Goal: Transaction & Acquisition: Purchase product/service

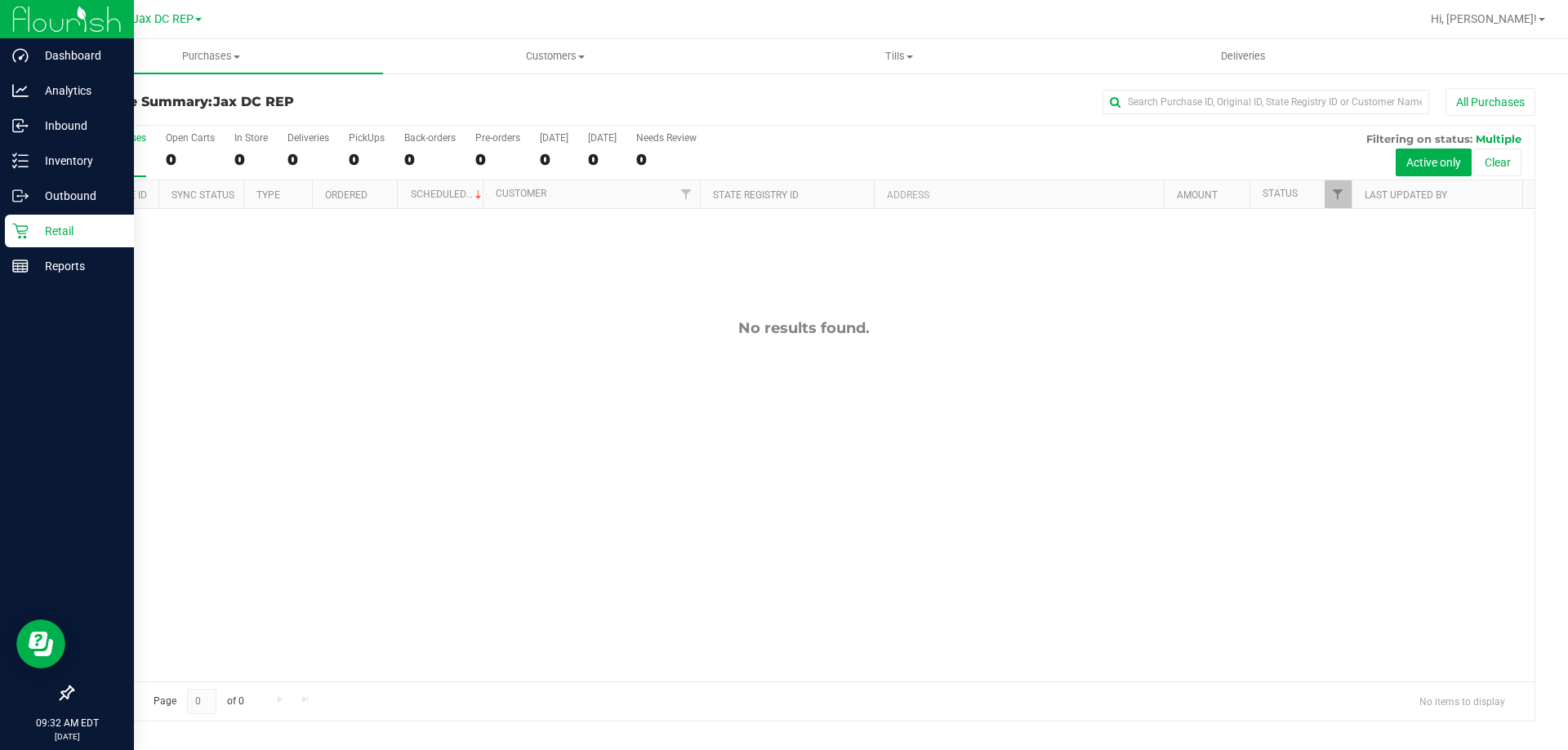
click at [35, 221] on p "Retail" at bounding box center [77, 231] width 98 height 20
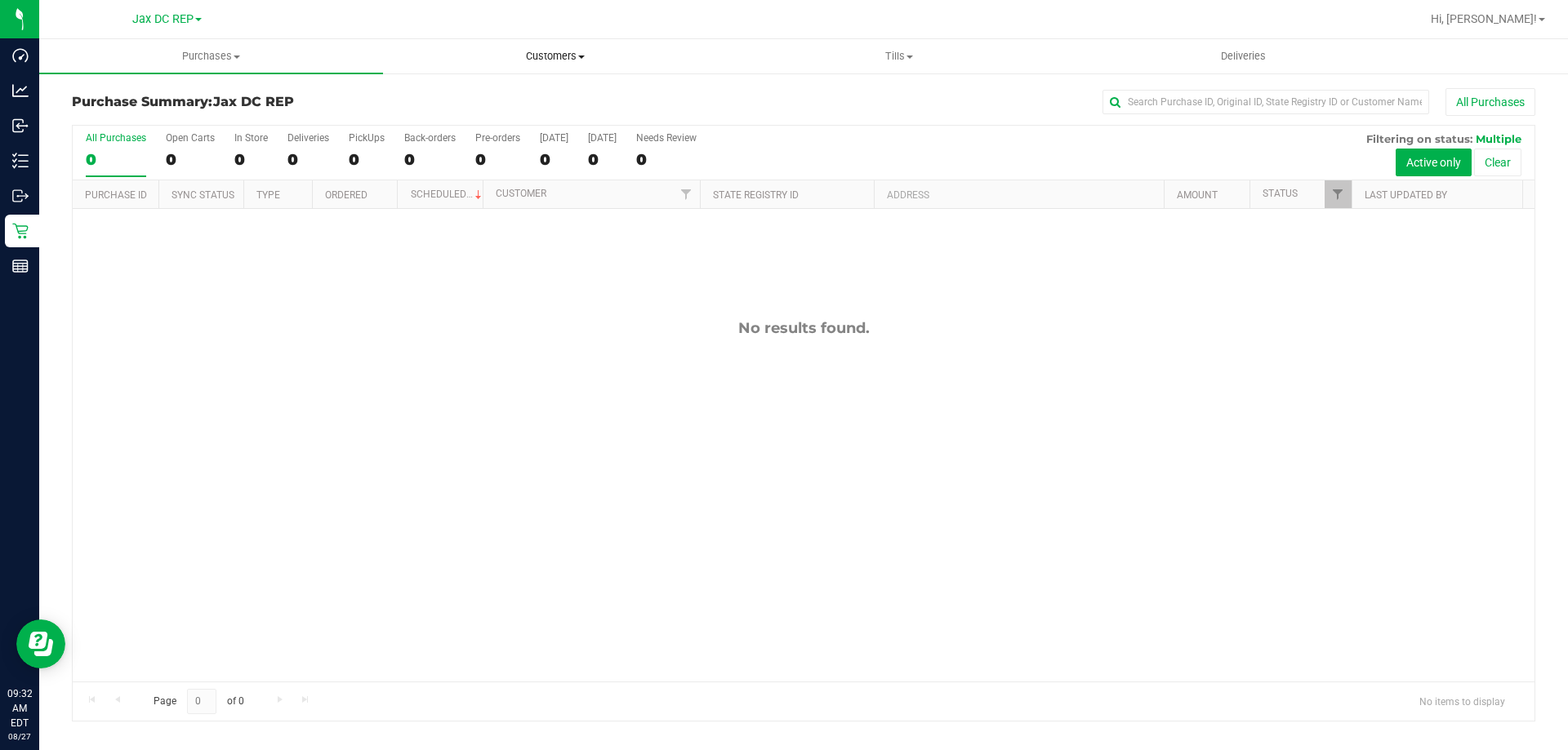
click at [568, 53] on span "Customers" at bounding box center [555, 56] width 342 height 15
click at [451, 95] on span "All customers" at bounding box center [441, 98] width 117 height 14
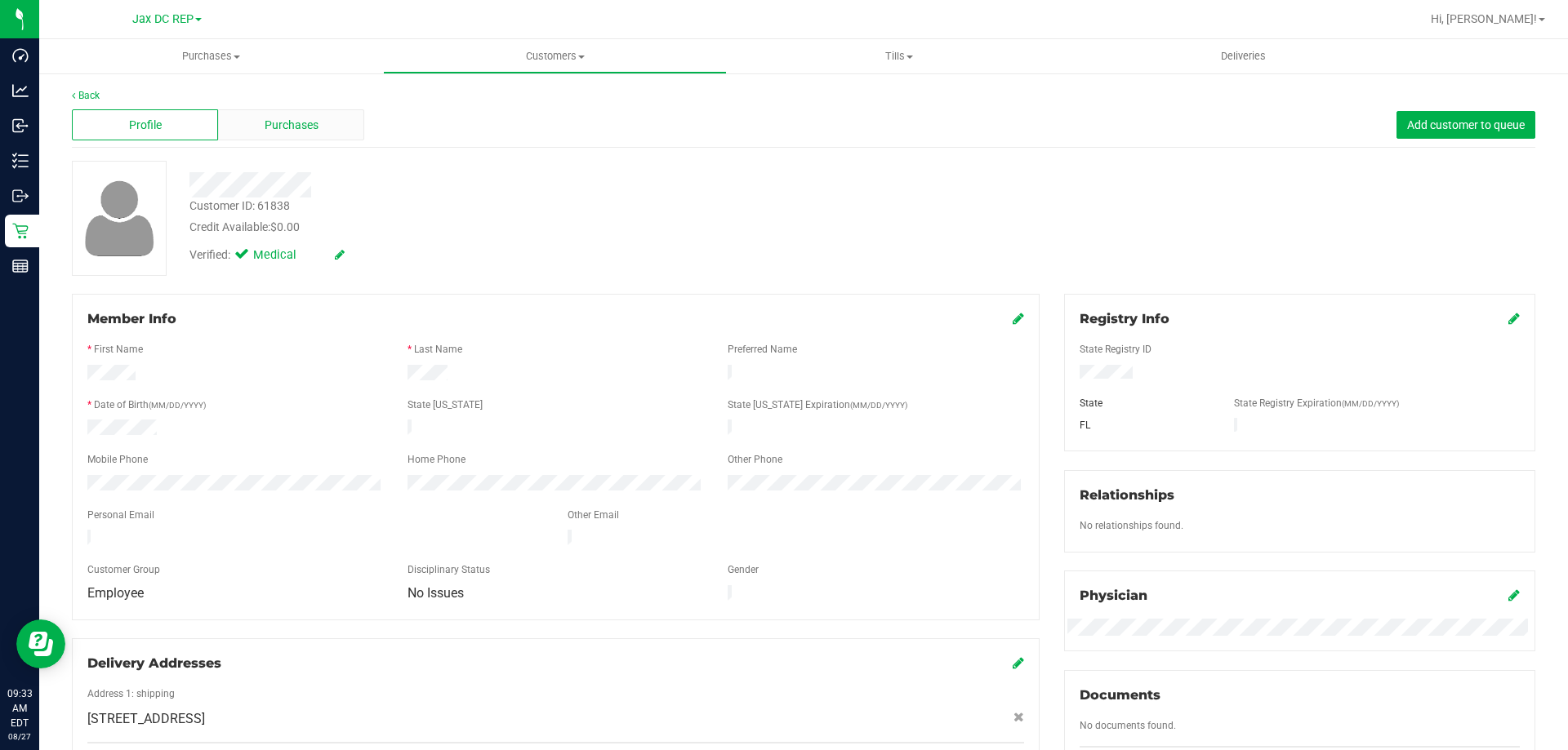
click at [321, 128] on div "Purchases" at bounding box center [291, 125] width 146 height 31
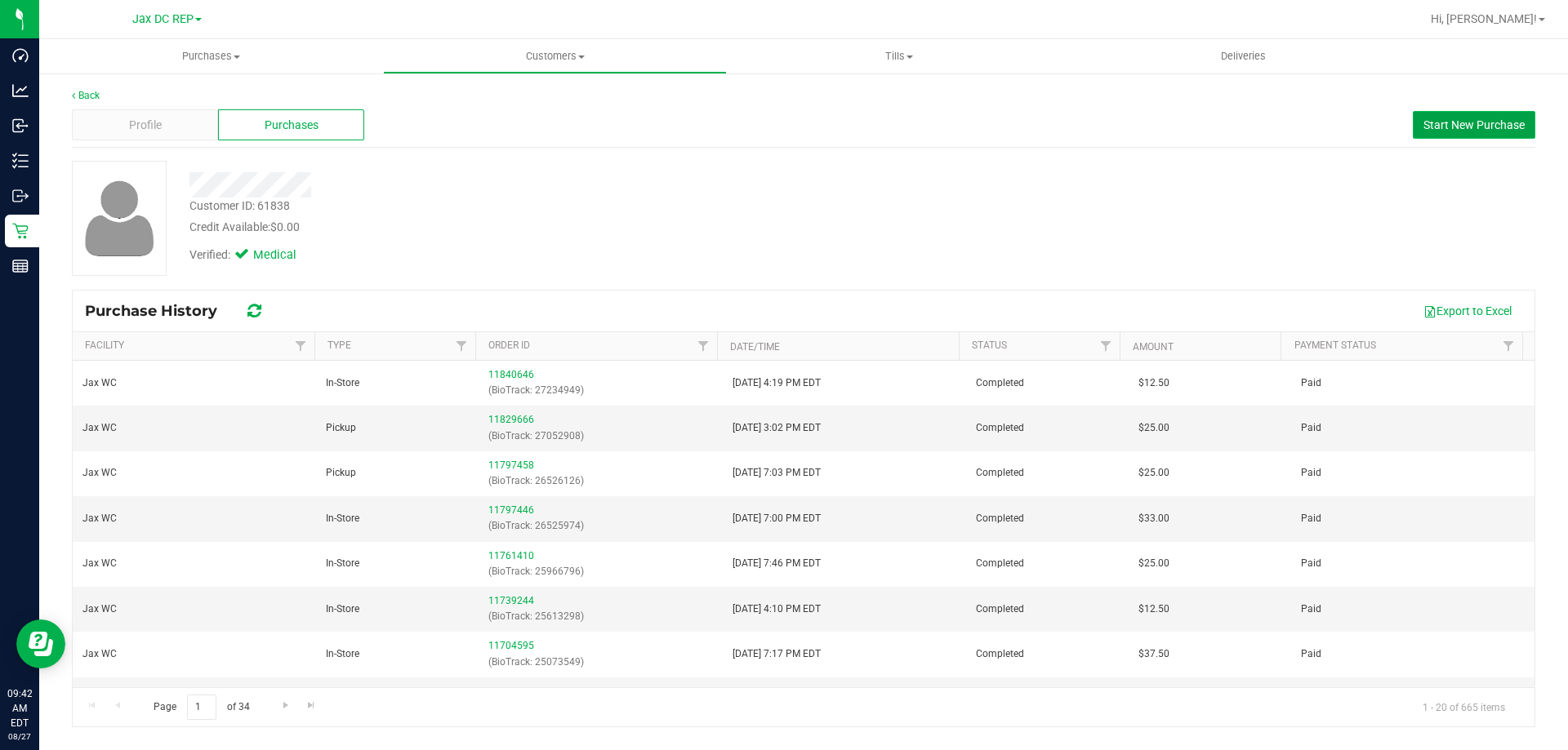
click at [1458, 122] on span "Start New Purchase" at bounding box center [1474, 124] width 102 height 13
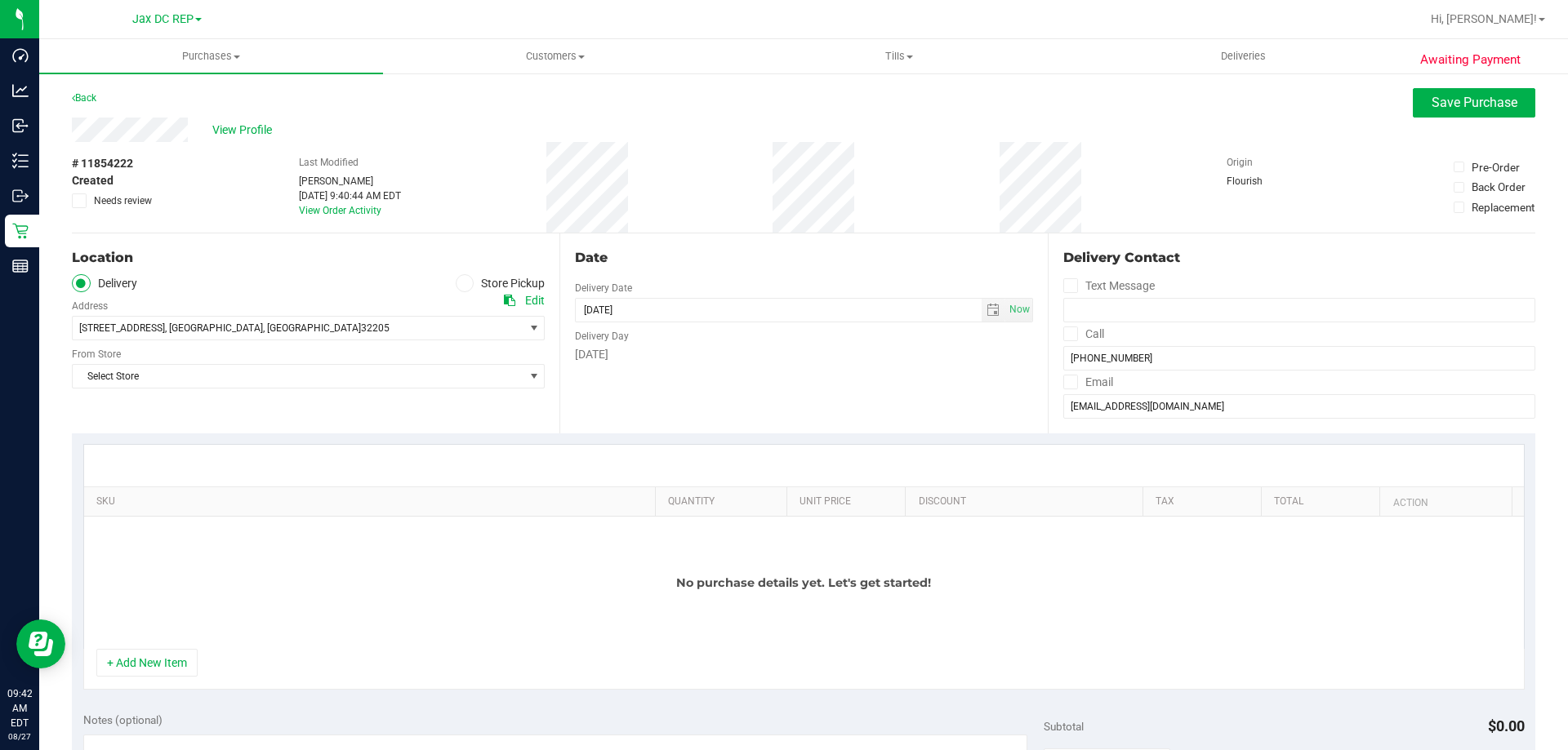
click at [456, 290] on span at bounding box center [465, 284] width 19 height 19
click at [0, 0] on input "Store Pickup" at bounding box center [0, 0] width 0 height 0
click at [511, 324] on span "Select Store" at bounding box center [298, 328] width 451 height 23
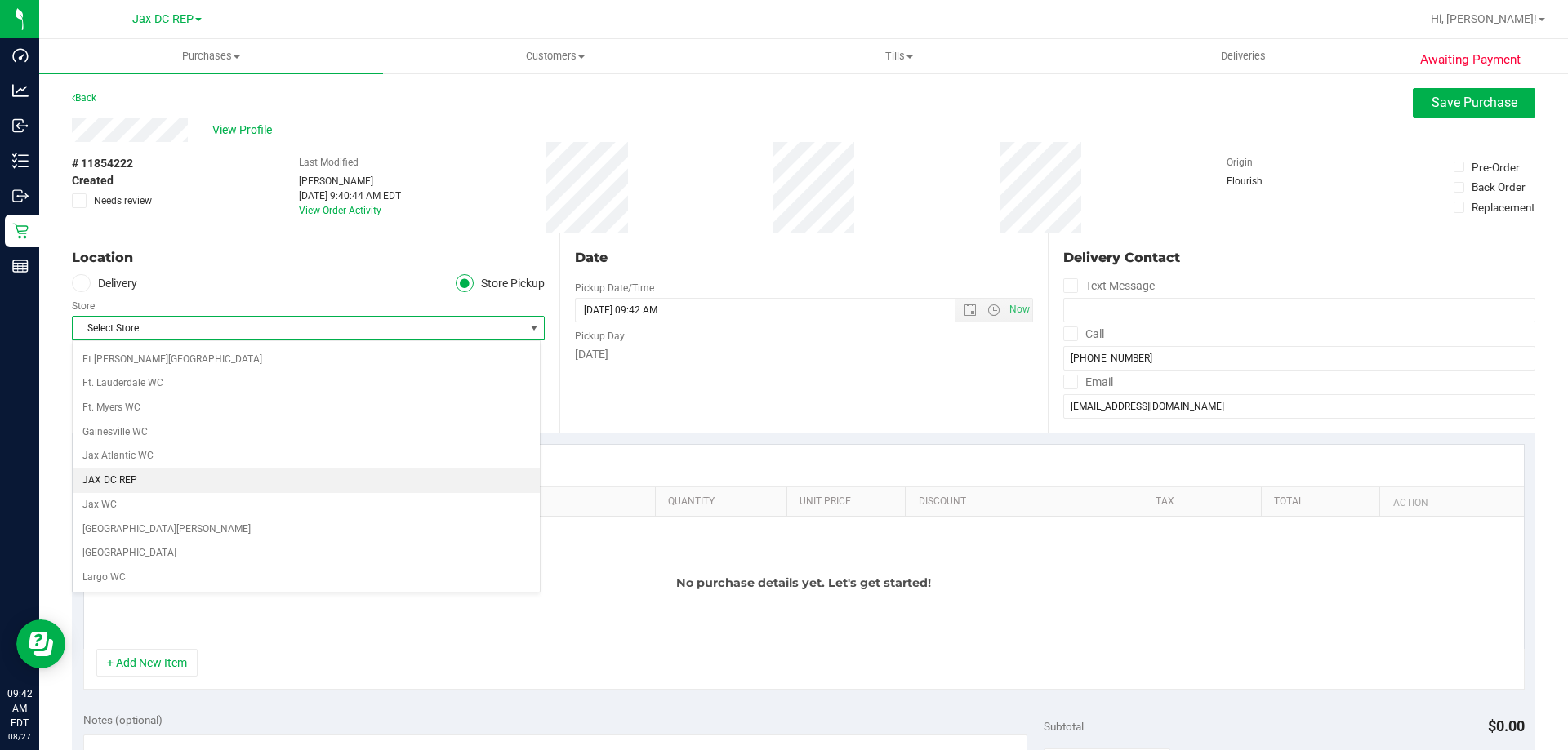
scroll to position [265, 0]
click at [102, 508] on li "Jax WC" at bounding box center [306, 504] width 467 height 24
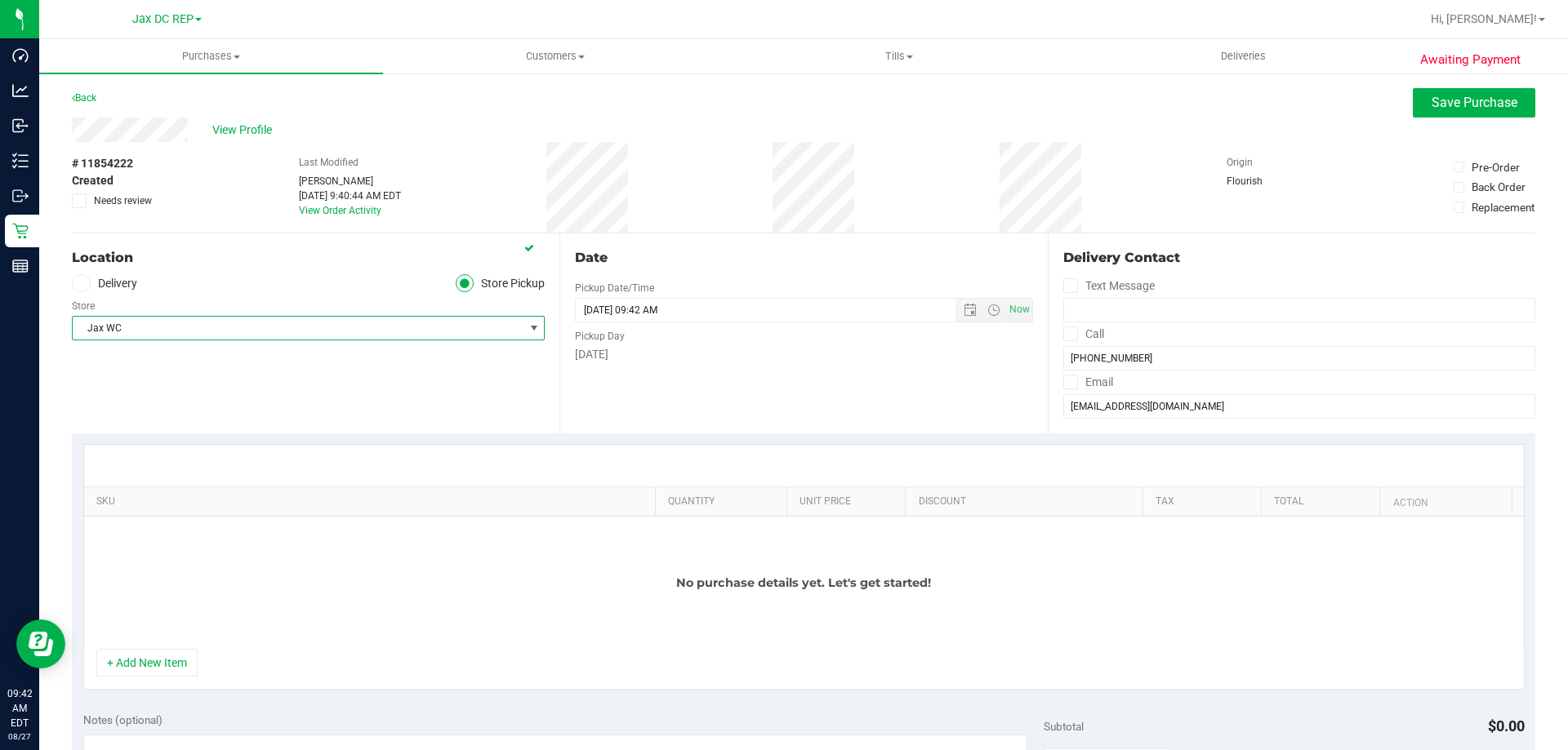
click at [214, 372] on div "Location Delivery Store Pickup Store Jax WC Select Store [PERSON_NAME][GEOGRAPH…" at bounding box center [316, 333] width 488 height 200
click at [987, 310] on span "Open the time view" at bounding box center [993, 310] width 13 height 13
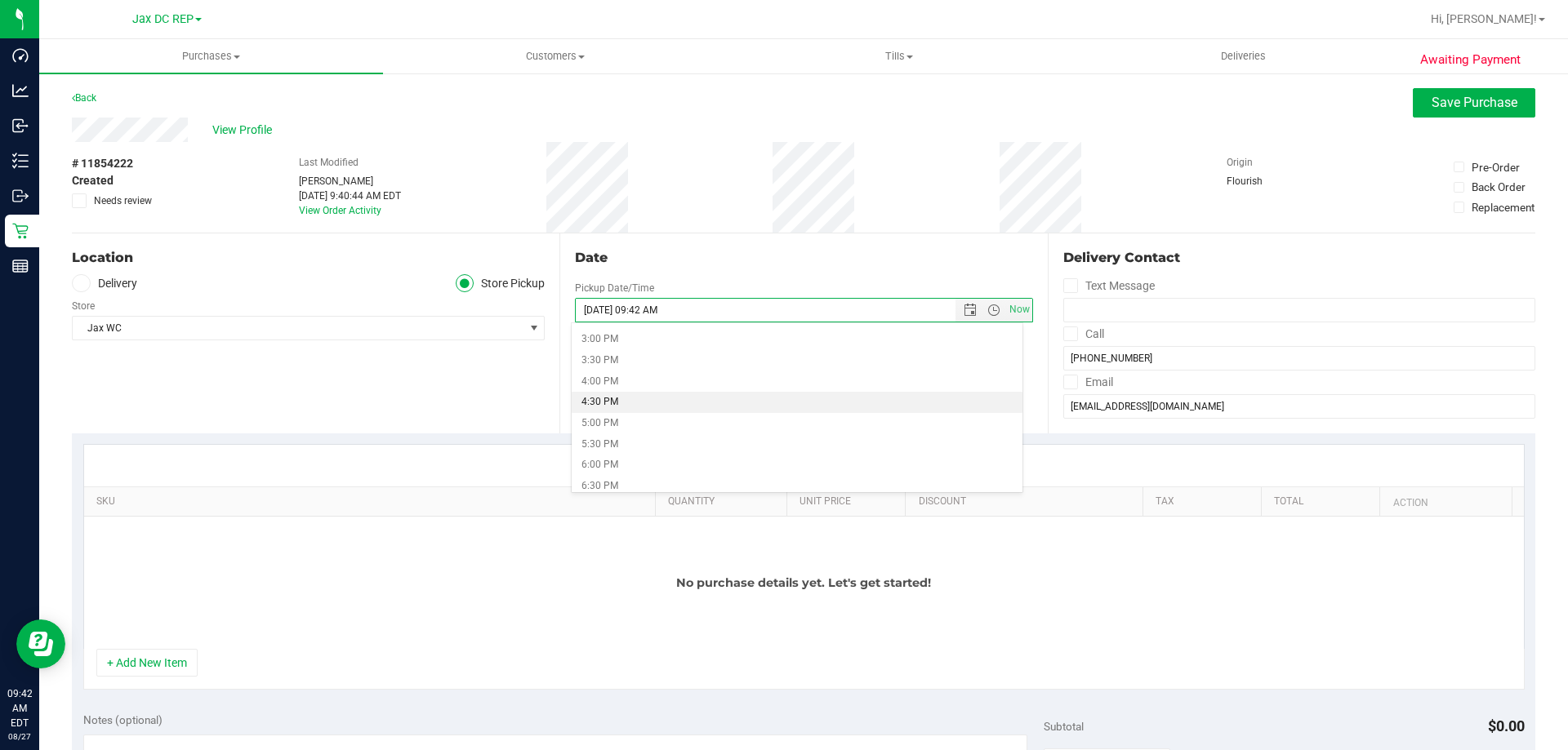
scroll to position [627, 0]
click at [593, 401] on li "4:30 PM" at bounding box center [796, 402] width 450 height 21
type input "[DATE] 04:30 PM"
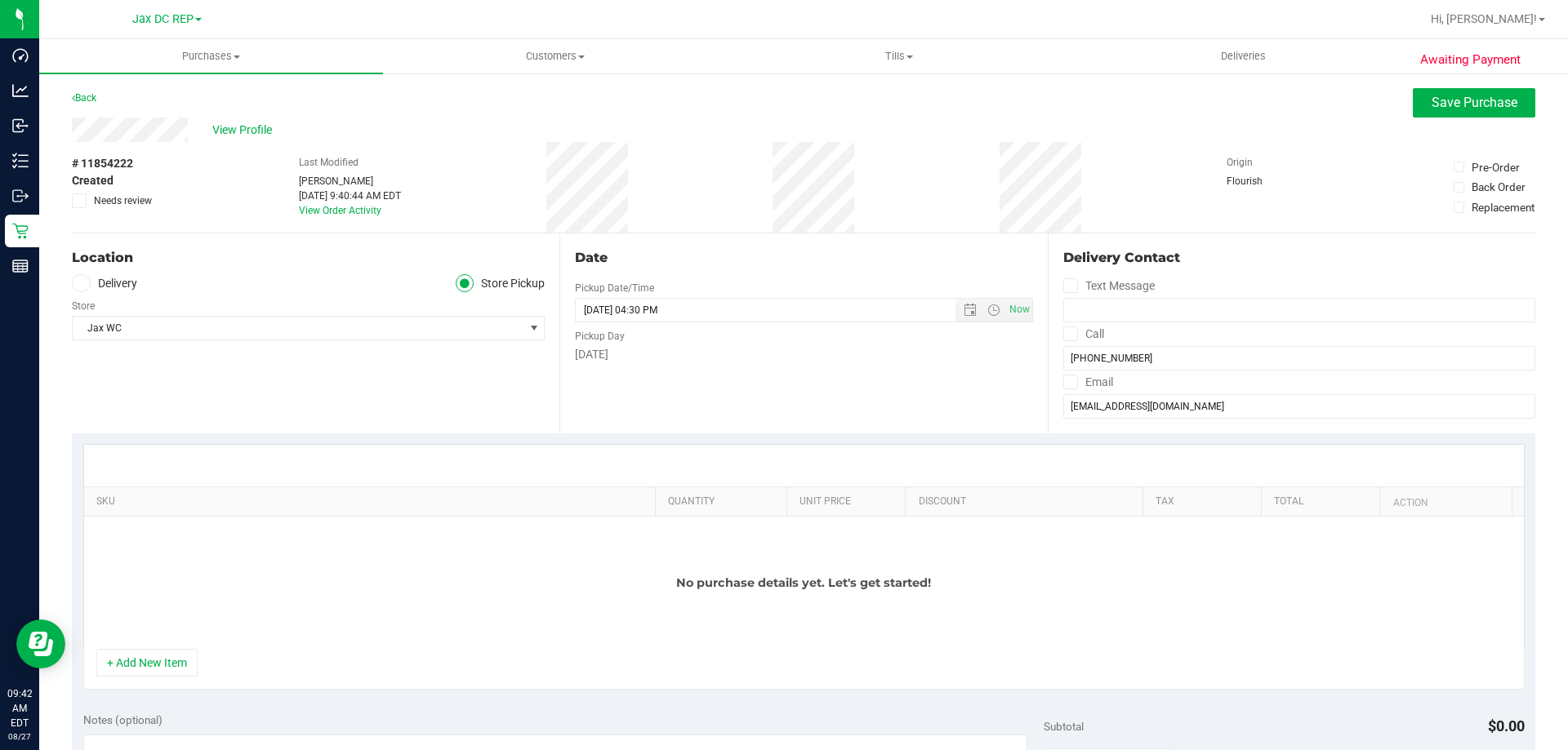
click at [694, 278] on div "Date Pickup Date/Time [DATE] Now [DATE] 04:30 PM Now Pickup Day [DATE]" at bounding box center [803, 333] width 488 height 200
click at [736, 362] on div "[DATE]" at bounding box center [803, 355] width 458 height 17
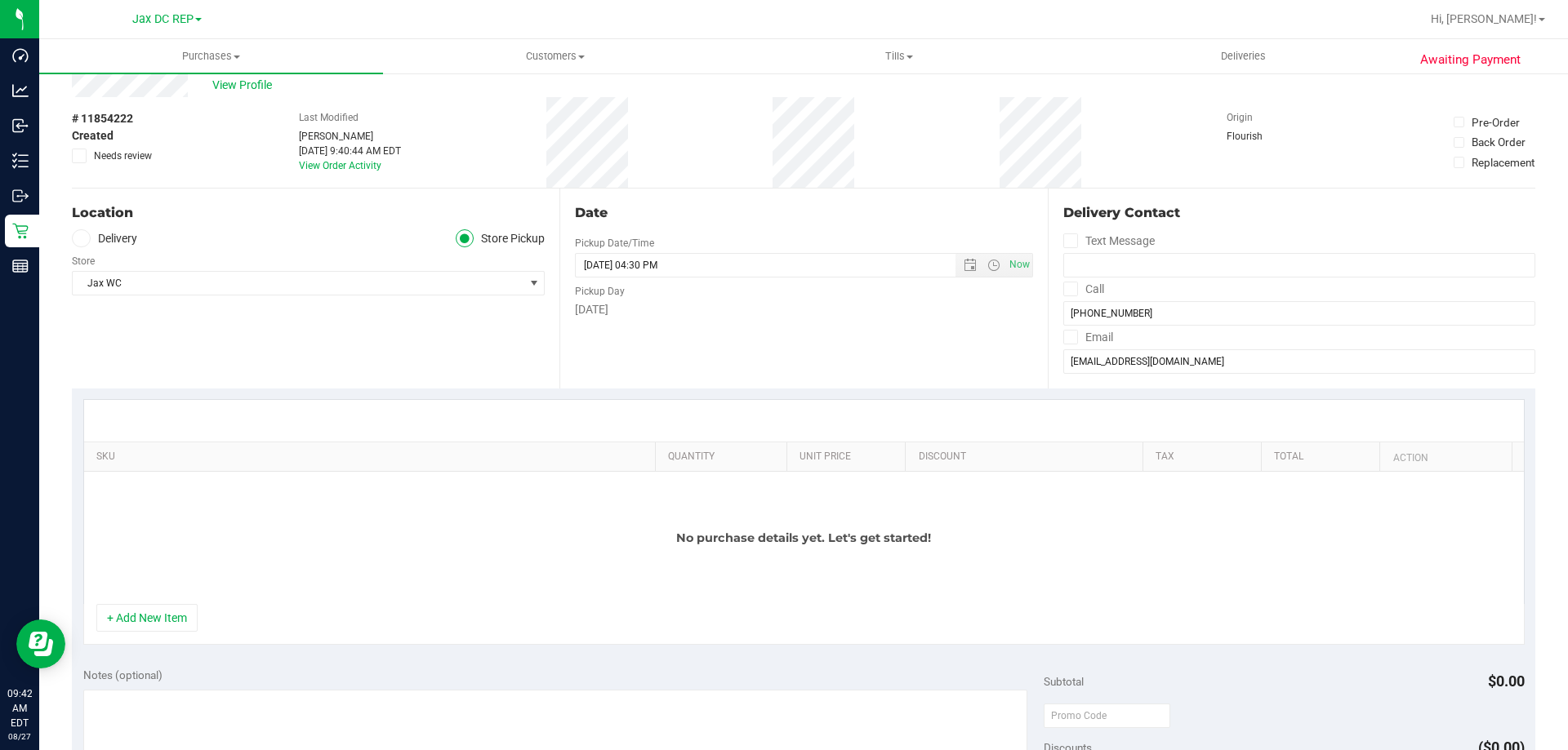
scroll to position [0, 0]
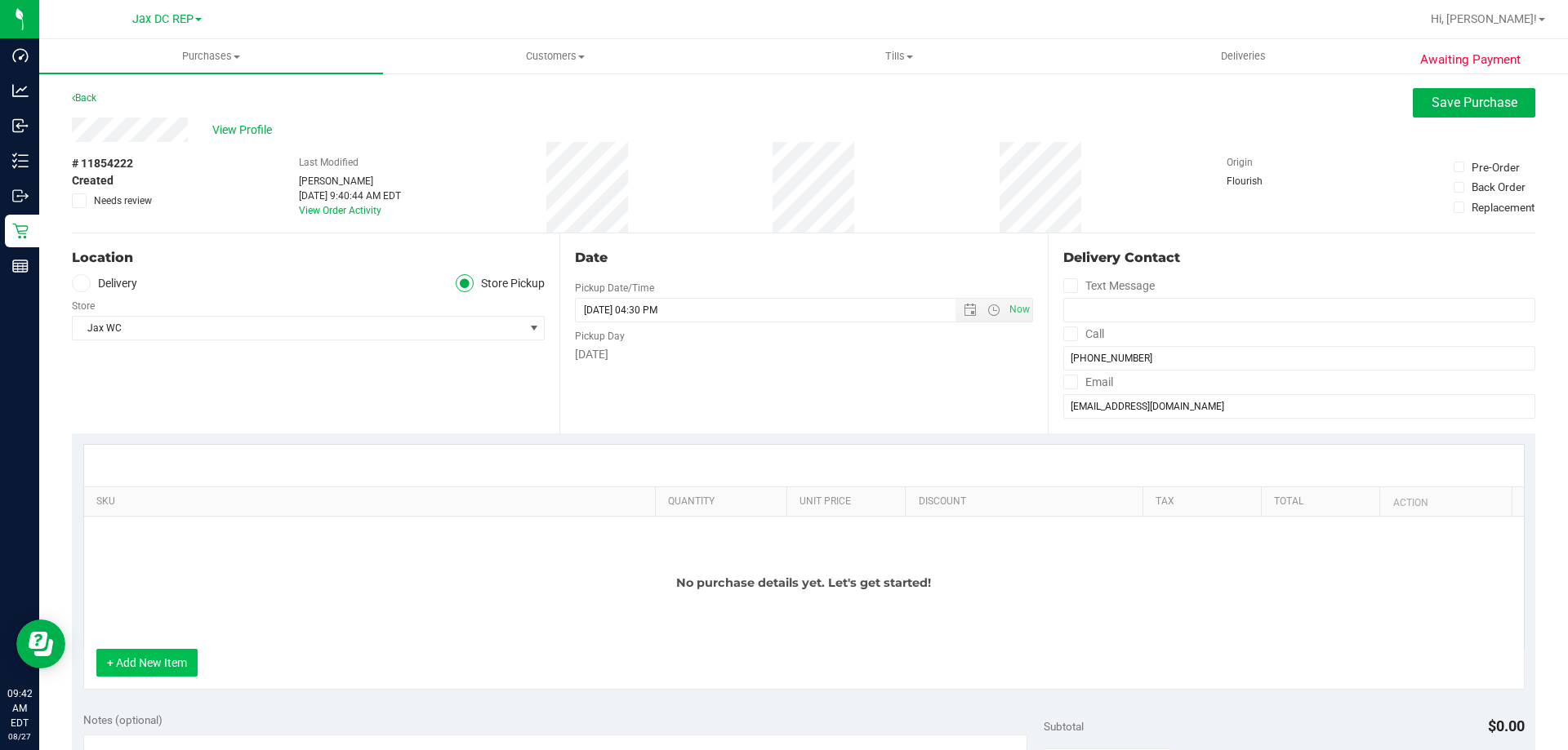
click at [115, 655] on button "+ Add New Item" at bounding box center [147, 663] width 102 height 28
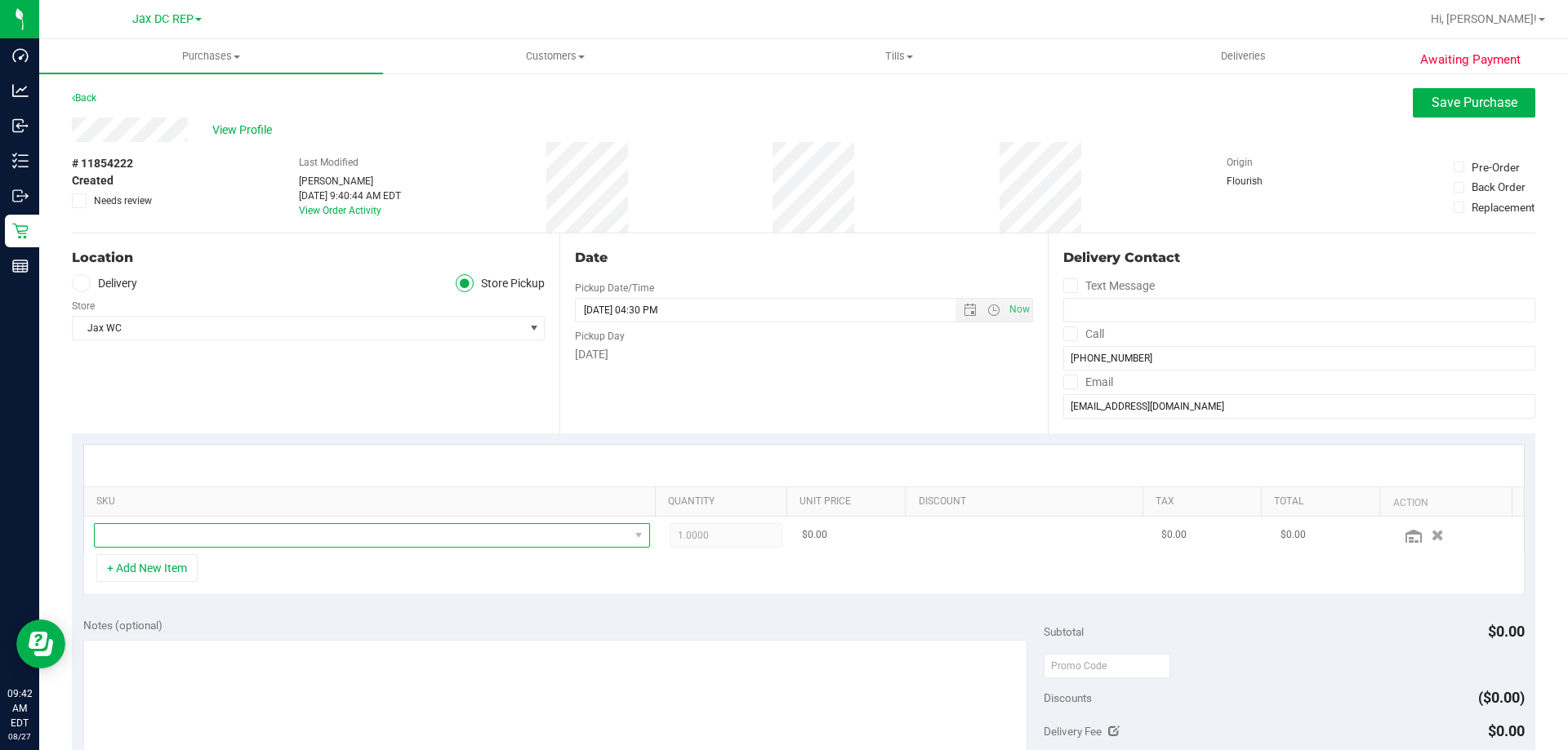
click at [134, 536] on span "NO DATA FOUND" at bounding box center [361, 536] width 534 height 23
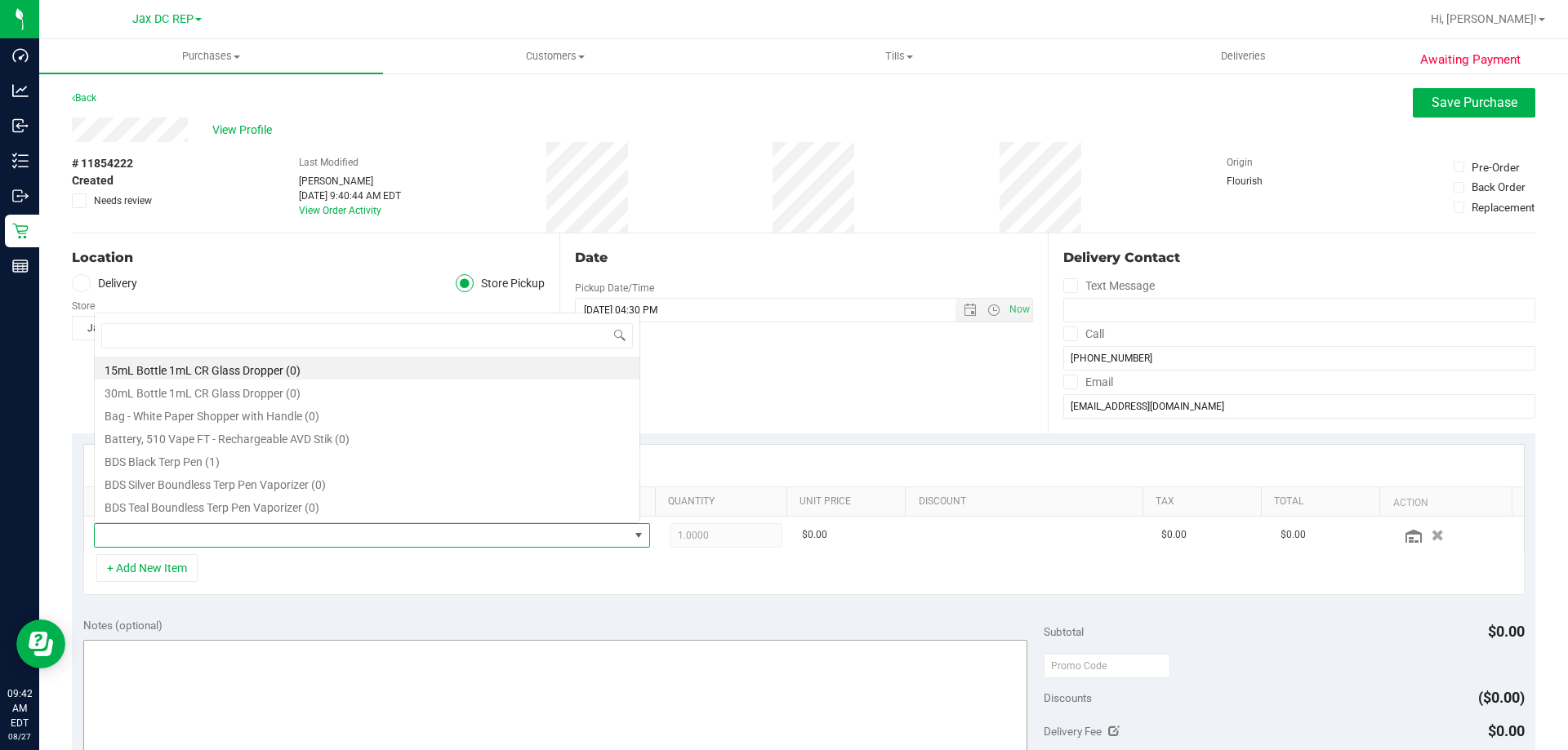
scroll to position [24, 542]
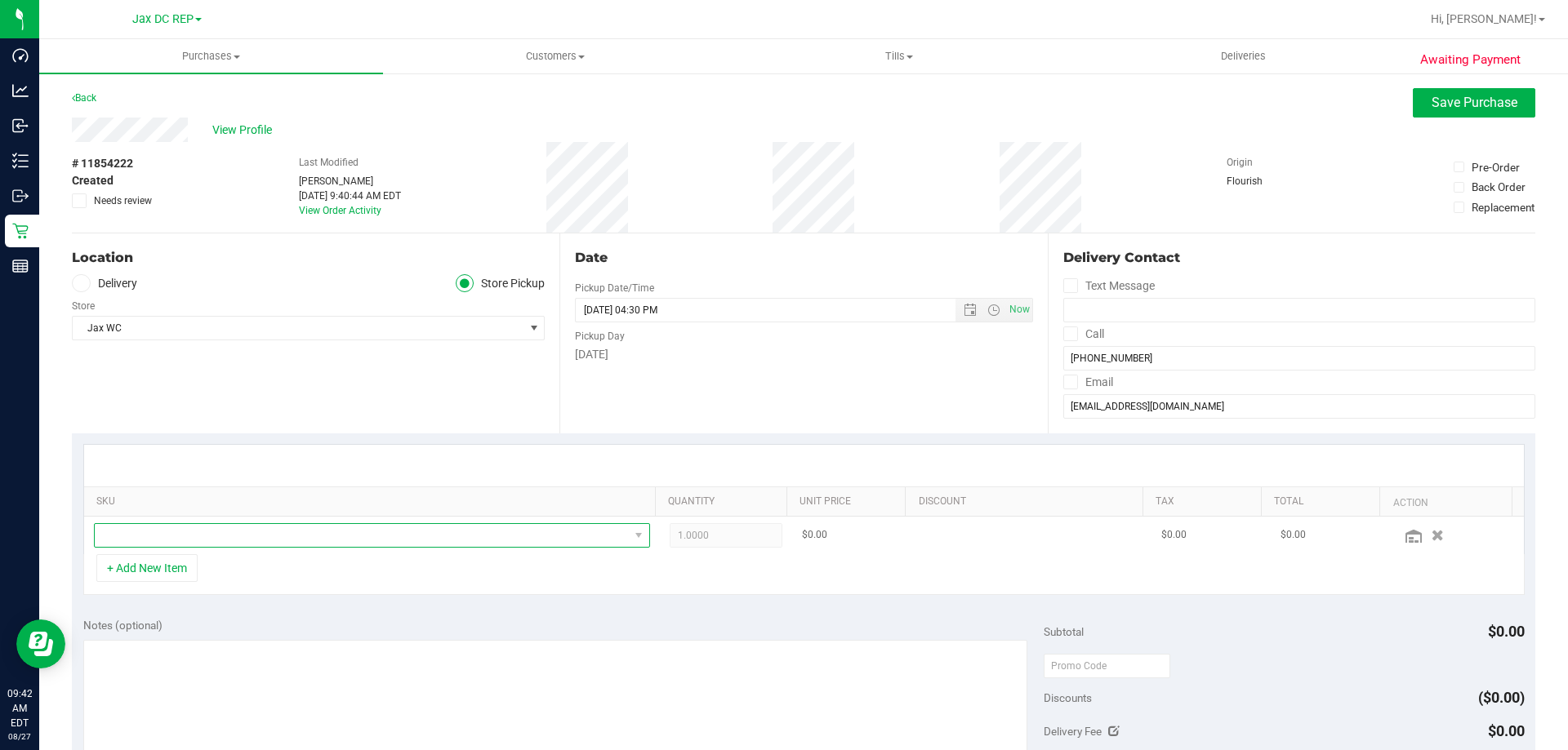
click at [225, 536] on span "NO DATA FOUND" at bounding box center [361, 536] width 534 height 23
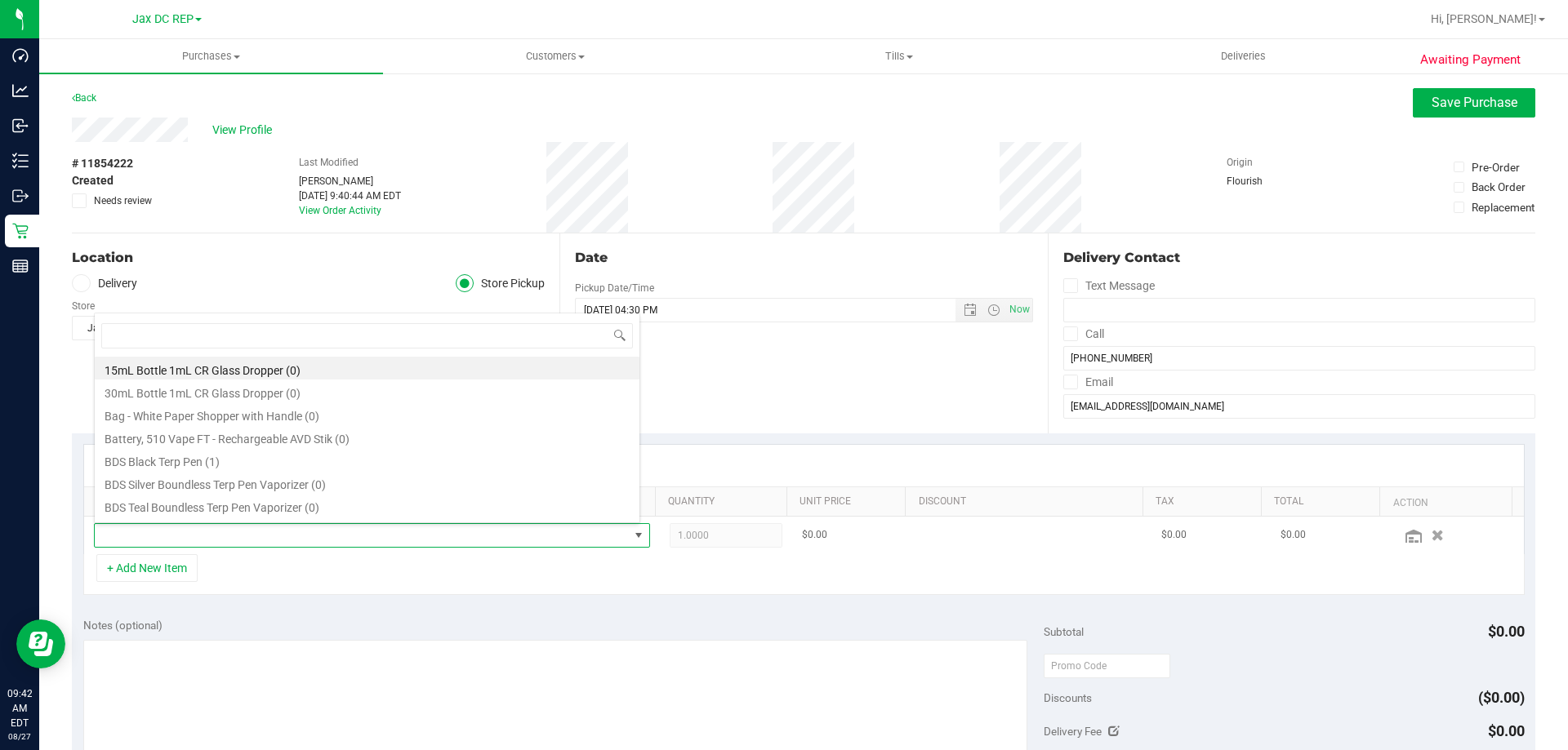
type input "FT 0.5g Vape Cart CDT Distillate Bosscotti (Indica)"
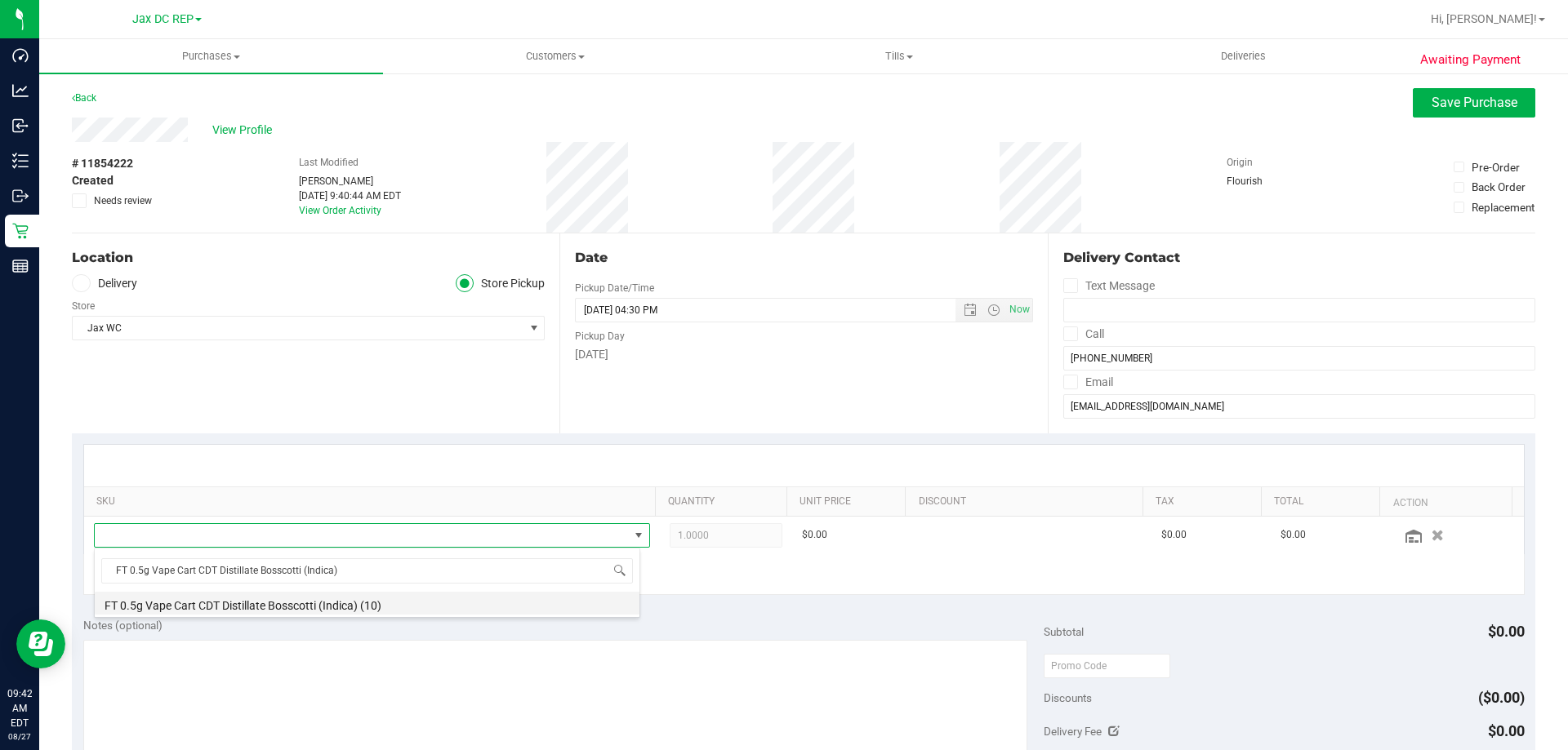
click at [243, 605] on li "FT 0.5g Vape Cart CDT Distillate Bosscotti (Indica) (10)" at bounding box center [366, 603] width 544 height 23
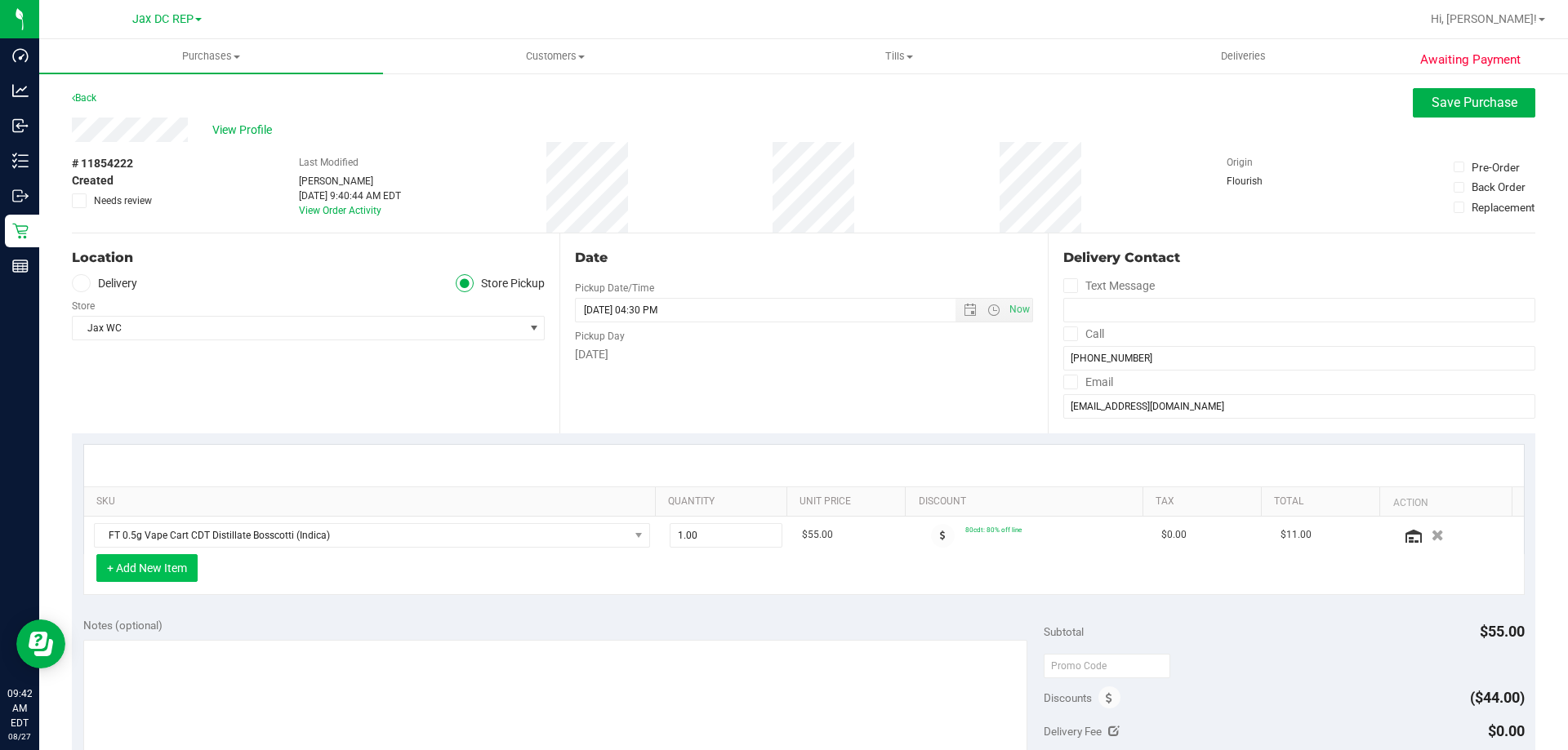
click at [137, 566] on button "+ Add New Item" at bounding box center [147, 569] width 102 height 28
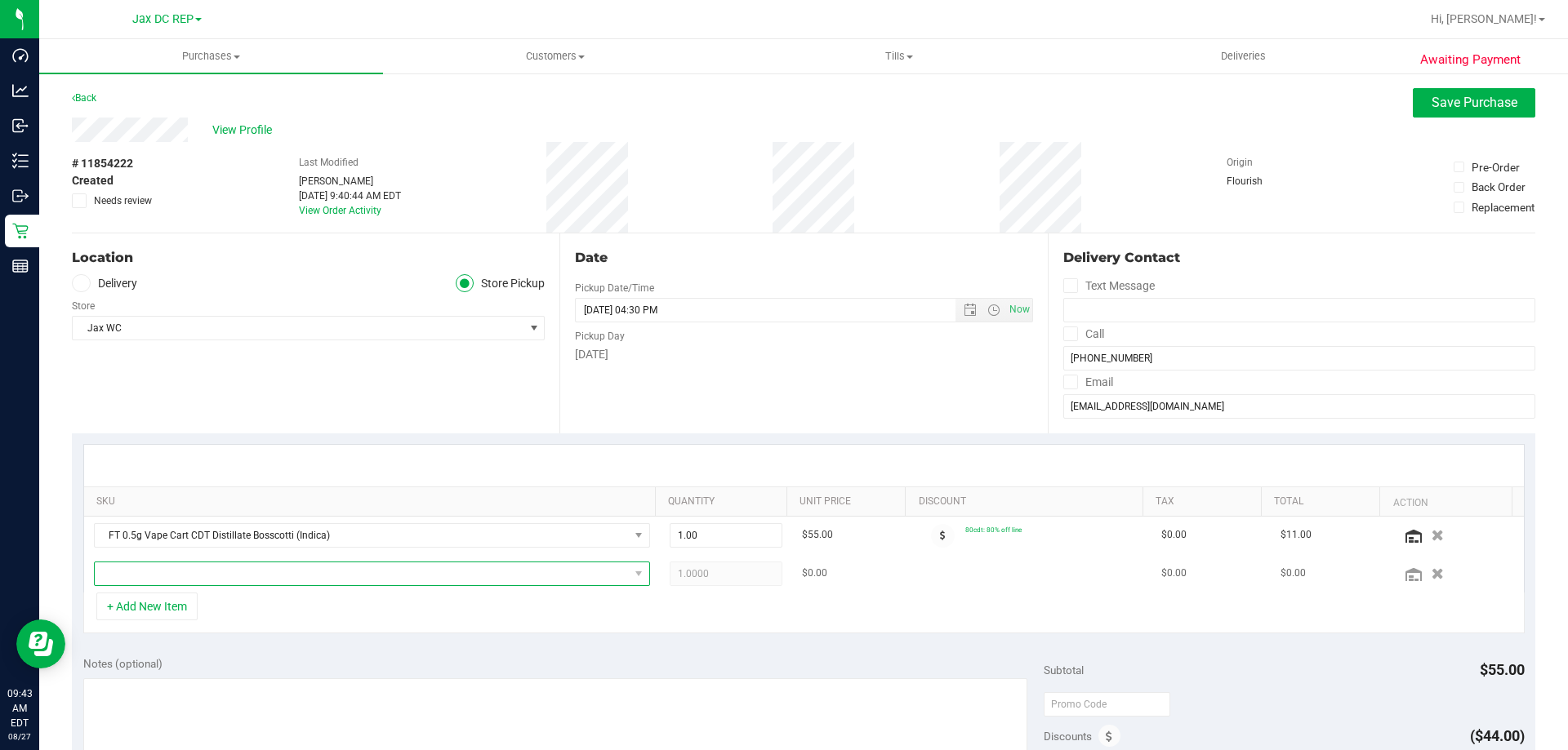
click at [298, 569] on span "NO DATA FOUND" at bounding box center [361, 574] width 534 height 23
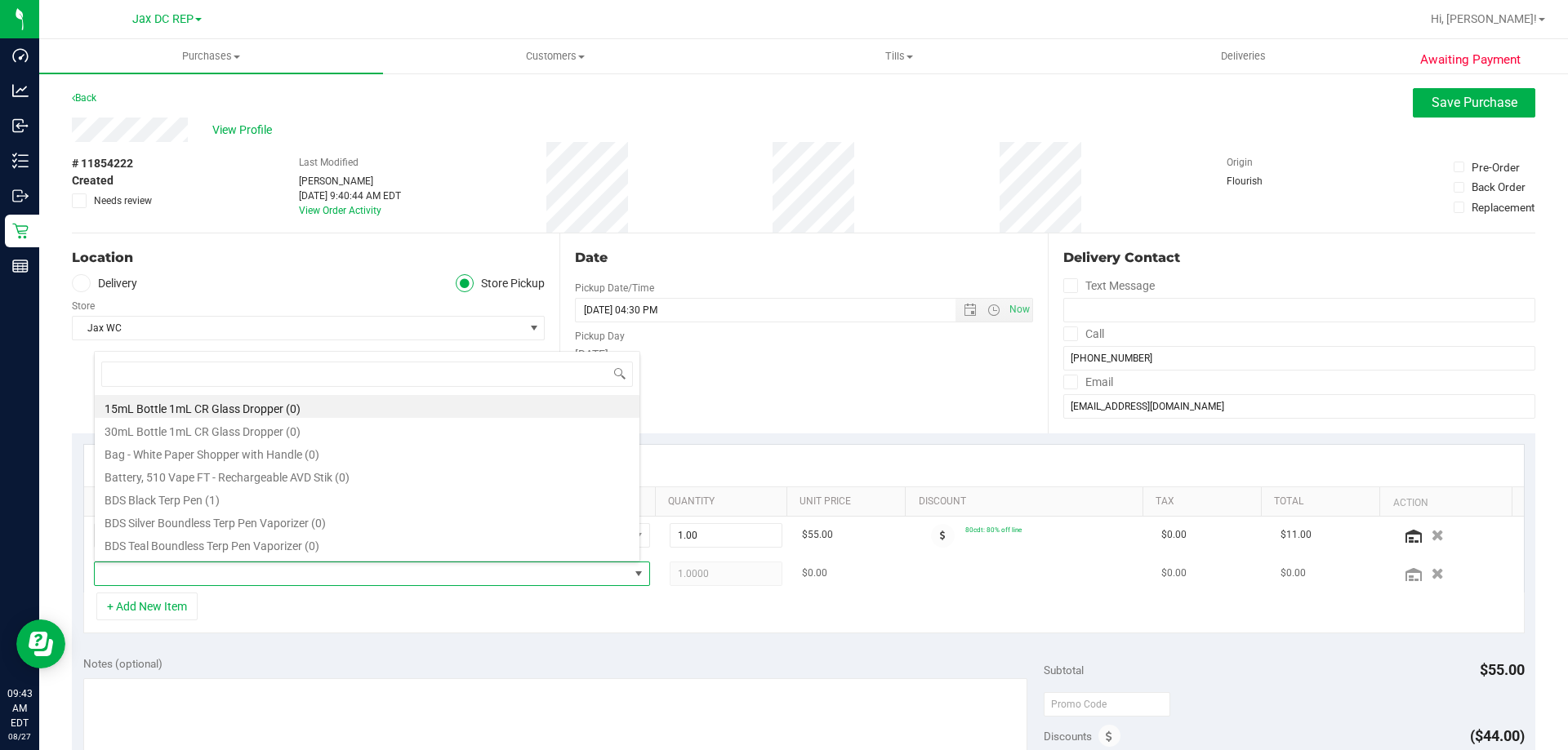
type input "FT 0.5g Vape Cart CDT Distillate Ice Cold (Hybrid)"
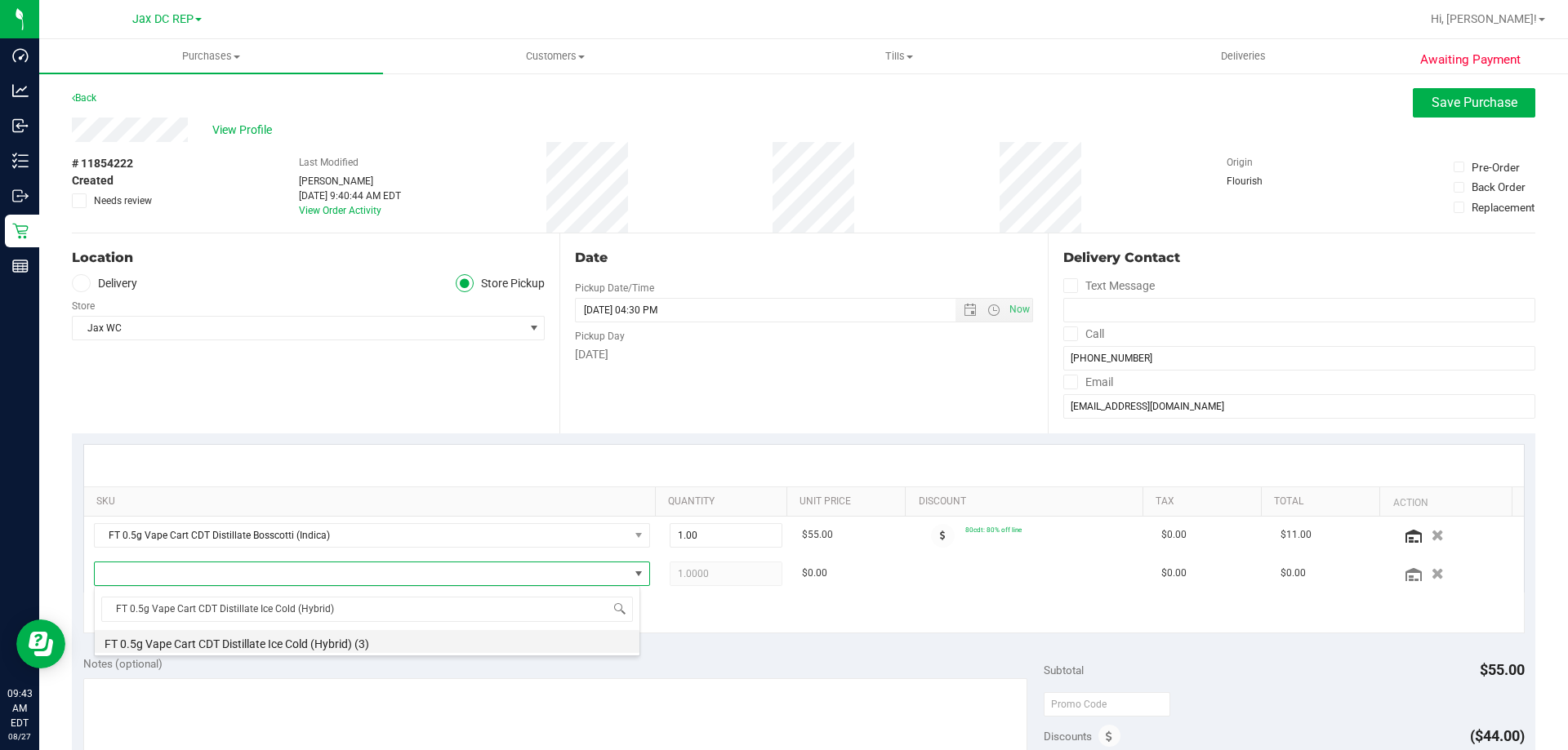
click at [258, 640] on li "FT 0.5g Vape Cart CDT Distillate Ice Cold (Hybrid) (3)" at bounding box center [366, 641] width 544 height 23
click at [267, 604] on div "+ Add New Item" at bounding box center [804, 613] width 1441 height 41
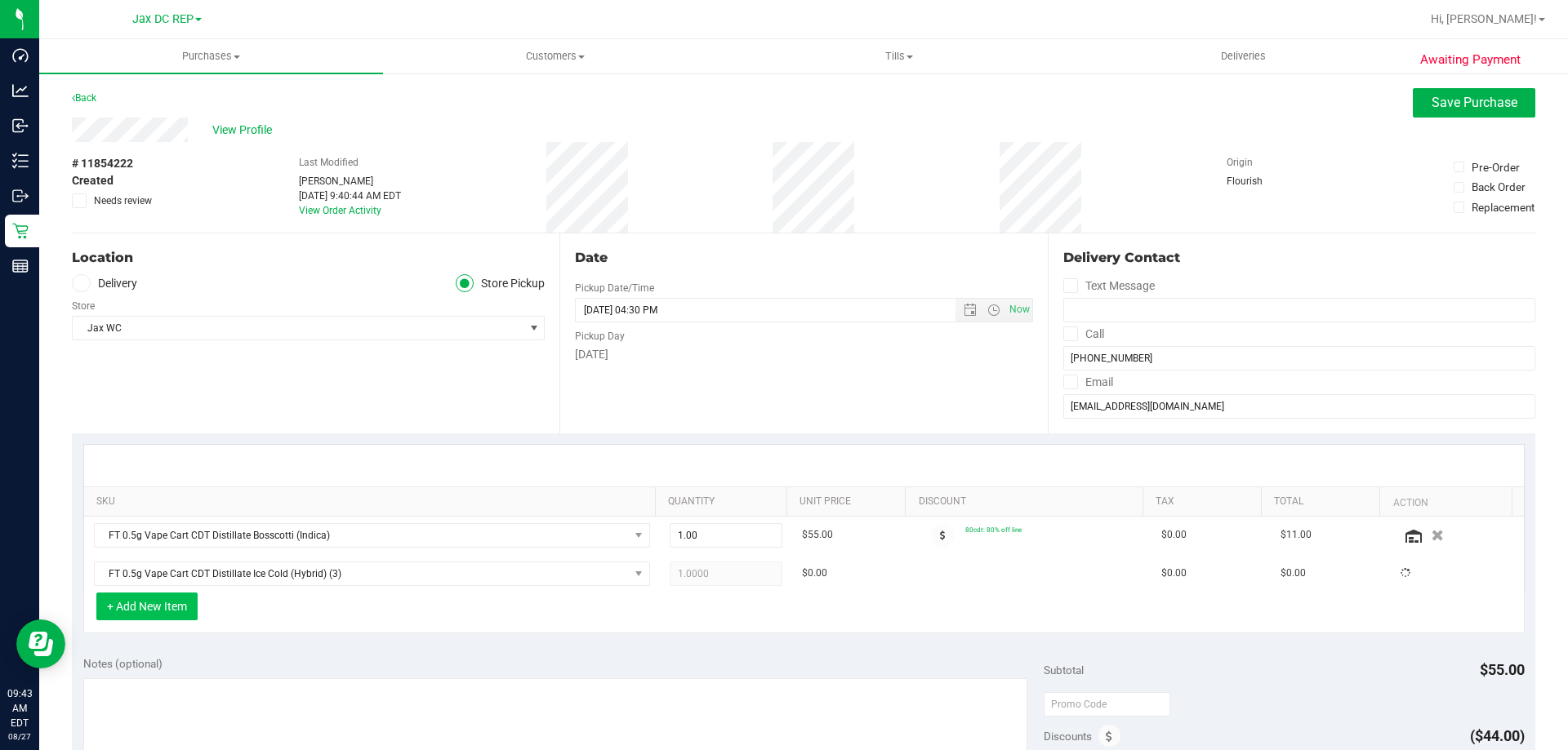
click at [163, 608] on button "+ Add New Item" at bounding box center [147, 607] width 102 height 28
click at [143, 608] on button "+ Add New Item" at bounding box center [147, 607] width 102 height 28
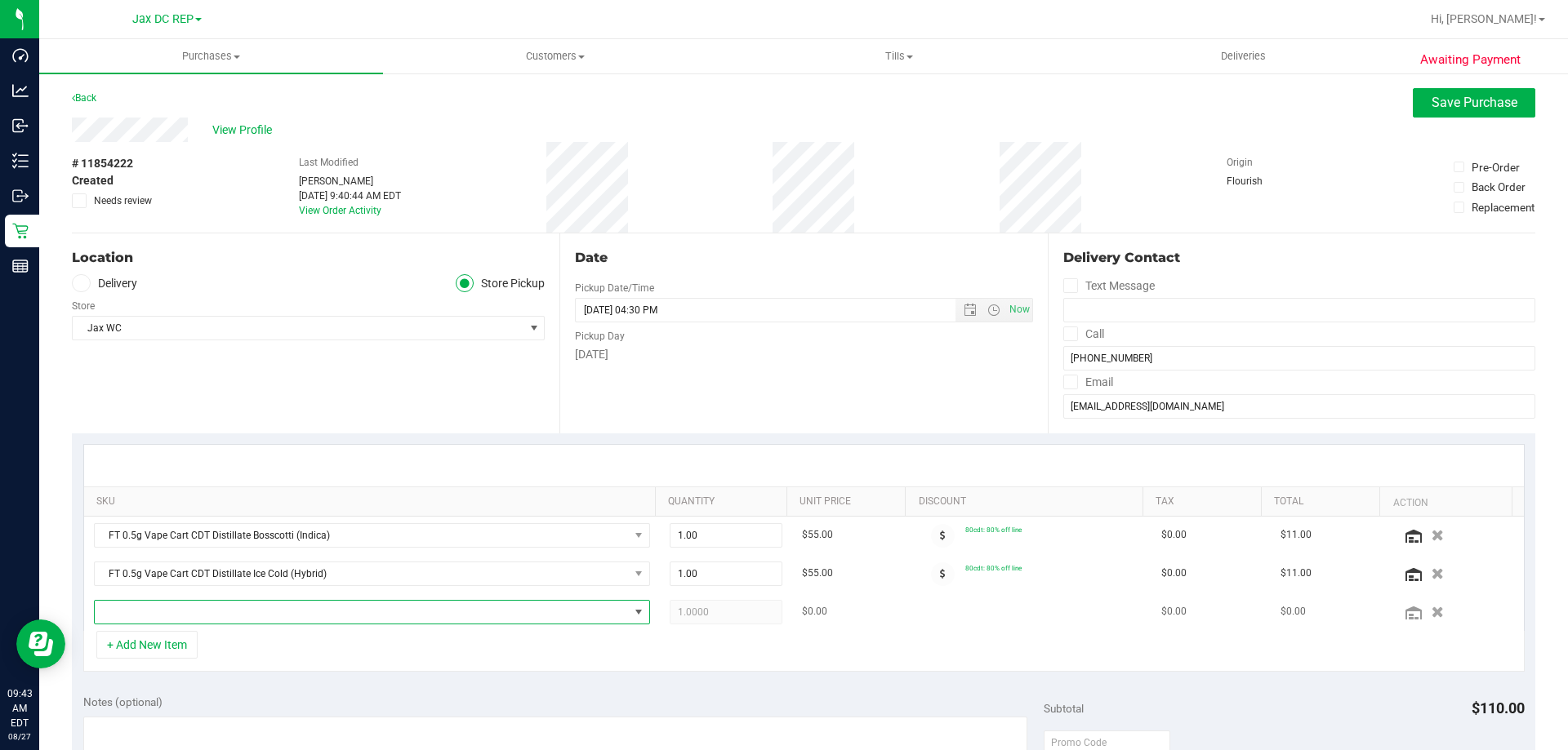
click at [152, 601] on span "NO DATA FOUND" at bounding box center [361, 612] width 534 height 23
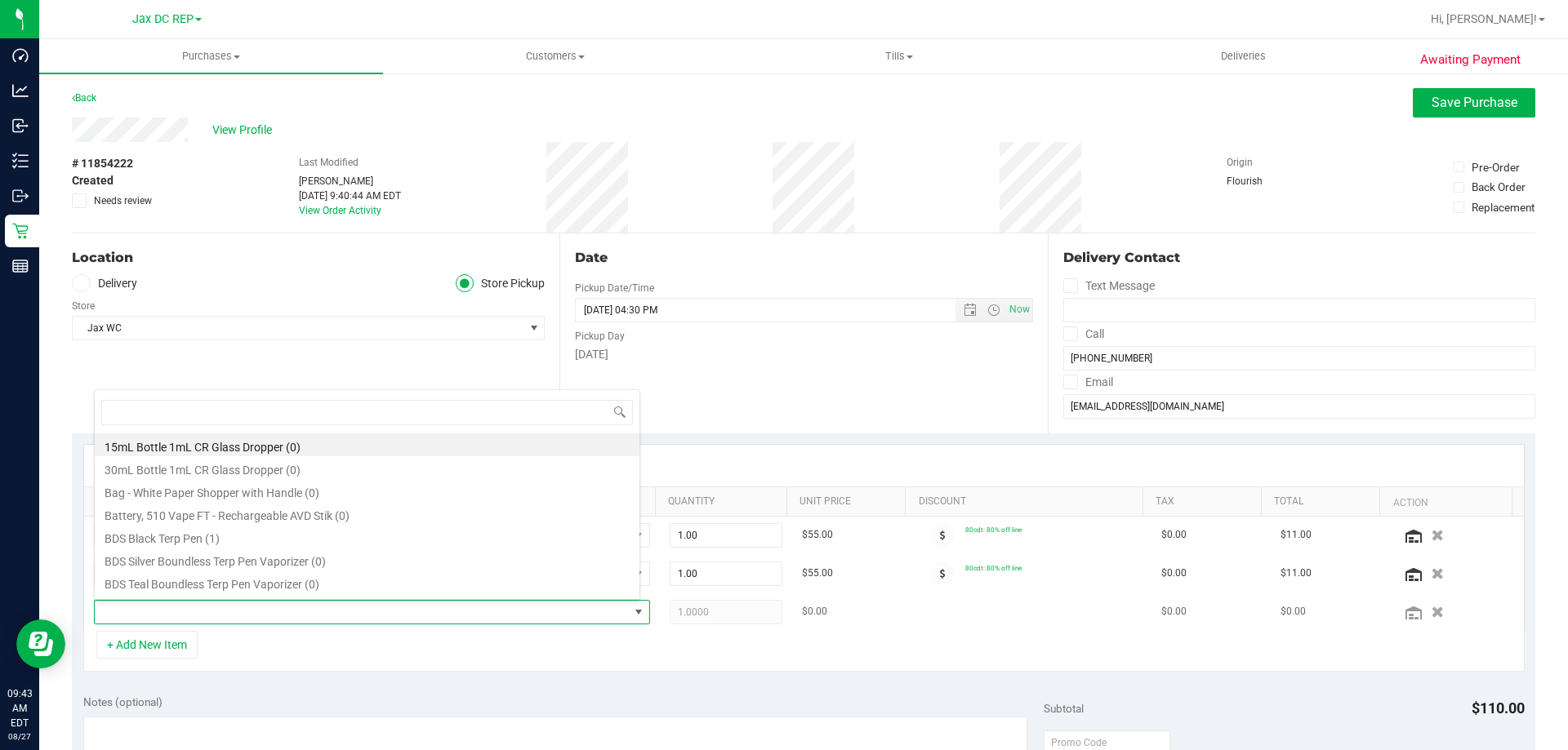
type input "FT 0.5g Vape Cart CDT Distillate Don Dada (Hybrid)"
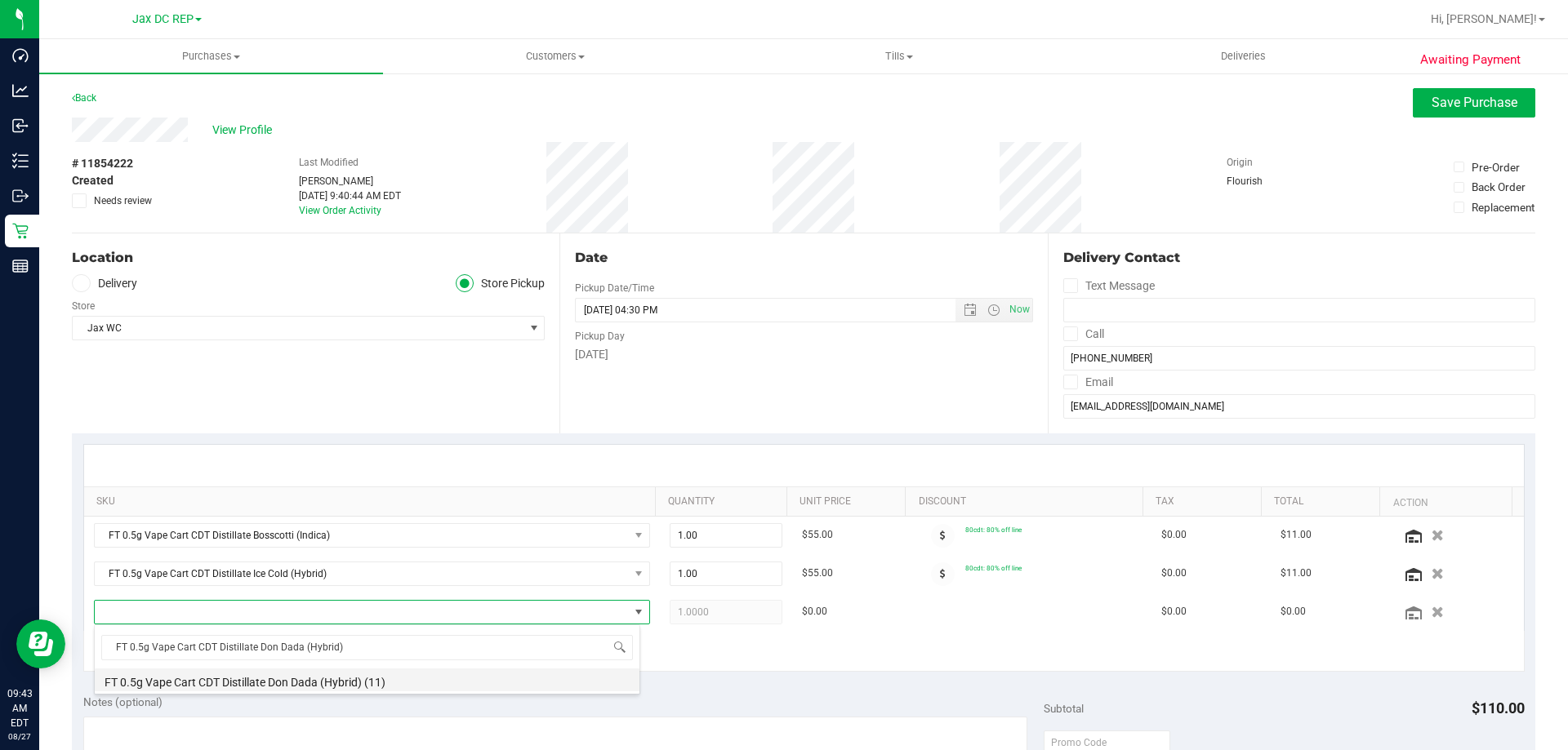
click at [274, 678] on li "FT 0.5g Vape Cart CDT Distillate Don Dada (Hybrid) (11)" at bounding box center [366, 680] width 544 height 23
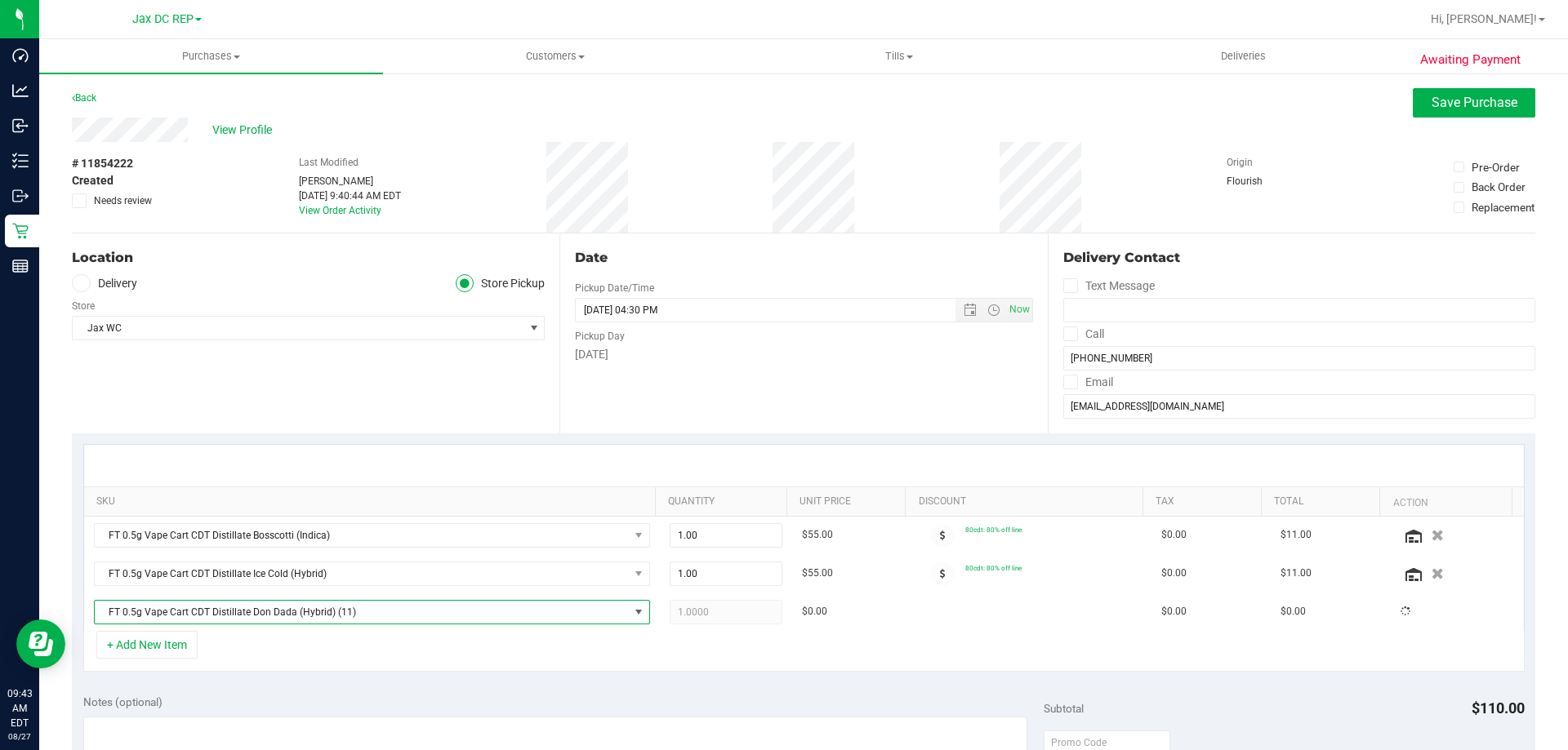
click at [351, 653] on div "+ Add New Item" at bounding box center [804, 651] width 1441 height 41
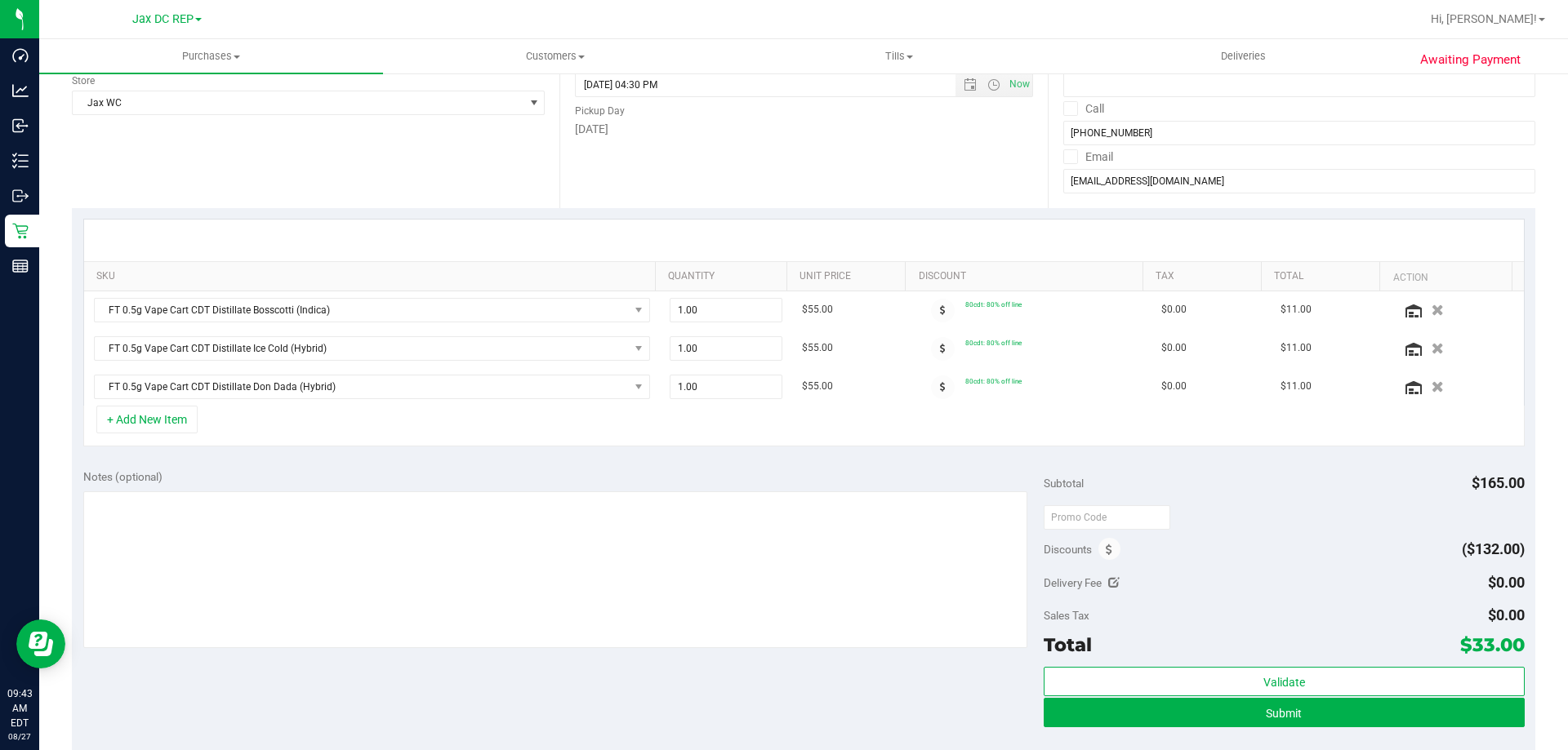
scroll to position [227, 0]
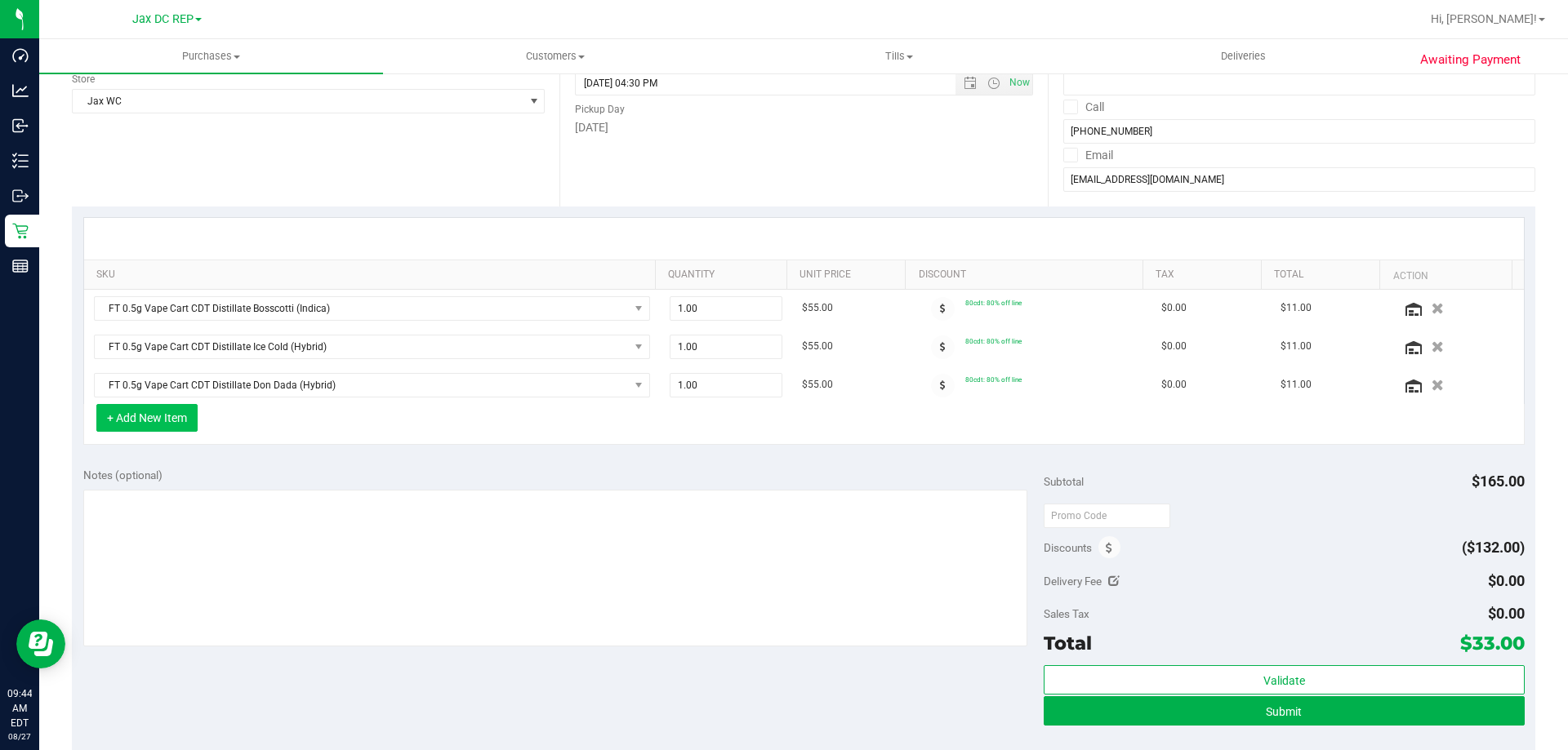
click at [158, 424] on button "+ Add New Item" at bounding box center [147, 418] width 102 height 28
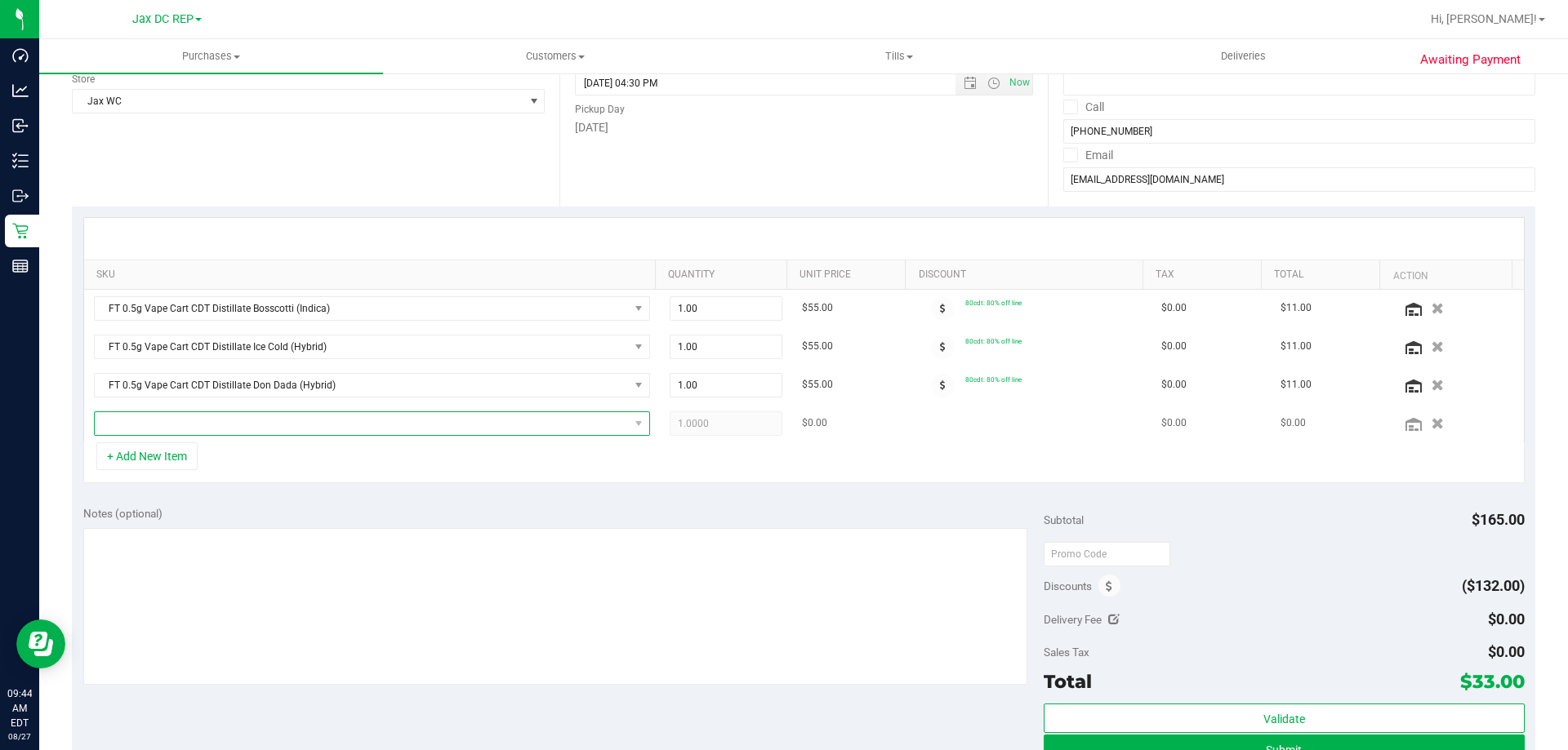
click at [155, 421] on span "NO DATA FOUND" at bounding box center [361, 424] width 534 height 23
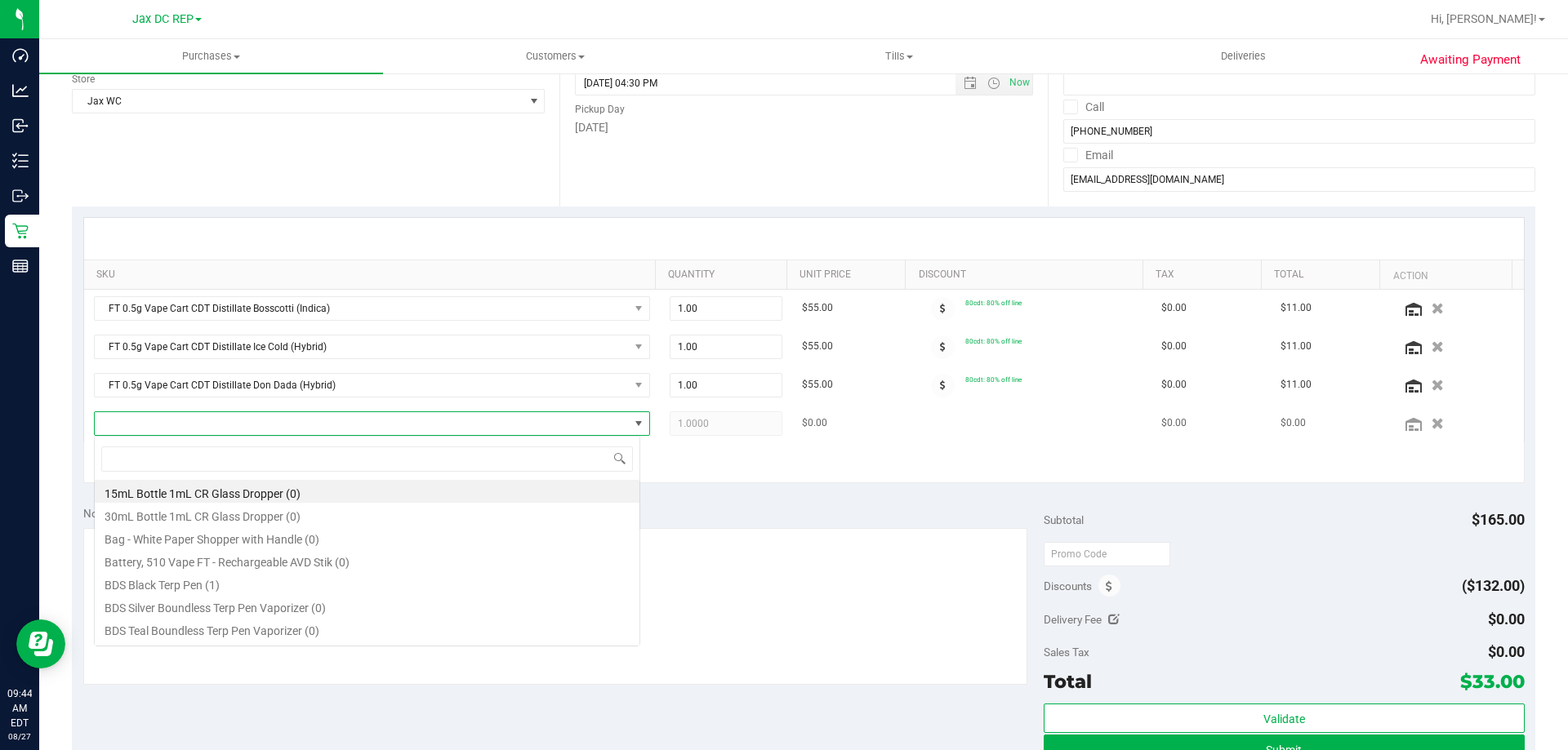
scroll to position [24, 542]
type input "FT 0.5g Vape Cart CDT Distillate Super Lemon Haze (Hybrid-Sativa)"
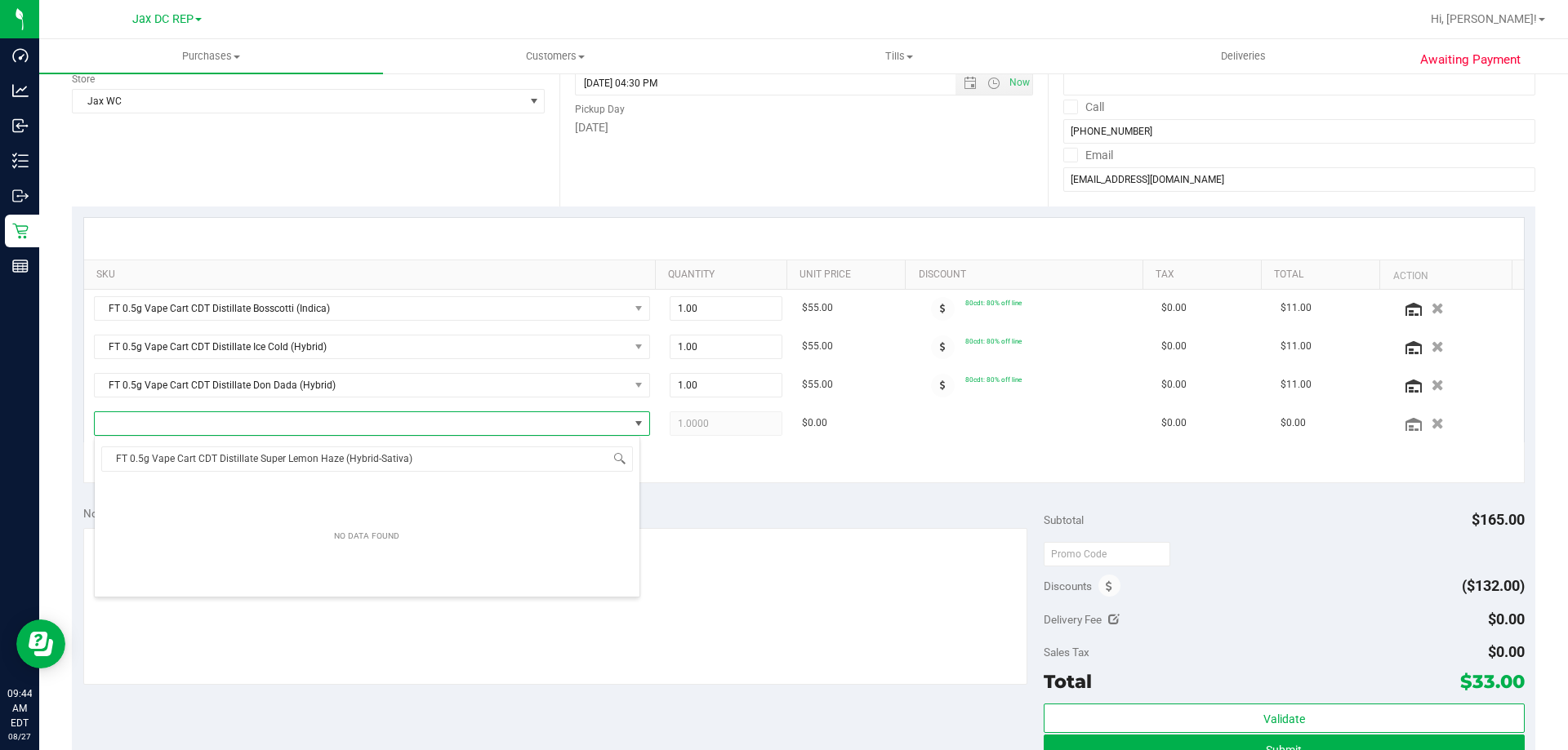
click at [703, 472] on div "+ Add New Item" at bounding box center [804, 463] width 1441 height 41
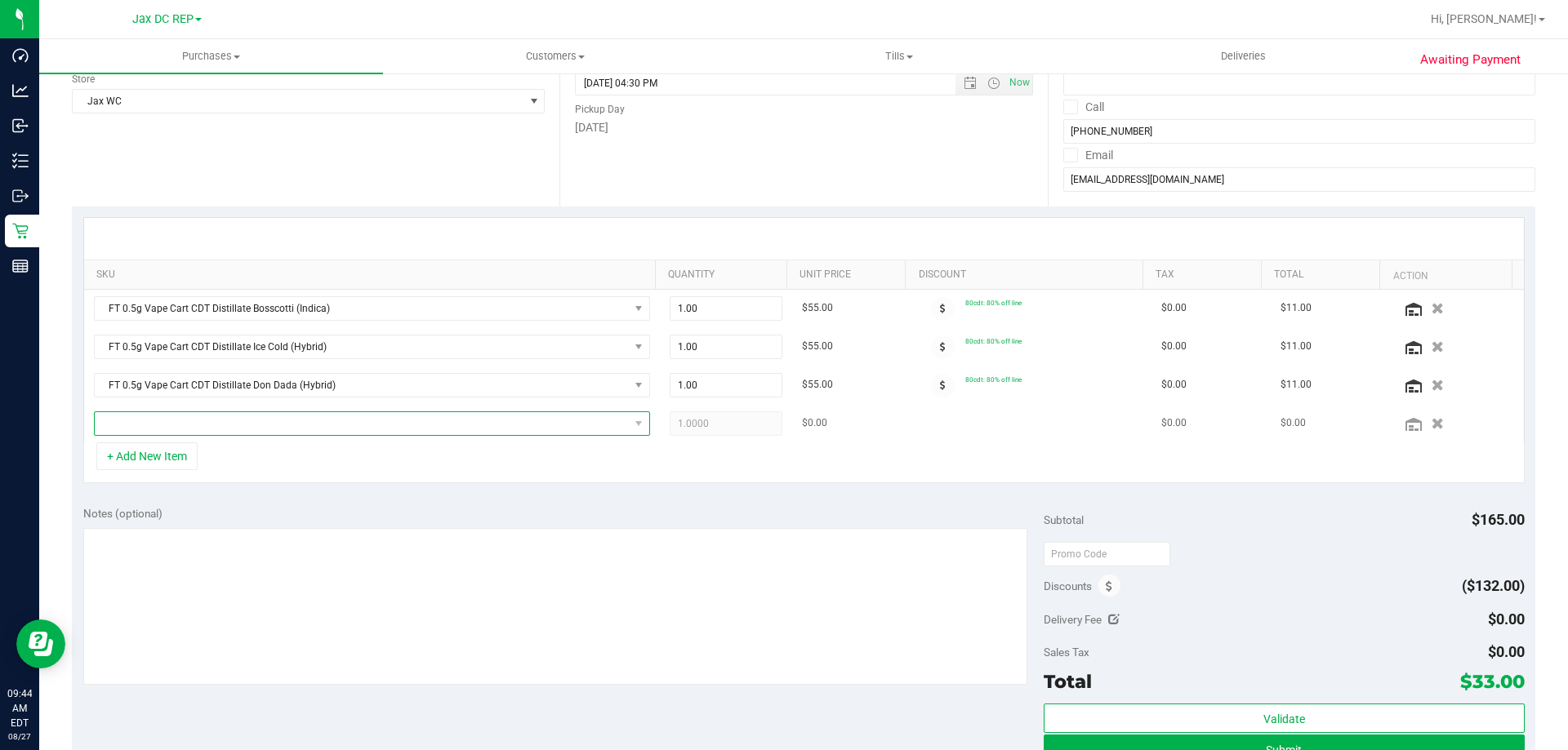
click at [158, 424] on span "NO DATA FOUND" at bounding box center [361, 424] width 534 height 23
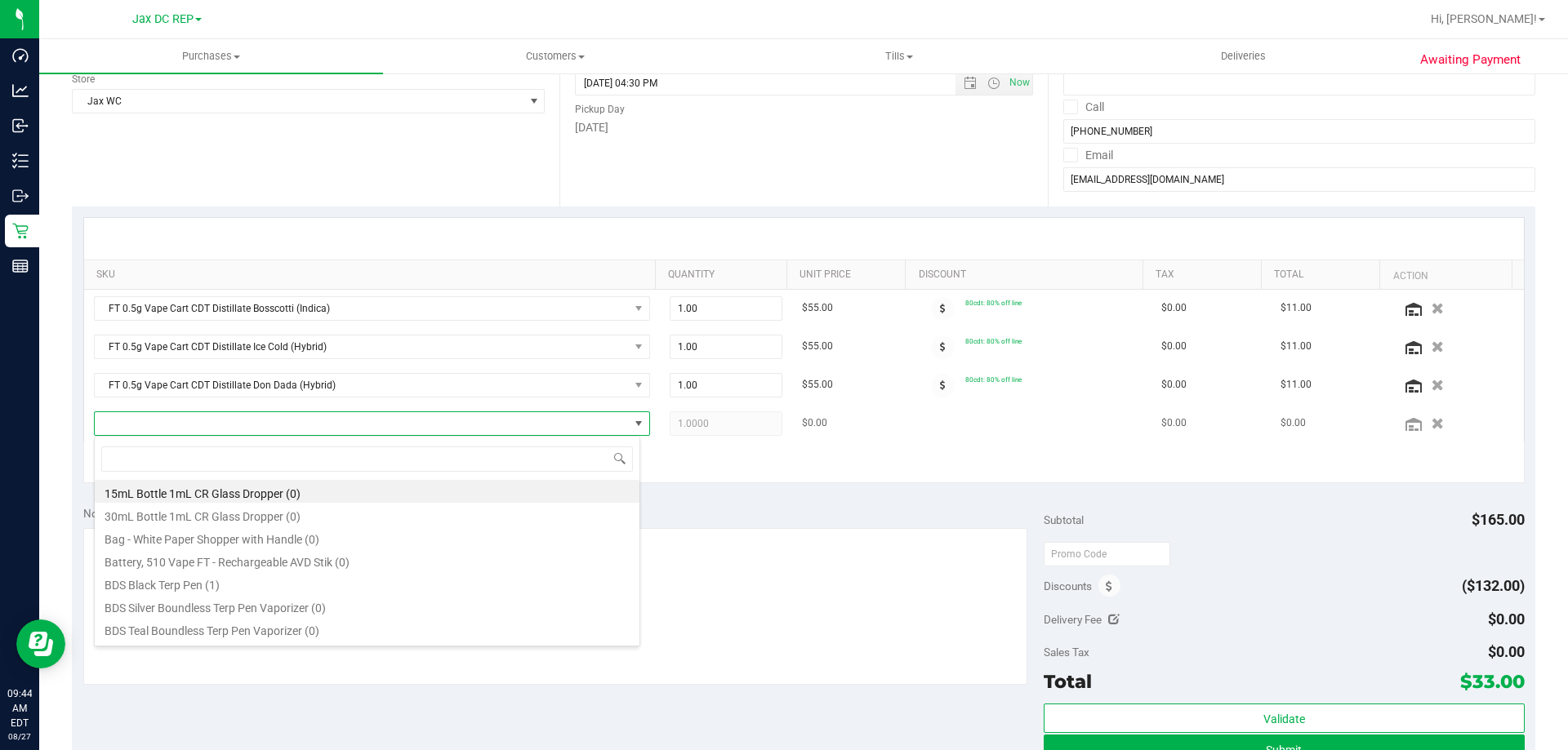
type input "FT 0.5g Vape Cart CDT Distillate Super Lemon Haze"
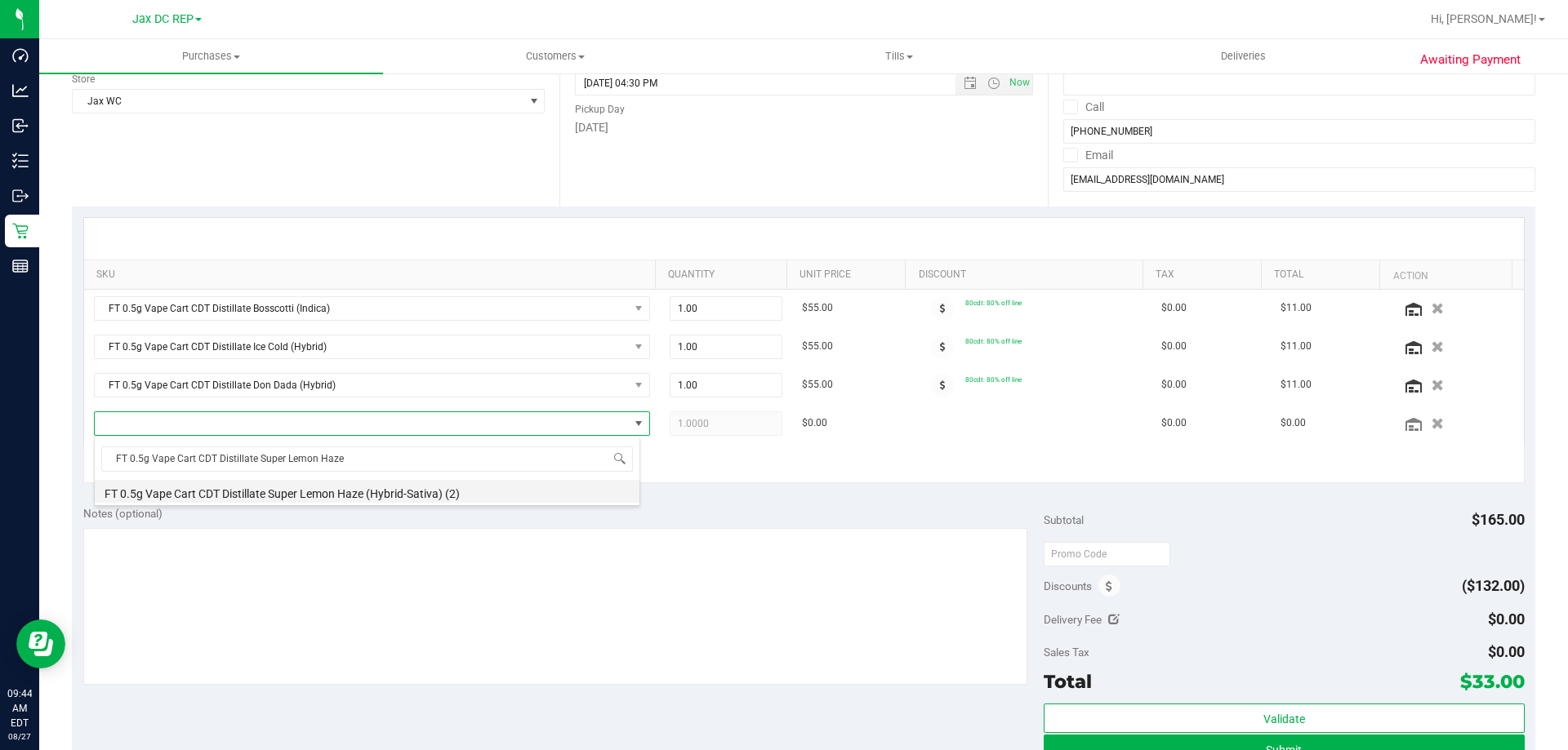
click at [158, 490] on li "FT 0.5g Vape Cart CDT Distillate Super Lemon Haze (Hybrid-Sativa) (2)" at bounding box center [366, 491] width 544 height 23
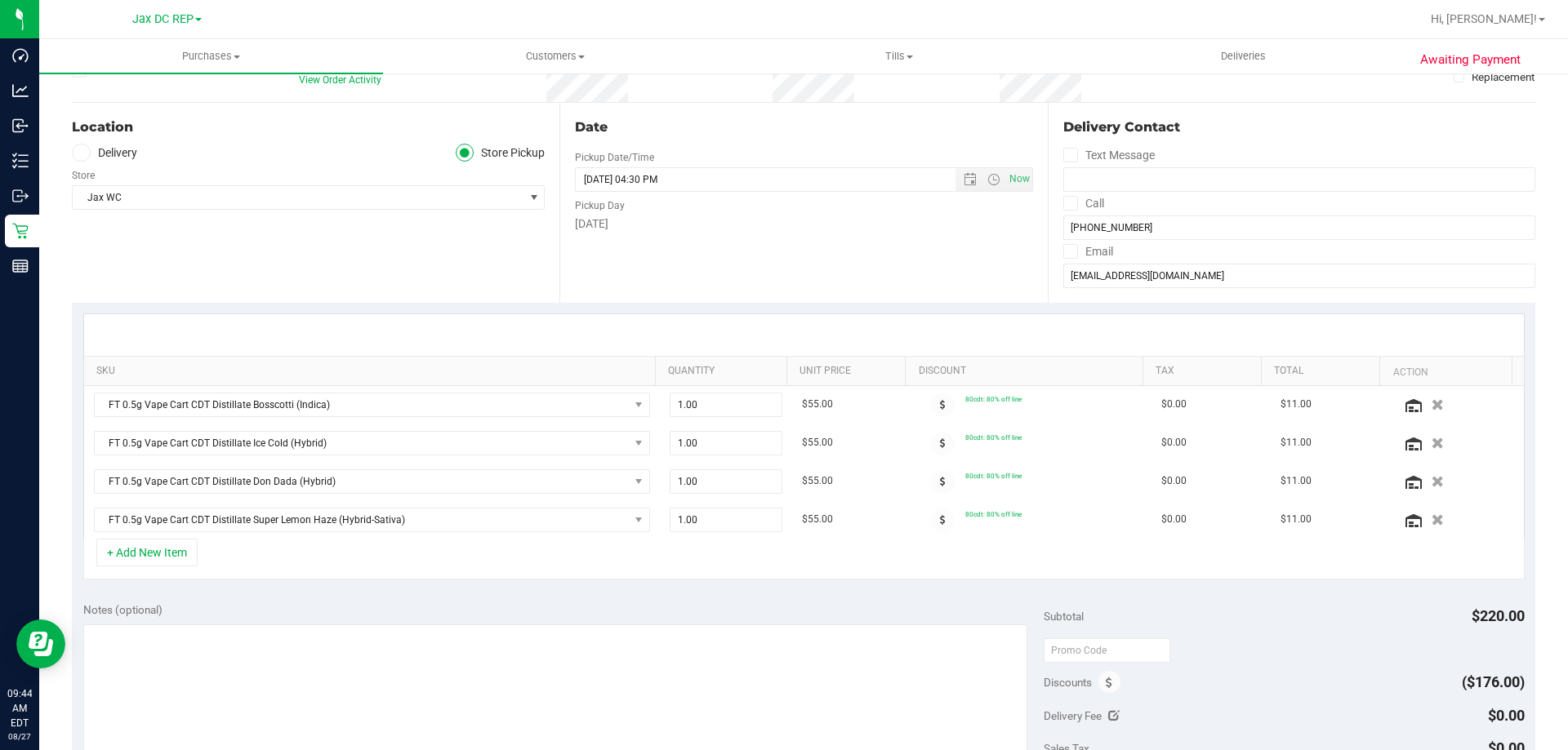
scroll to position [130, 0]
click at [670, 406] on span "1.00 1" at bounding box center [726, 405] width 114 height 24
click at [676, 405] on input "1" at bounding box center [726, 405] width 112 height 23
type input "2"
type input "2.00"
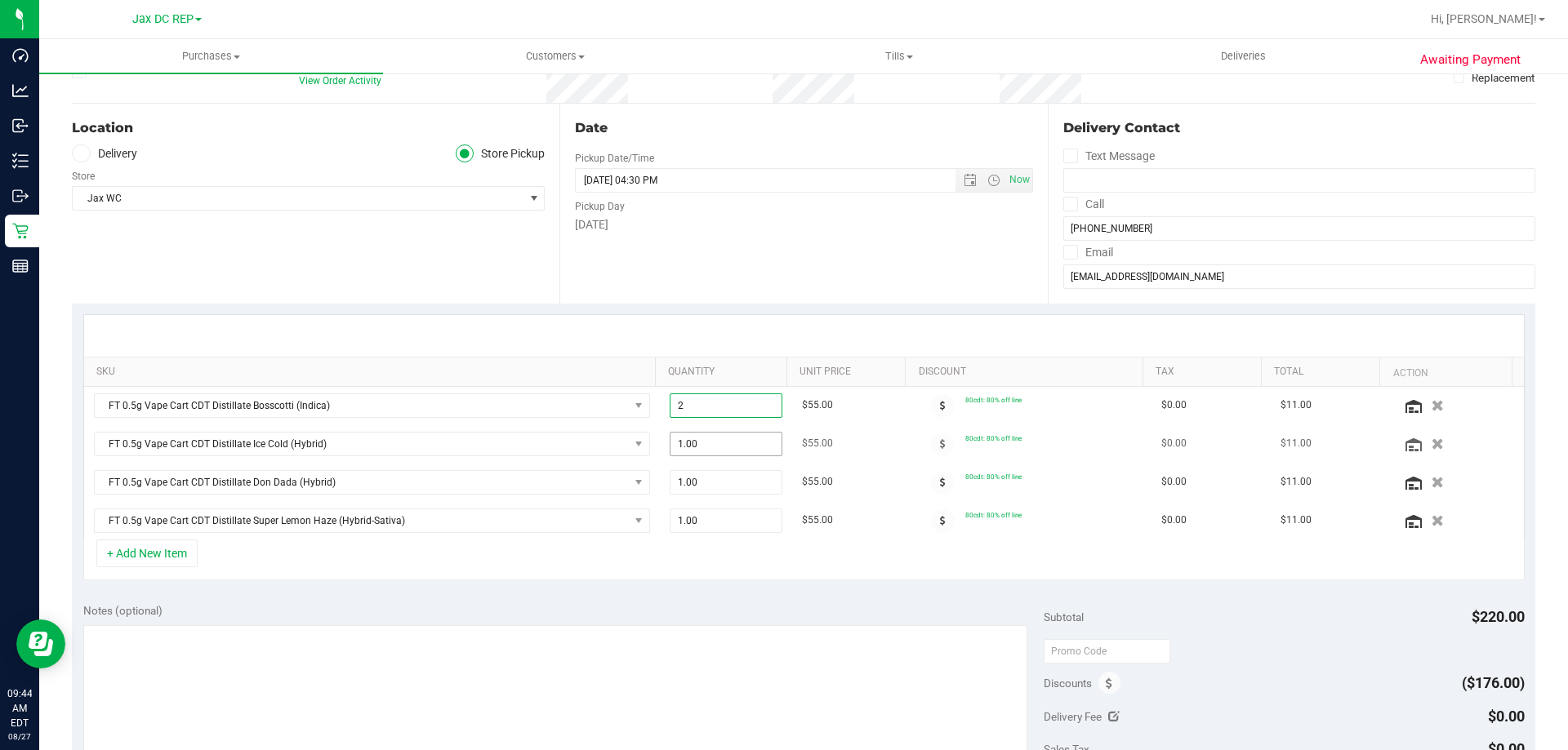
click at [673, 449] on span "1.00 1" at bounding box center [726, 444] width 114 height 24
click at [651, 557] on div "+ Add New Item" at bounding box center [804, 560] width 1441 height 41
click at [669, 439] on span "1.00 1" at bounding box center [726, 444] width 114 height 24
type input "2"
type input "2.00"
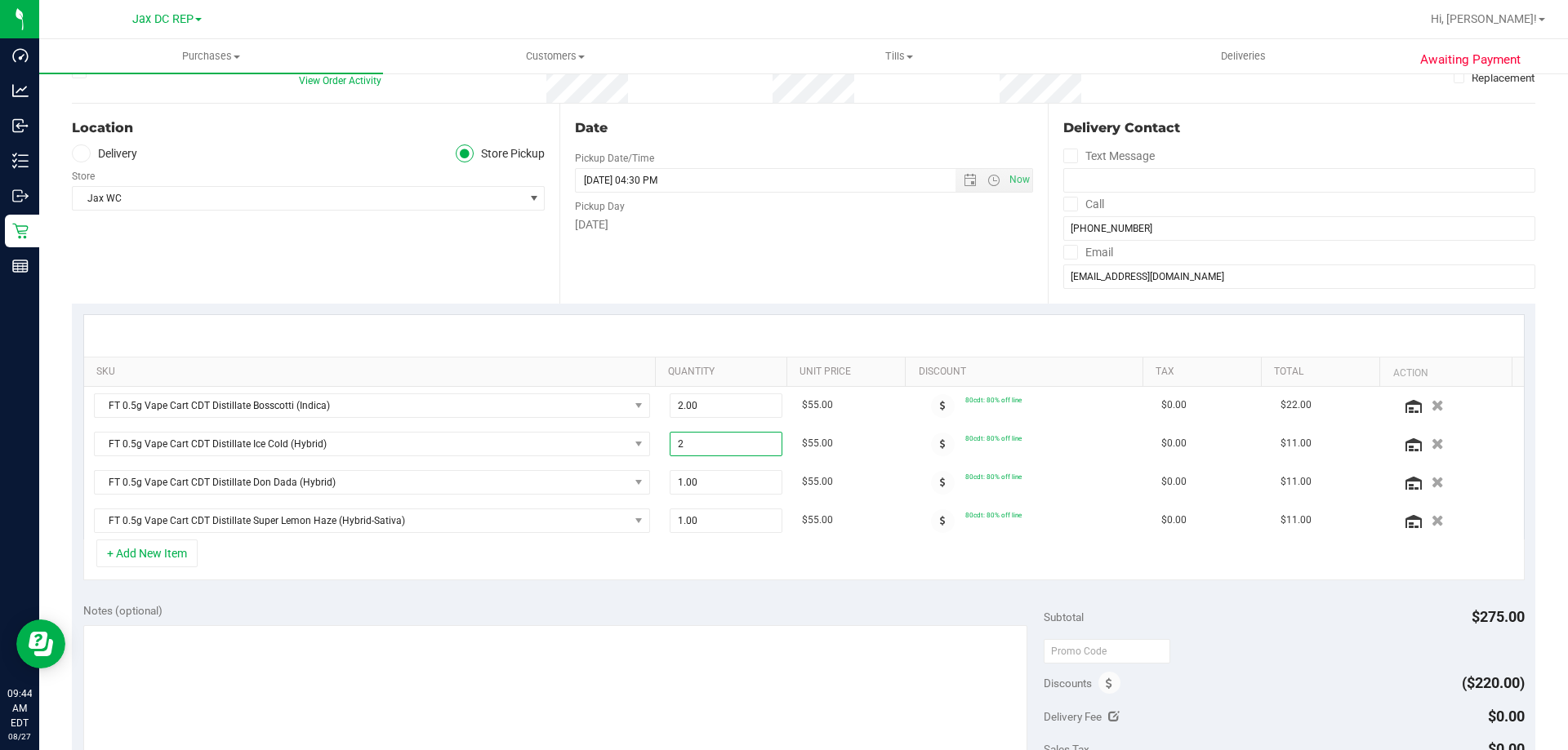
click at [628, 572] on div "+ Add New Item" at bounding box center [804, 560] width 1441 height 41
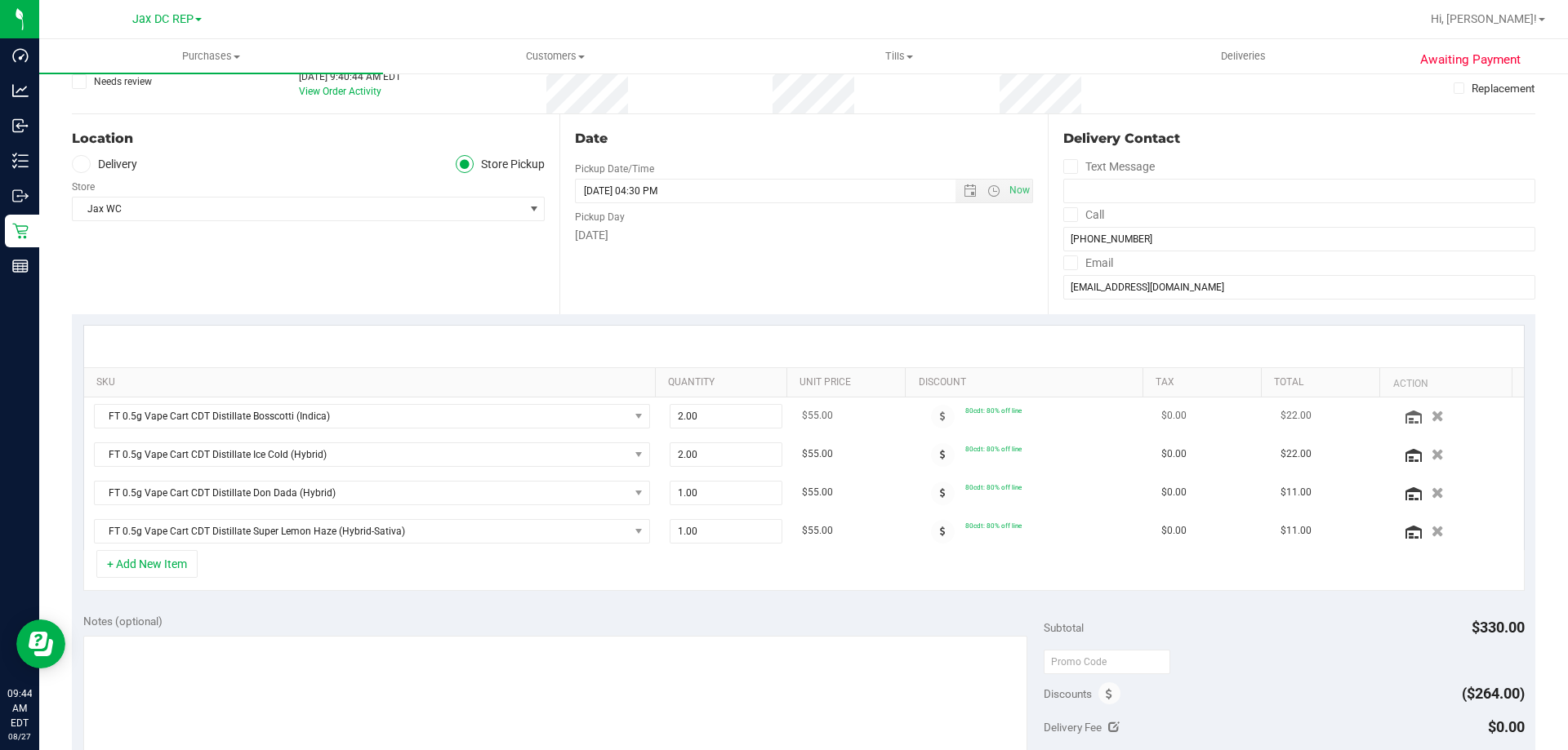
scroll to position [120, 0]
click at [152, 557] on button "+ Add New Item" at bounding box center [147, 563] width 102 height 28
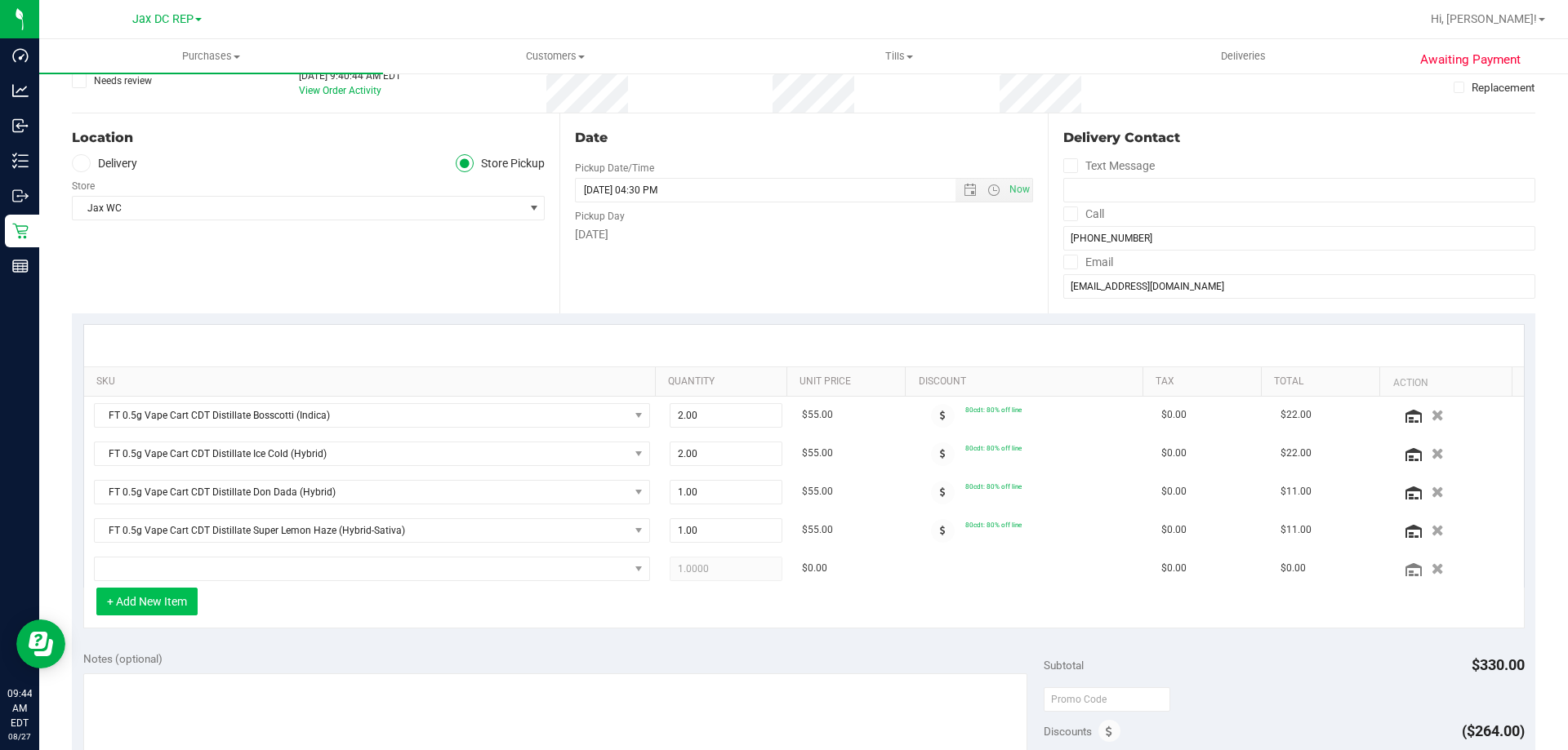
click at [96, 588] on button "+ Add New Item" at bounding box center [147, 602] width 102 height 28
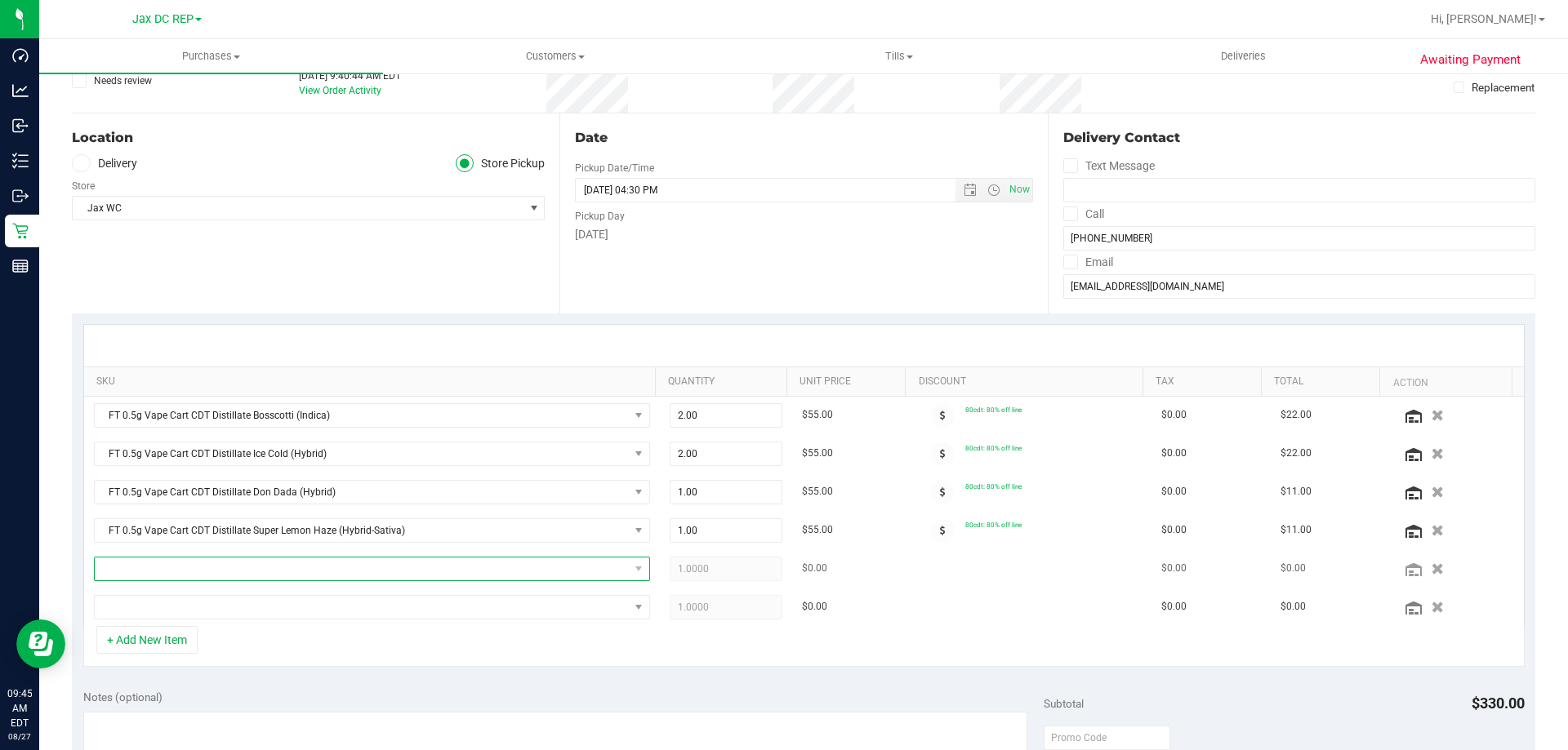
click at [150, 569] on span "NO DATA FOUND" at bounding box center [361, 569] width 534 height 23
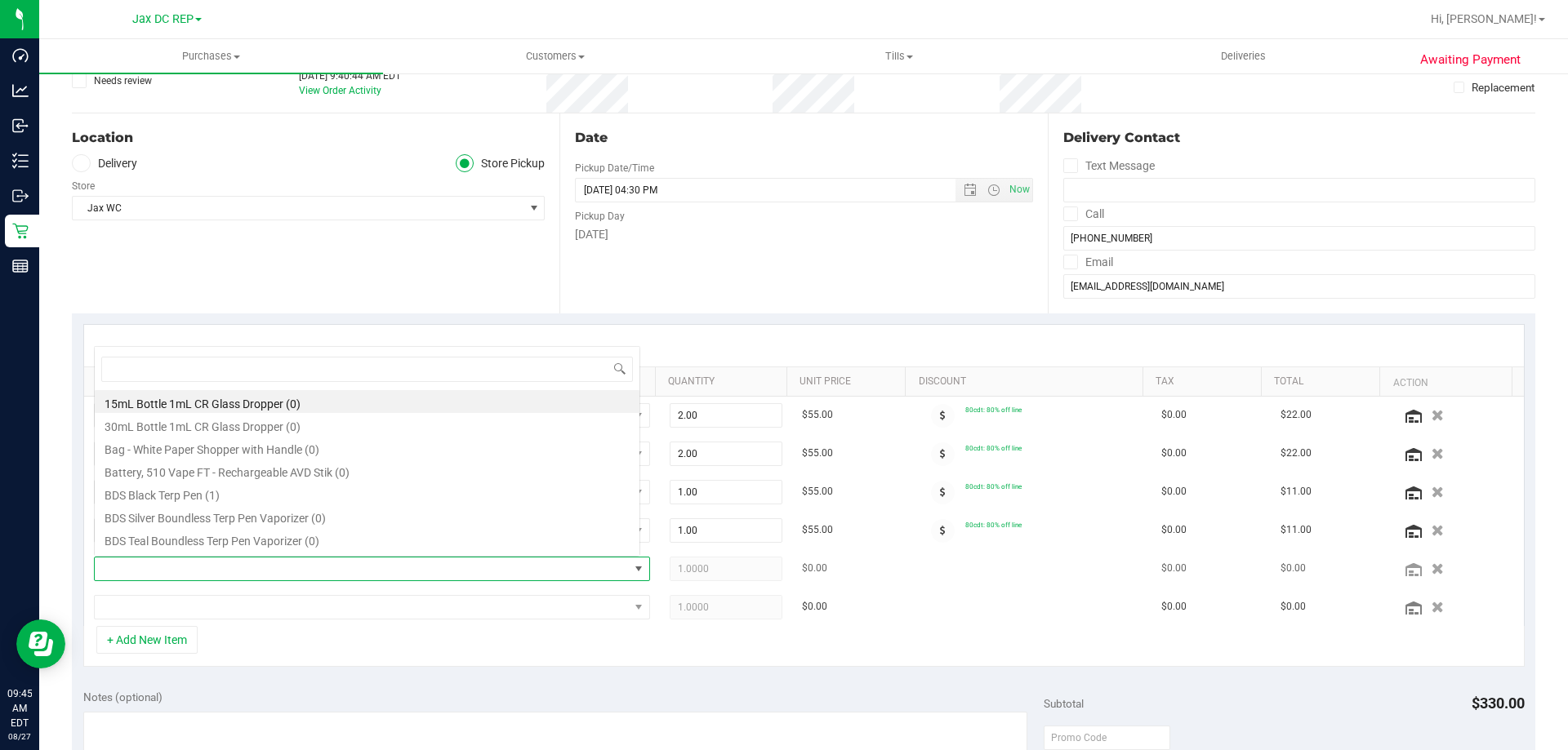
scroll to position [24, 542]
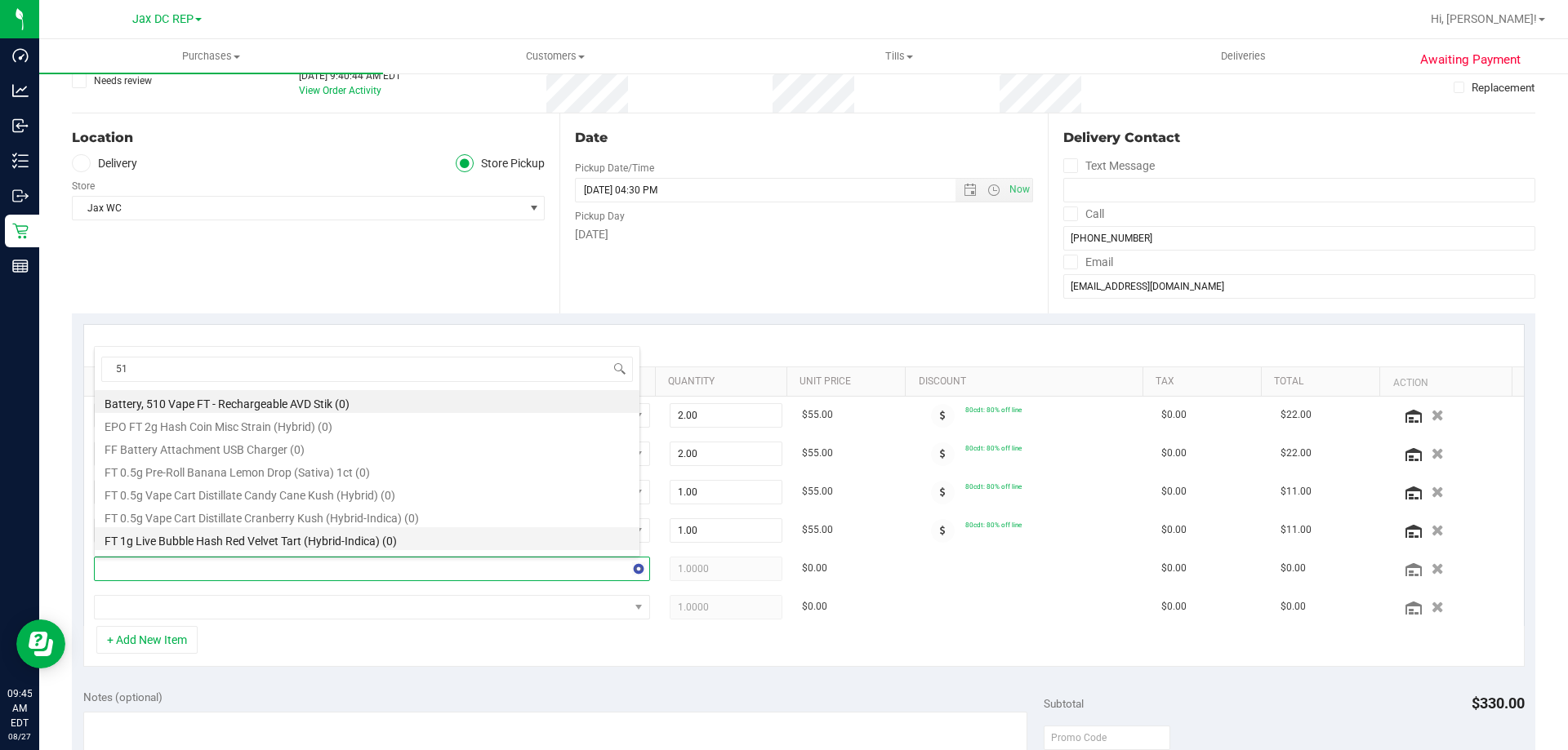
type input "5"
type input "varia"
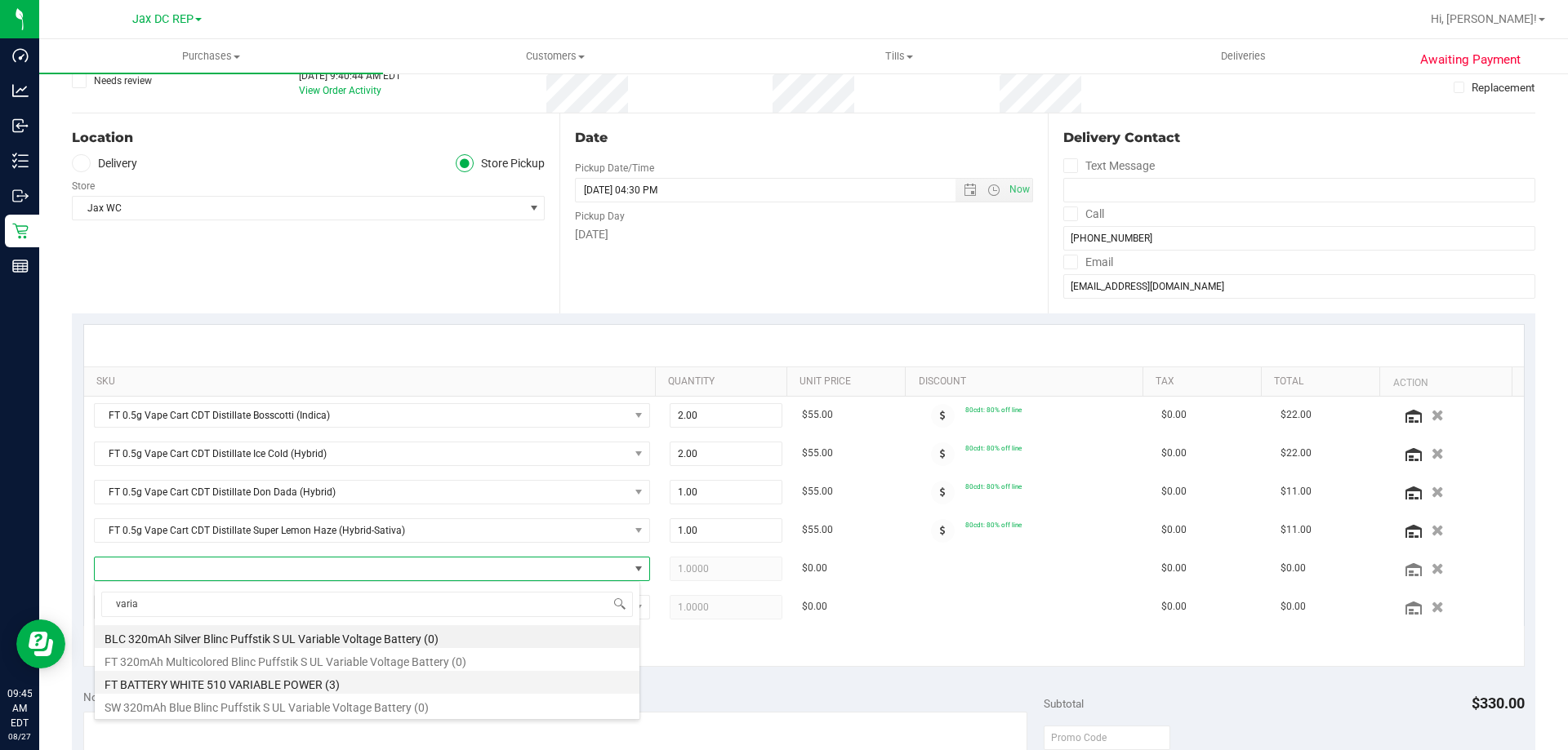
click at [164, 683] on li "FT BATTERY WHITE 510 VARIABLE POWER (3)" at bounding box center [366, 682] width 544 height 23
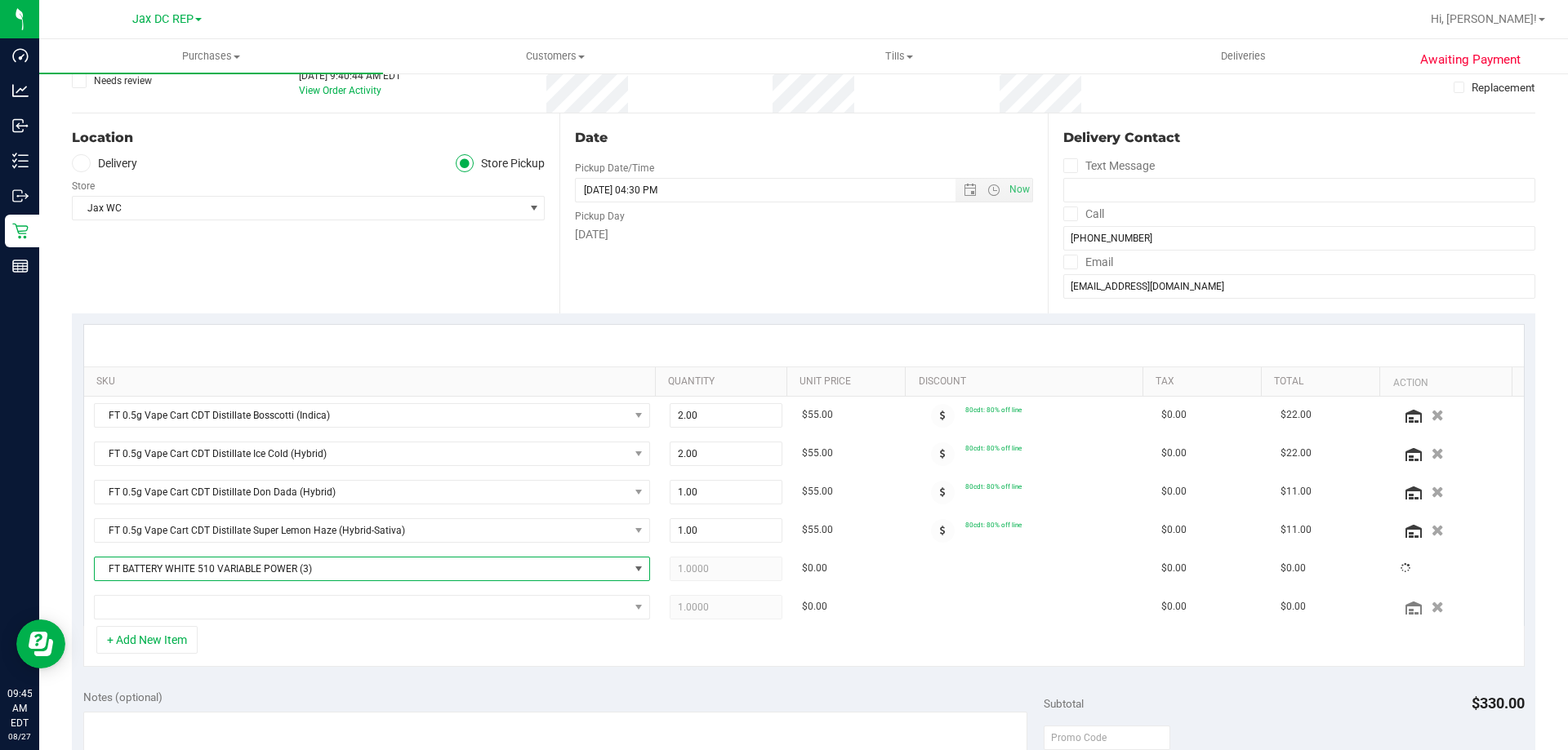
click at [345, 627] on div "+ Add New Item" at bounding box center [804, 646] width 1441 height 41
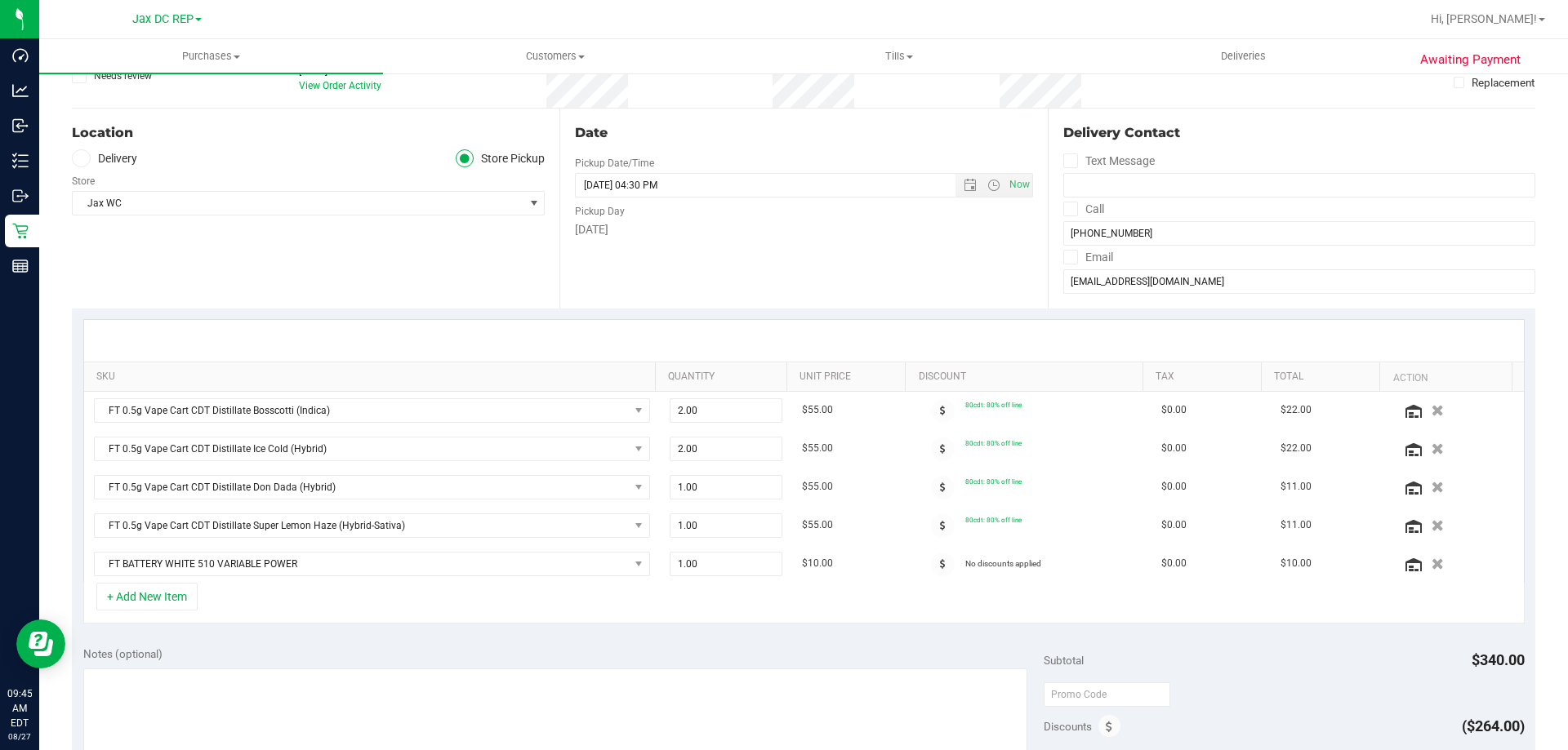
scroll to position [123, 0]
click at [142, 597] on button "+ Add New Item" at bounding box center [147, 599] width 102 height 28
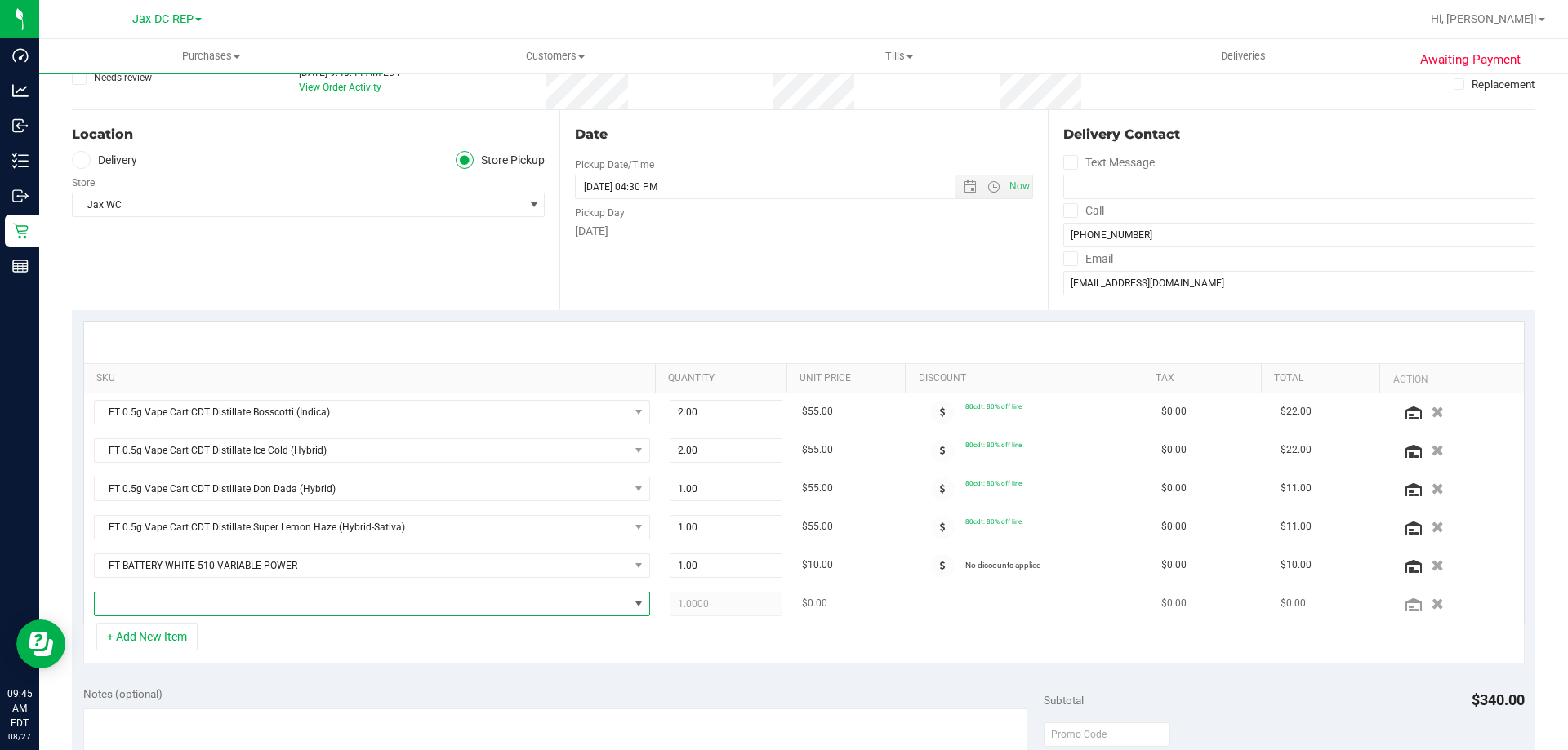
click at [135, 605] on span "NO DATA FOUND" at bounding box center [361, 604] width 534 height 23
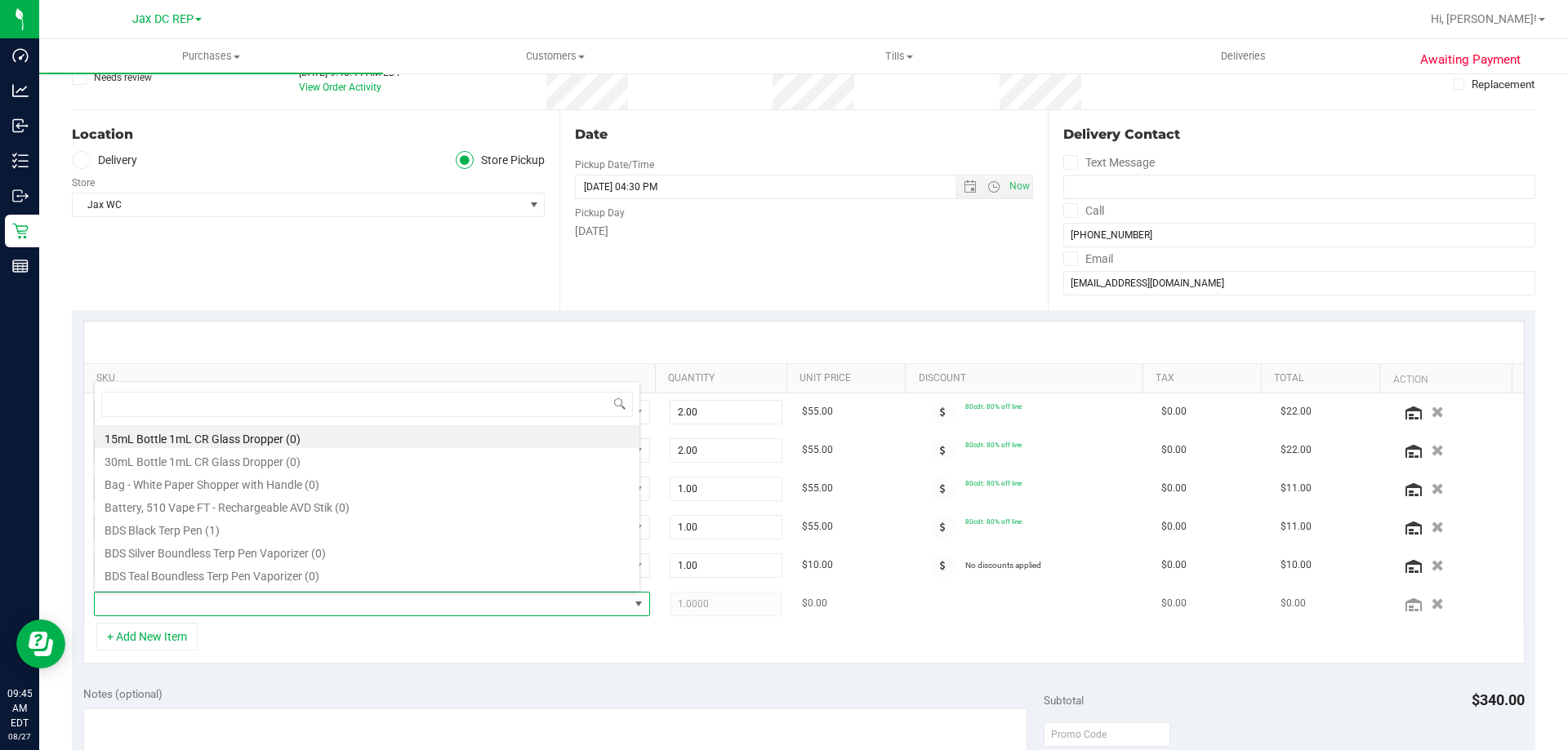
scroll to position [24, 542]
click at [135, 605] on span at bounding box center [361, 604] width 534 height 23
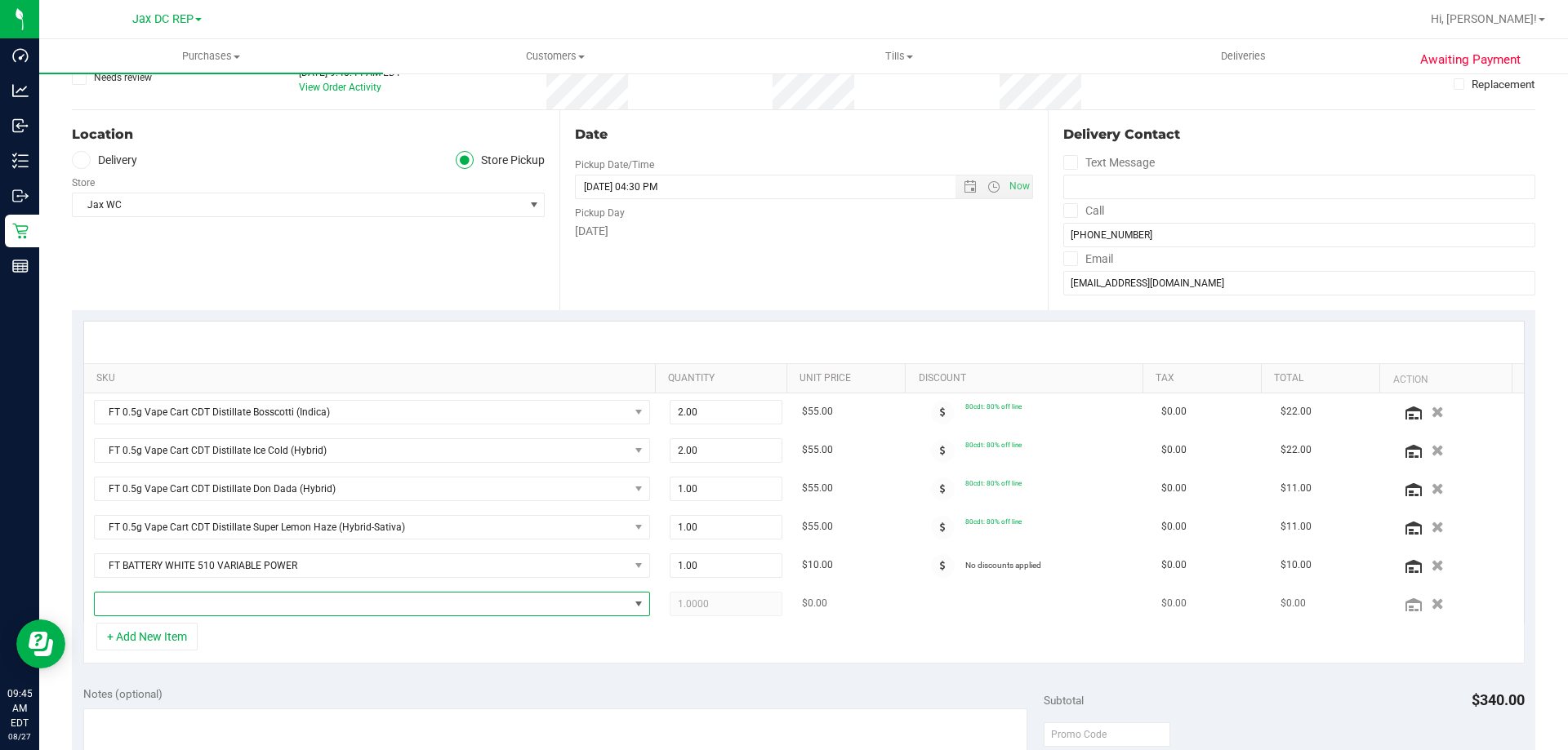
click at [135, 605] on span "NO DATA FOUND" at bounding box center [361, 604] width 534 height 23
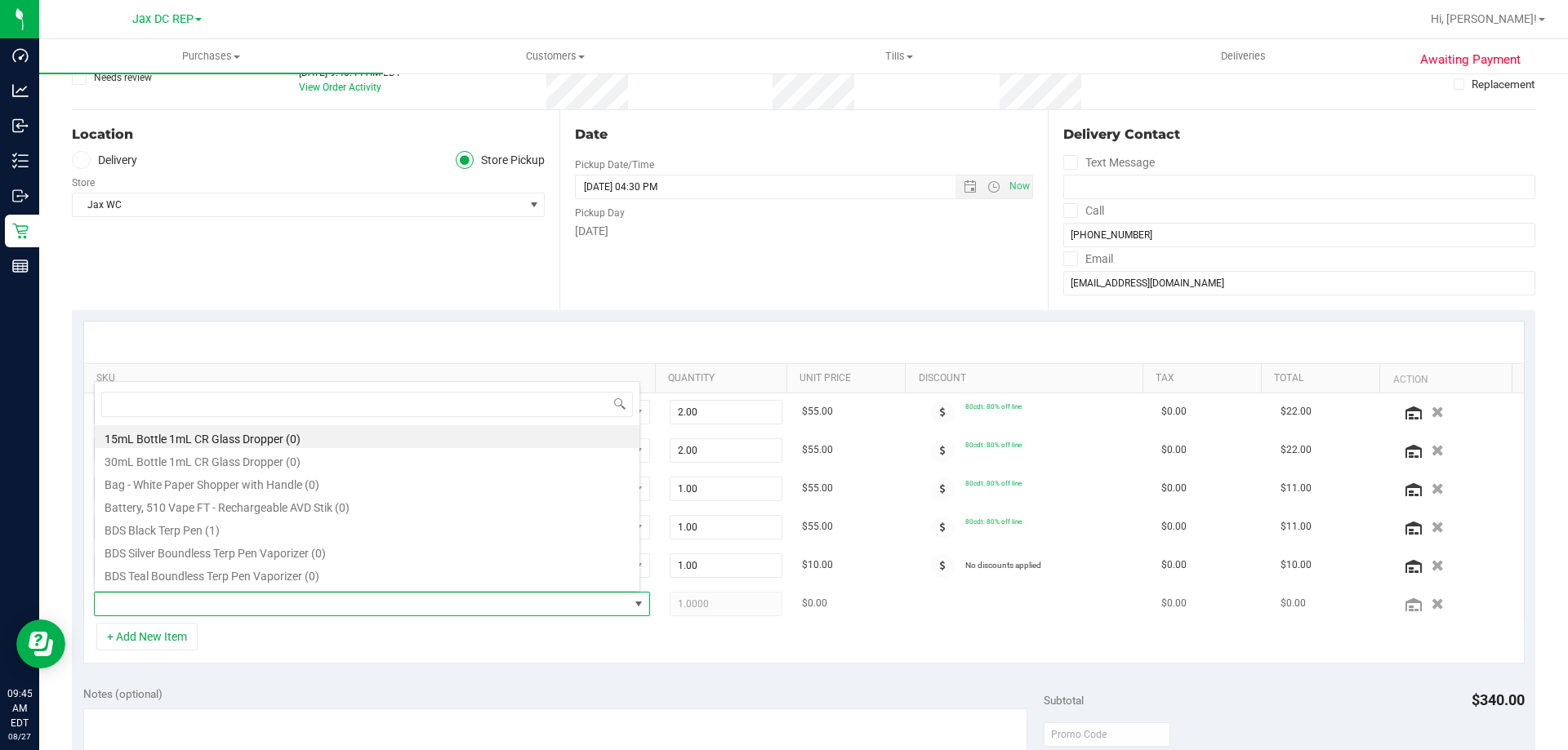
type input "FT 0.5g Vape Cart CDT Distillate Green Acres Kush (Hybrid)"
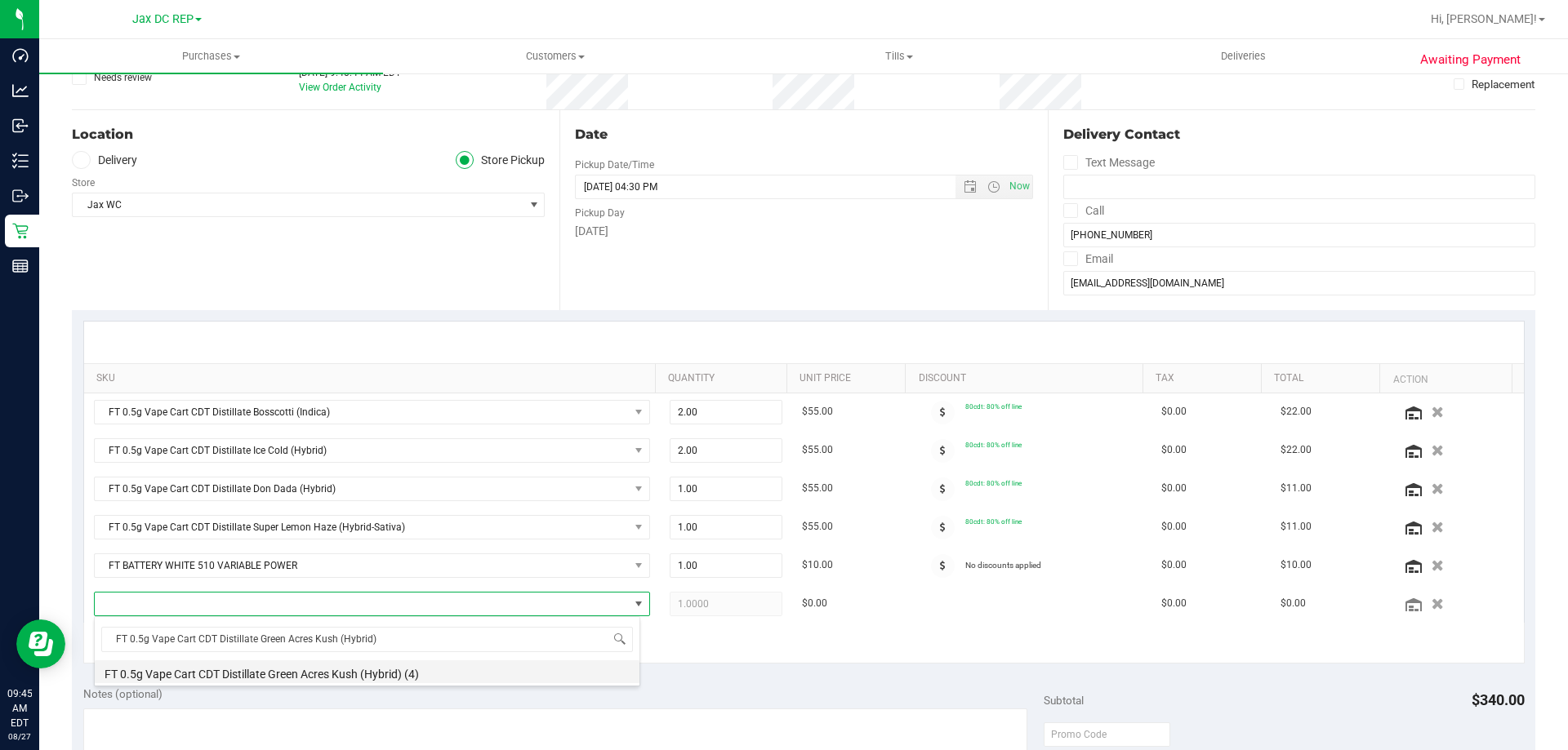
click at [161, 673] on li "FT 0.5g Vape Cart CDT Distillate Green Acres Kush (Hybrid) (4)" at bounding box center [366, 672] width 544 height 23
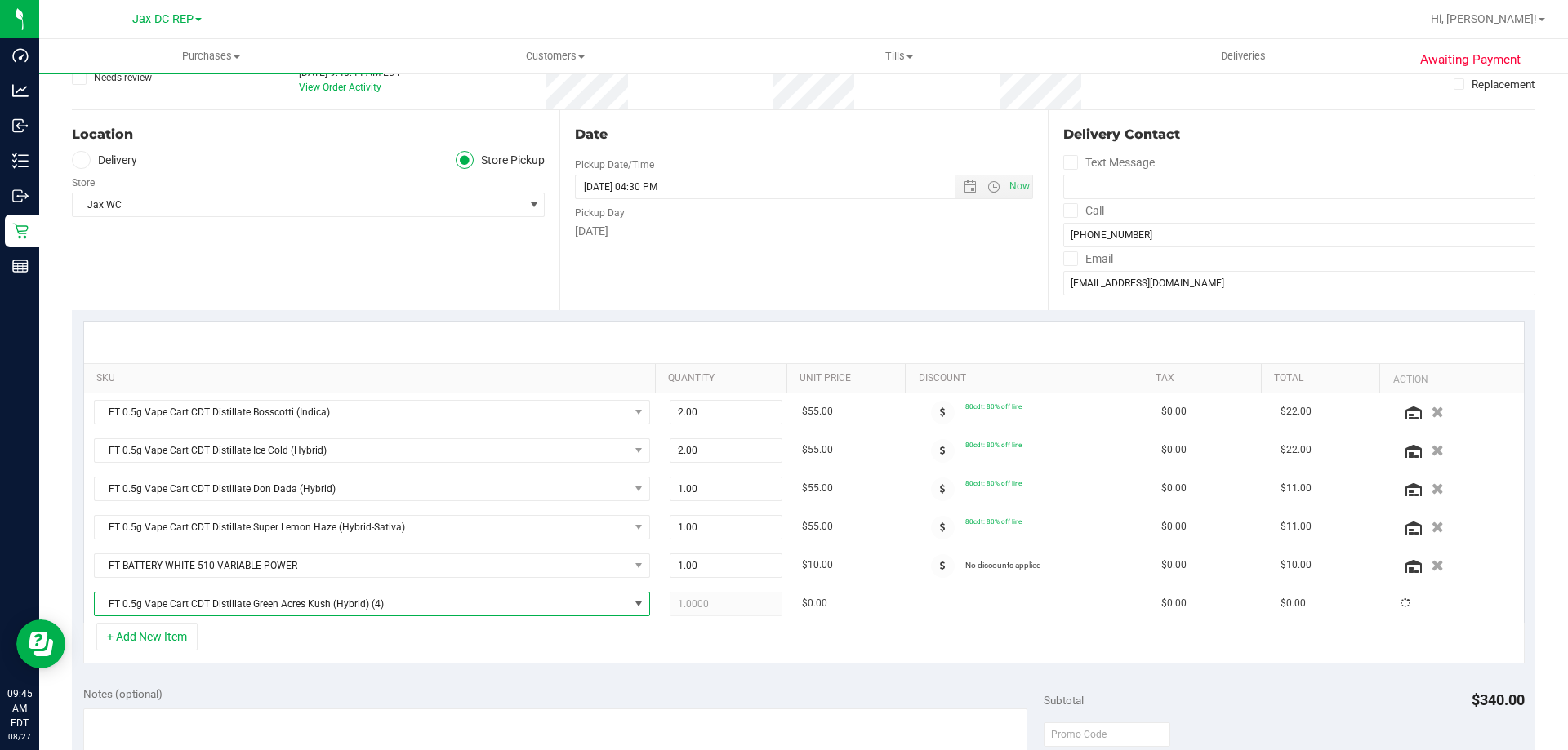
click at [271, 636] on div "+ Add New Item" at bounding box center [804, 643] width 1441 height 41
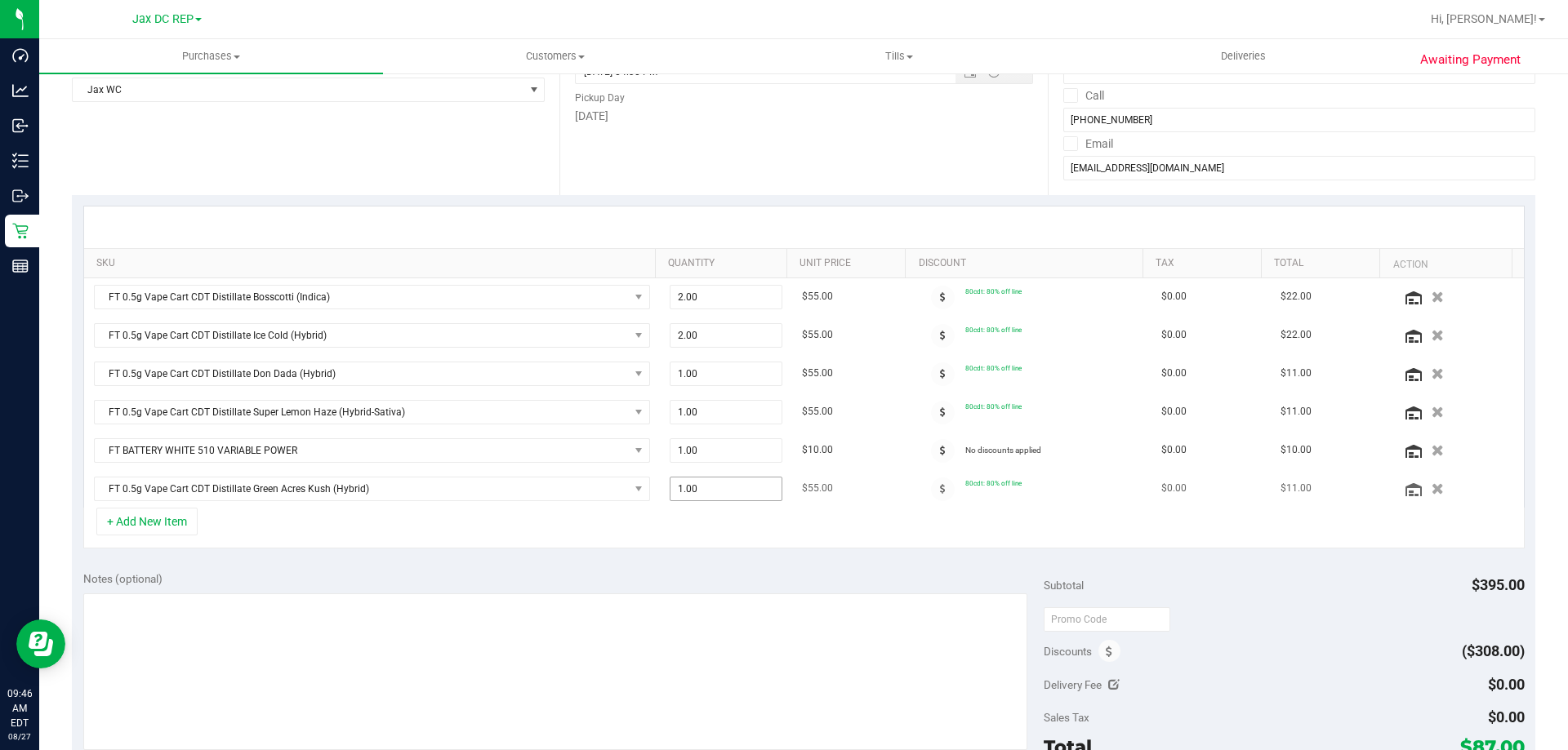
scroll to position [235, 0]
click at [160, 530] on button "+ Add New Item" at bounding box center [147, 525] width 102 height 28
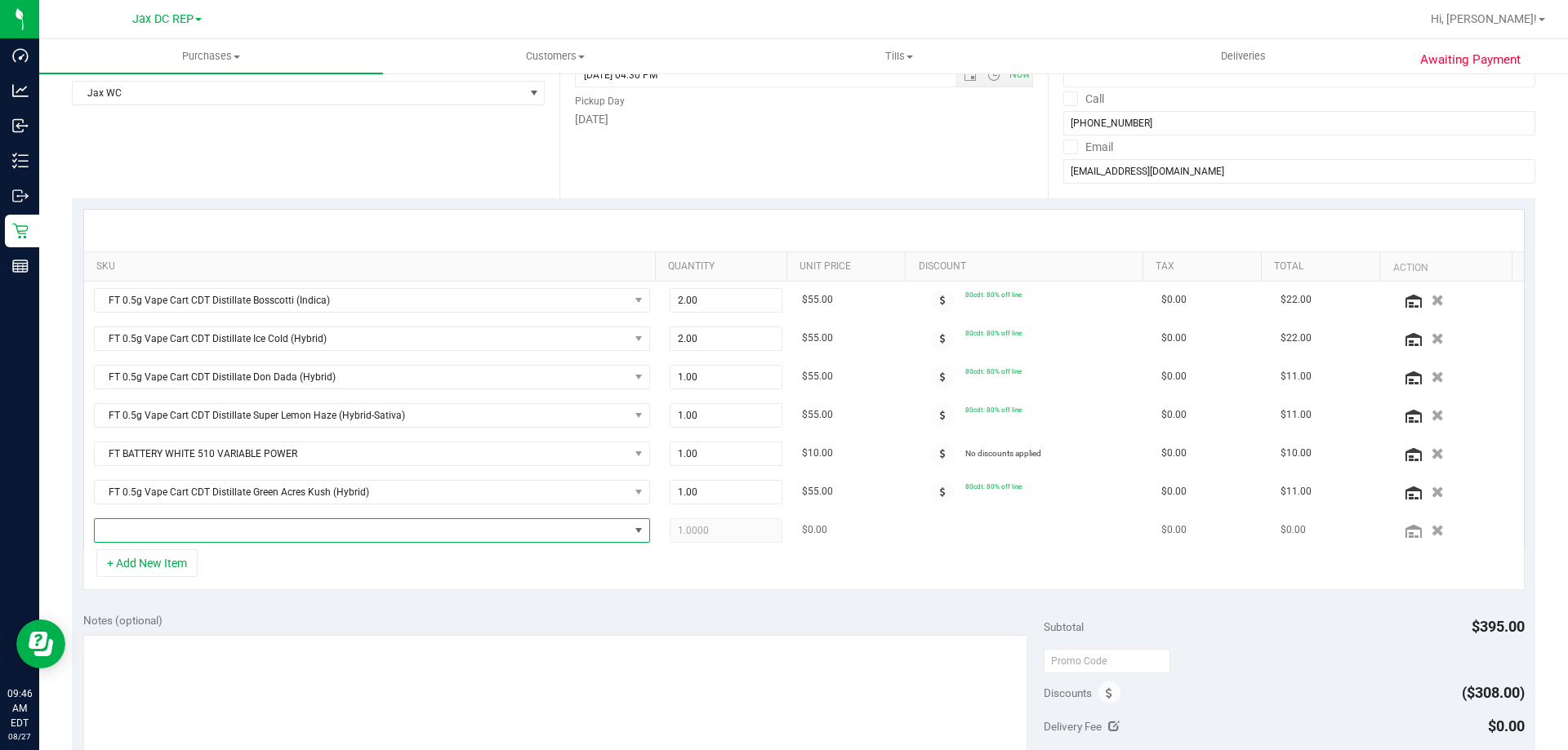
click at [183, 533] on span "NO DATA FOUND" at bounding box center [361, 530] width 534 height 23
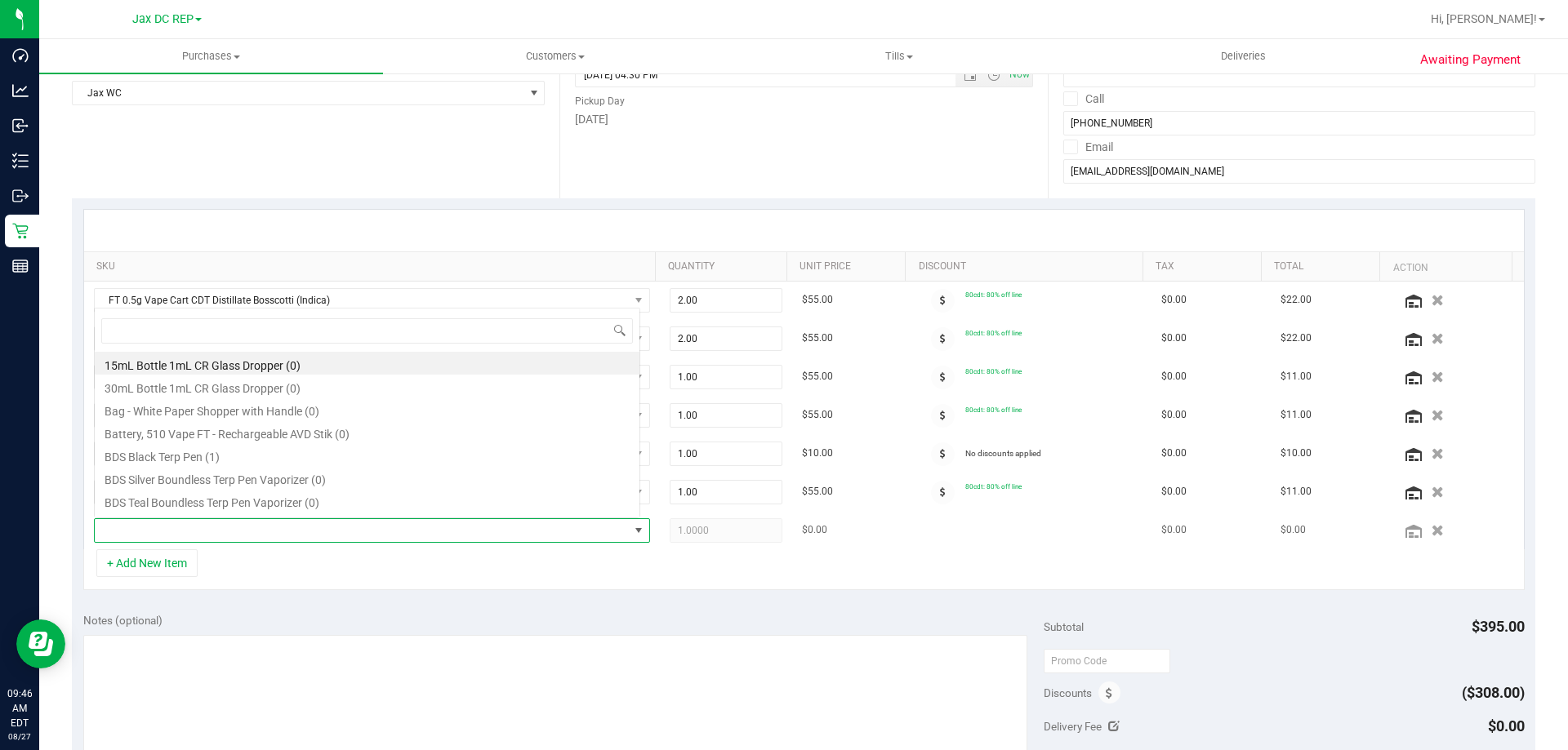
scroll to position [24, 542]
type input "FT 0.5g Vape Cart CDT Distillate Static Shock (Indica)"
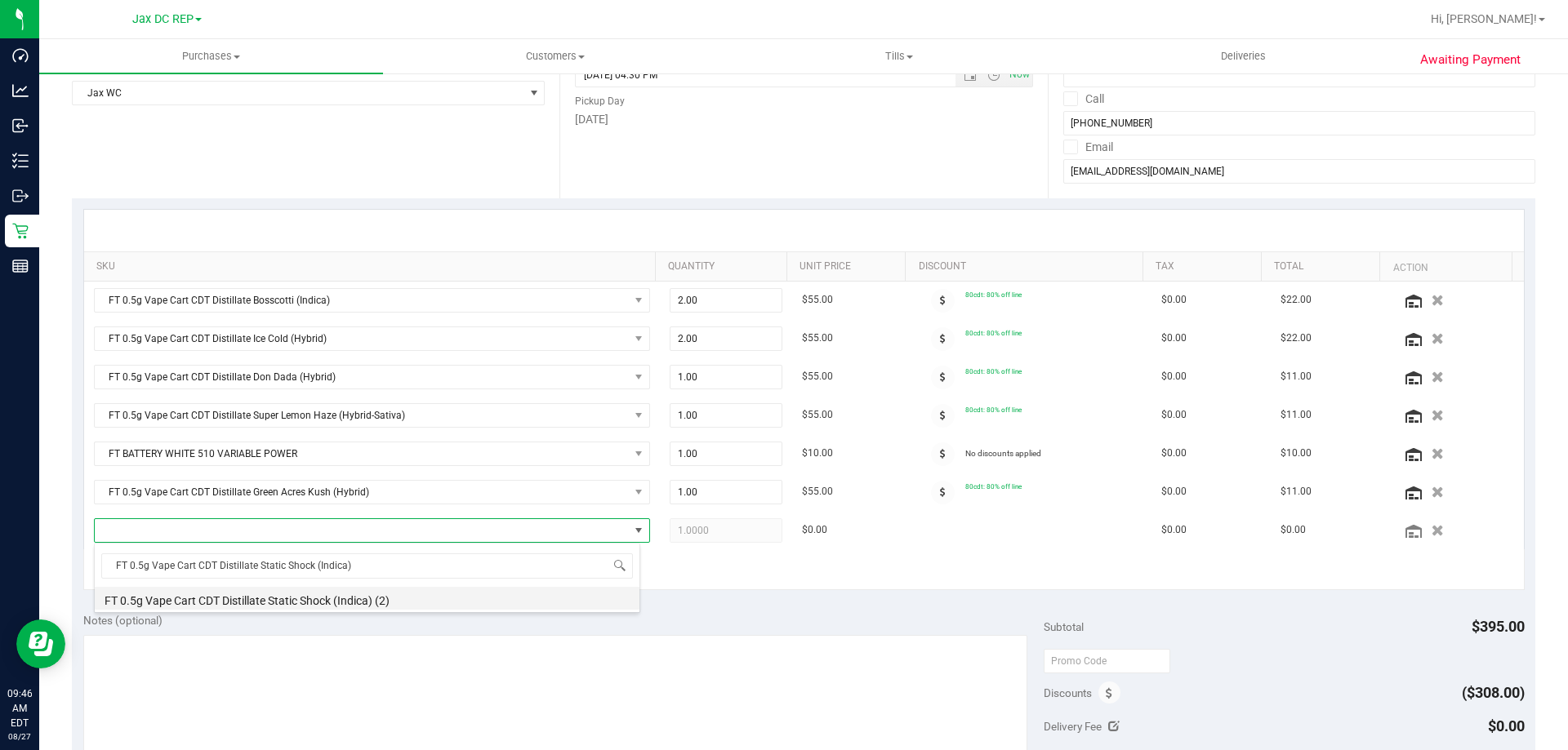
click at [189, 601] on li "FT 0.5g Vape Cart CDT Distillate Static Shock (Indica) (2)" at bounding box center [366, 598] width 544 height 23
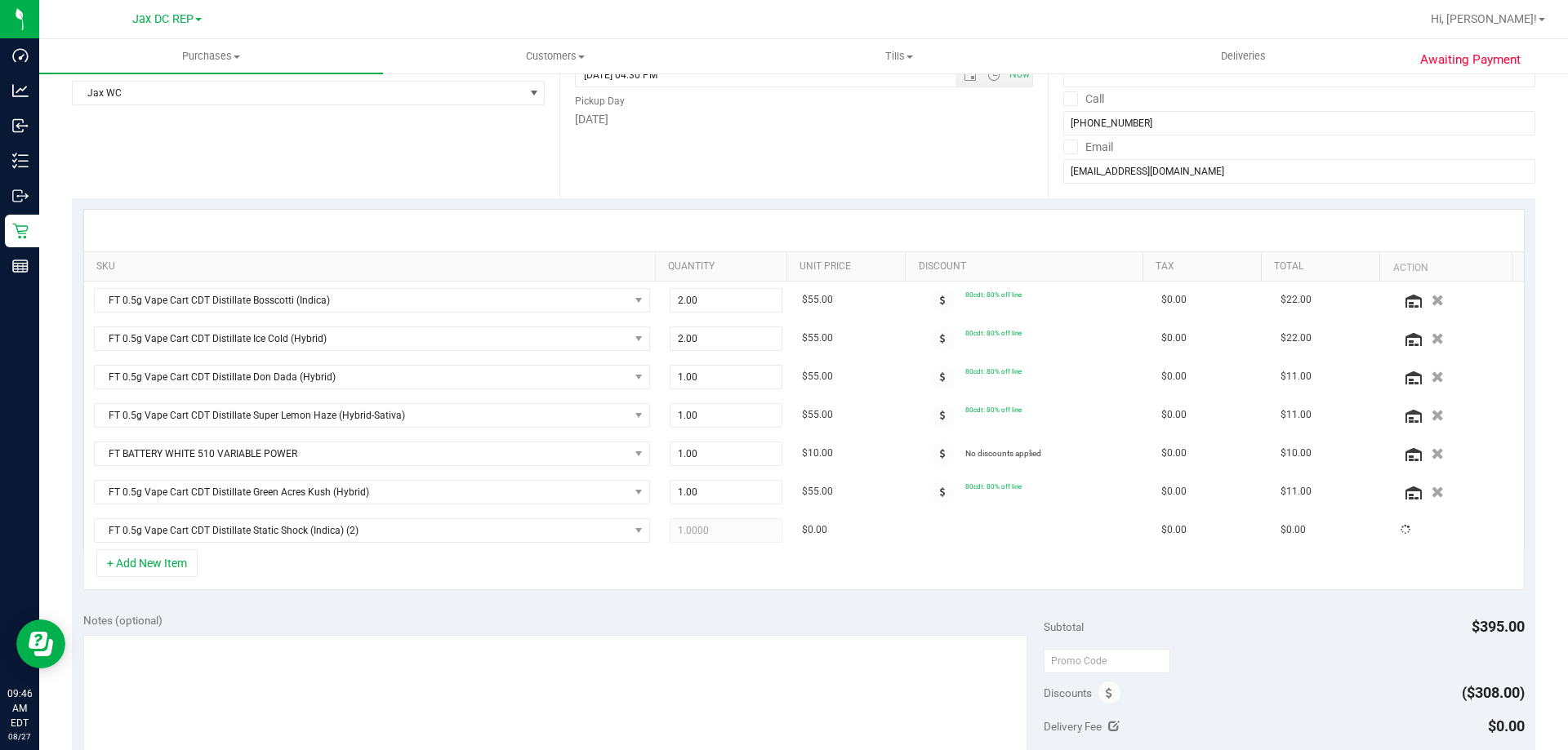
click at [401, 558] on div "+ Add New Item" at bounding box center [804, 569] width 1441 height 41
click at [815, 583] on div "+ Add New Item" at bounding box center [804, 569] width 1441 height 41
click at [833, 613] on div "Notes (optional)" at bounding box center [563, 620] width 961 height 16
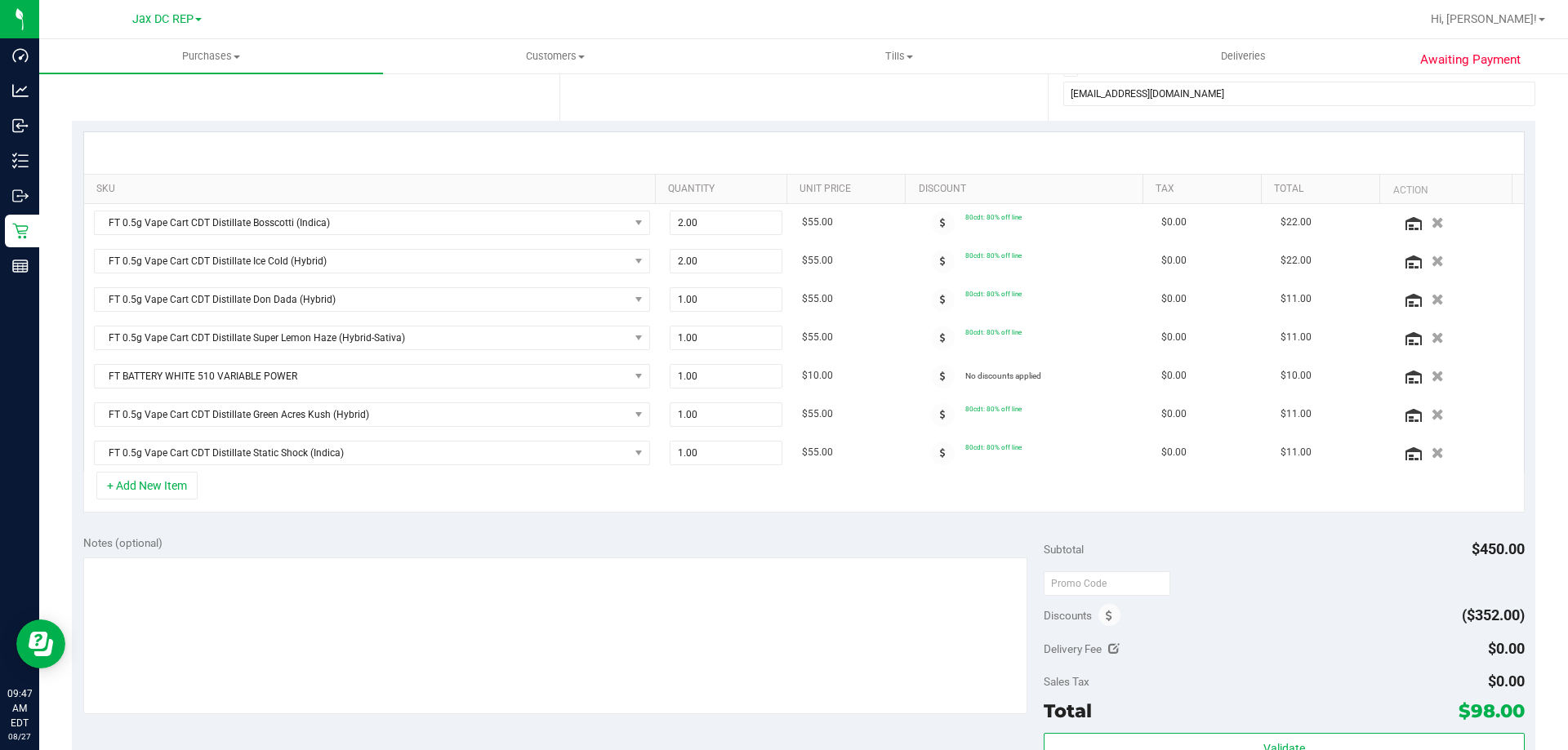
scroll to position [313, 0]
drag, startPoint x: 667, startPoint y: 337, endPoint x: 675, endPoint y: 332, distance: 9.4
click at [675, 332] on span "1.00 1" at bounding box center [726, 337] width 114 height 24
type input "2"
type input "2.00"
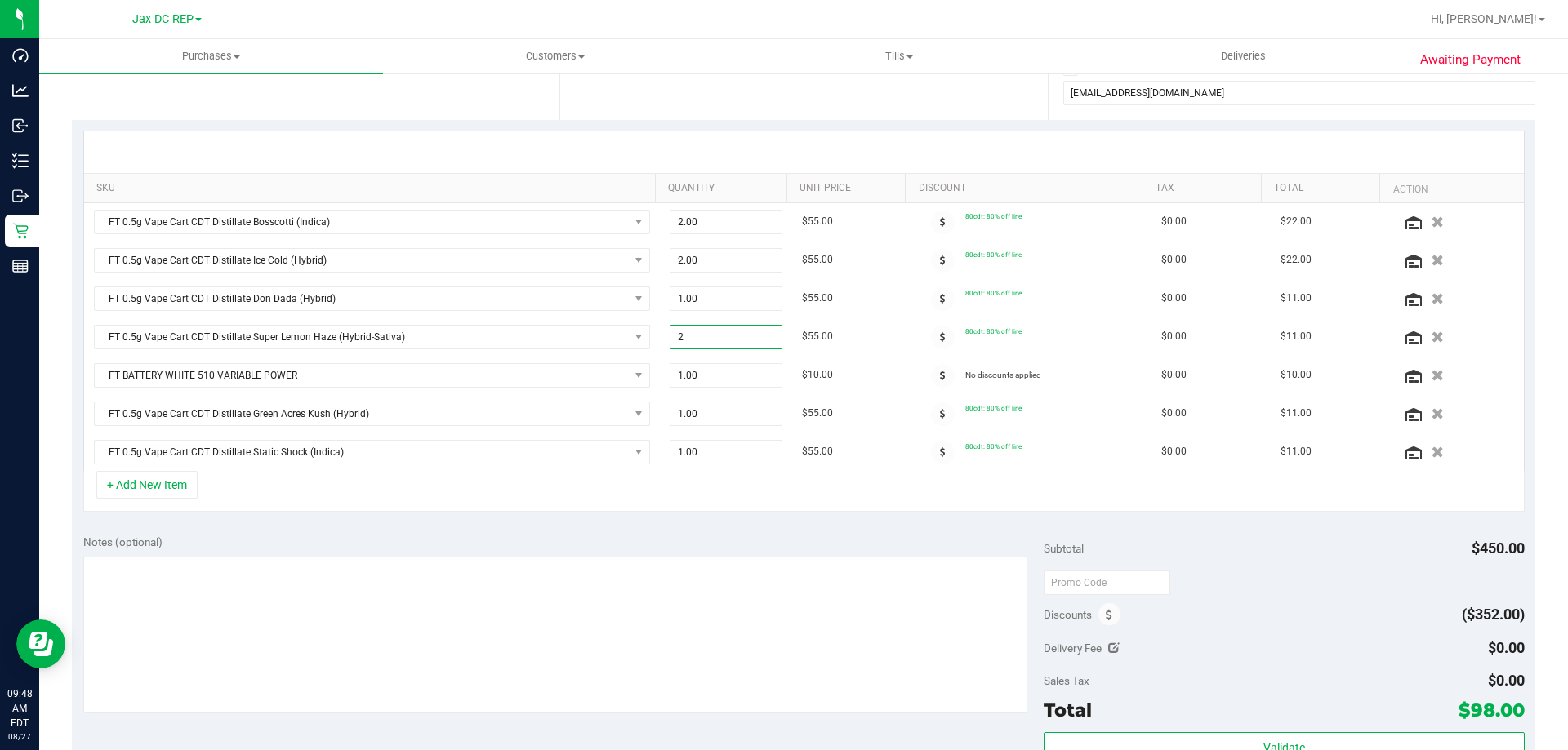
click at [749, 493] on div "+ Add New Item" at bounding box center [804, 491] width 1441 height 41
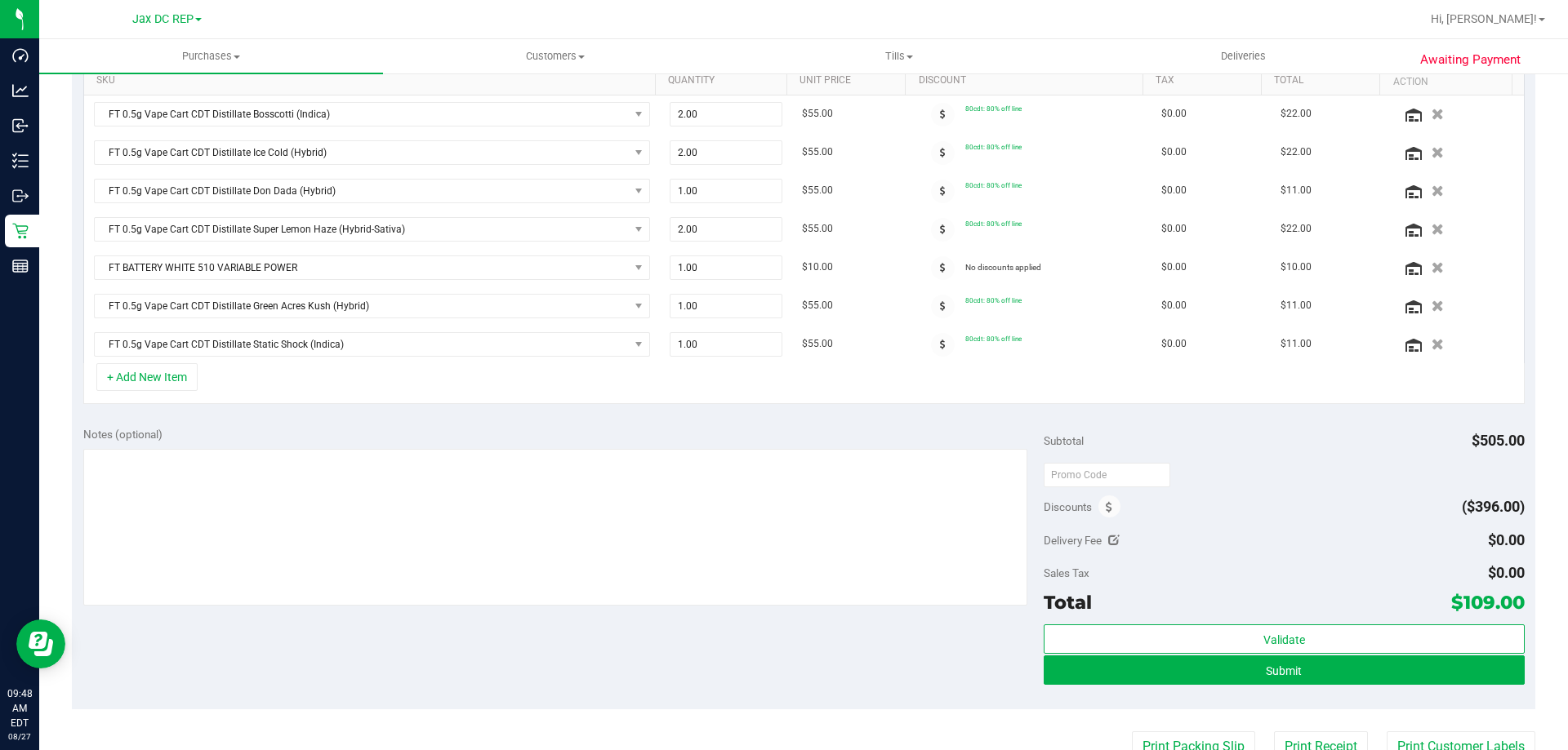
scroll to position [377, 0]
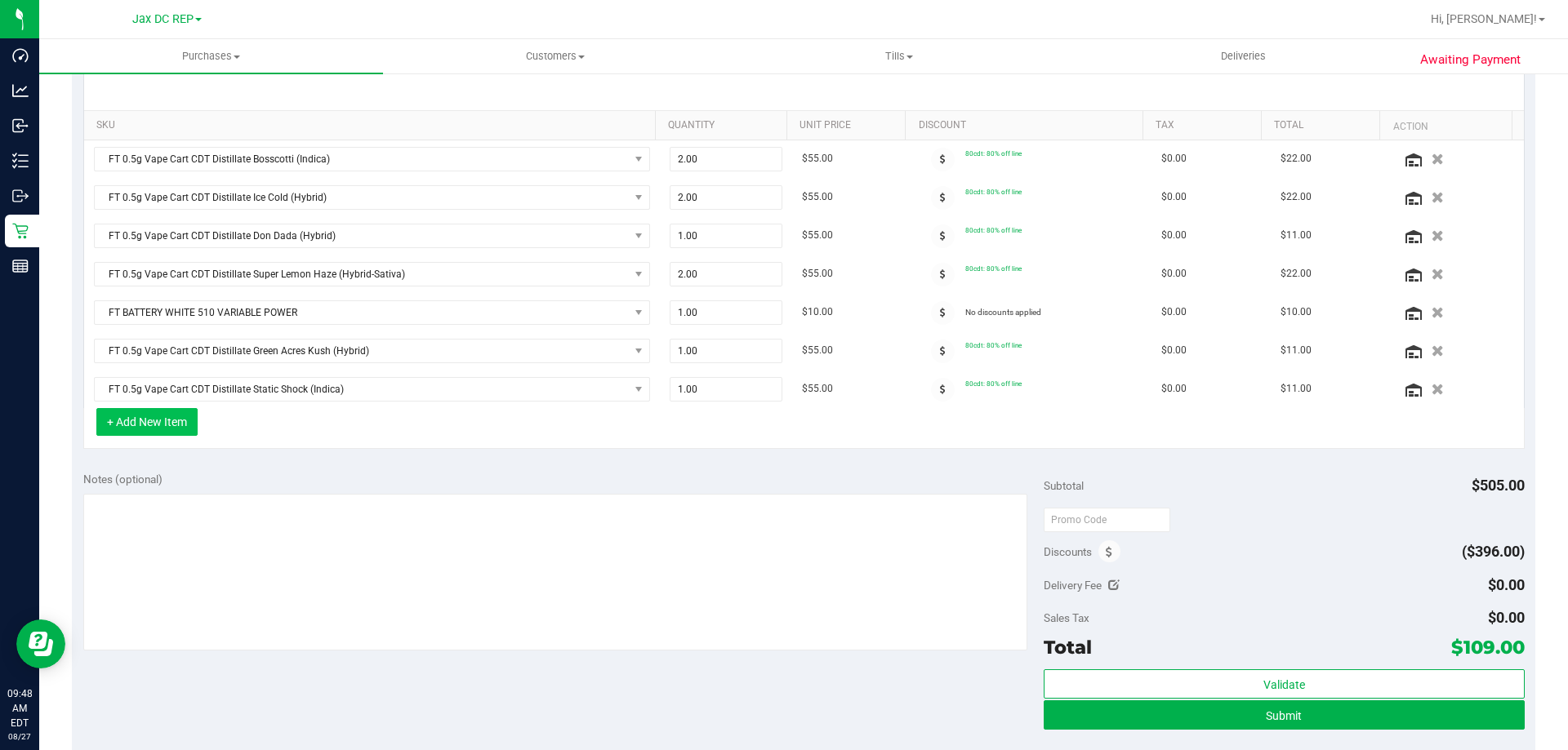
click at [122, 424] on button "+ Add New Item" at bounding box center [147, 422] width 102 height 28
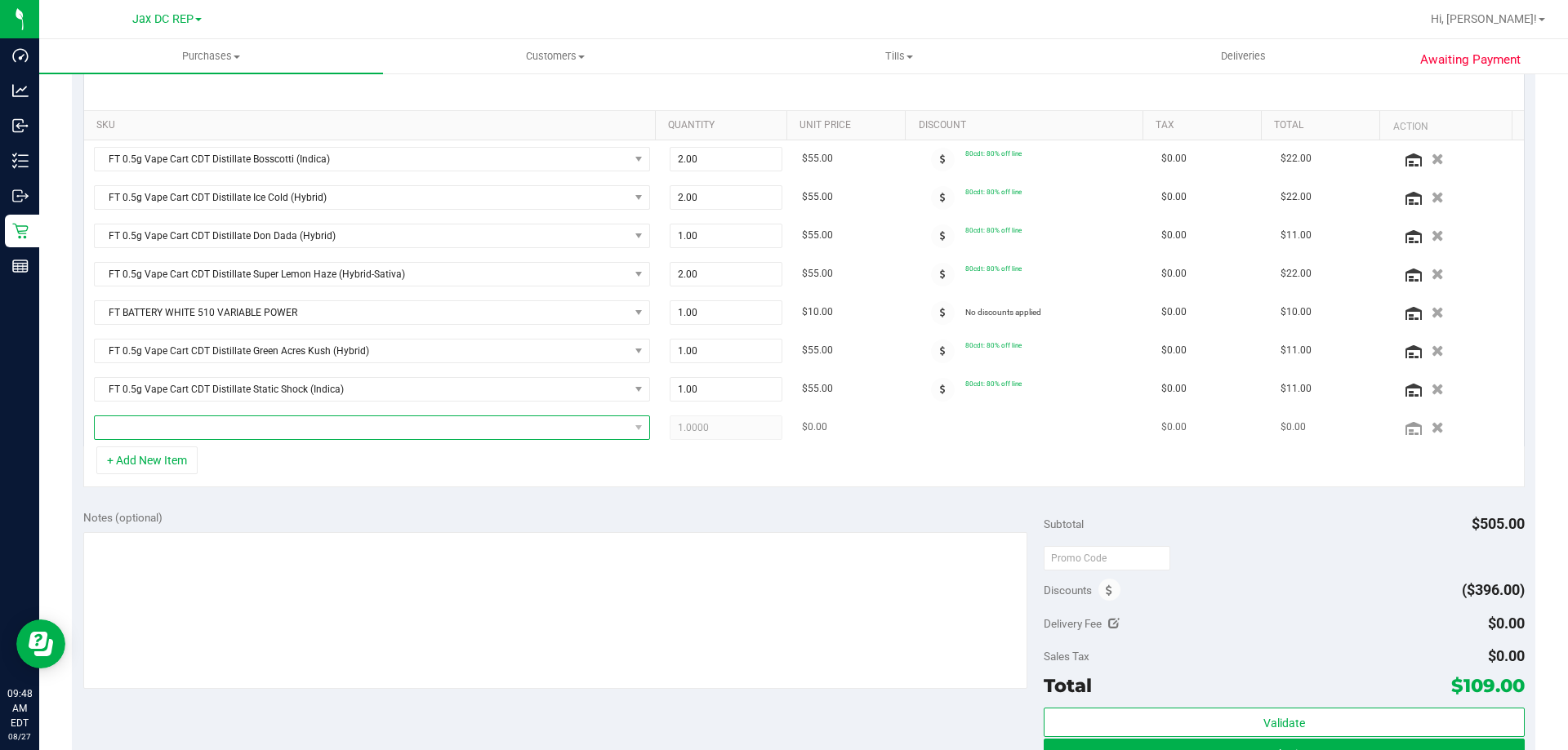
click at [146, 430] on span "NO DATA FOUND" at bounding box center [361, 428] width 534 height 23
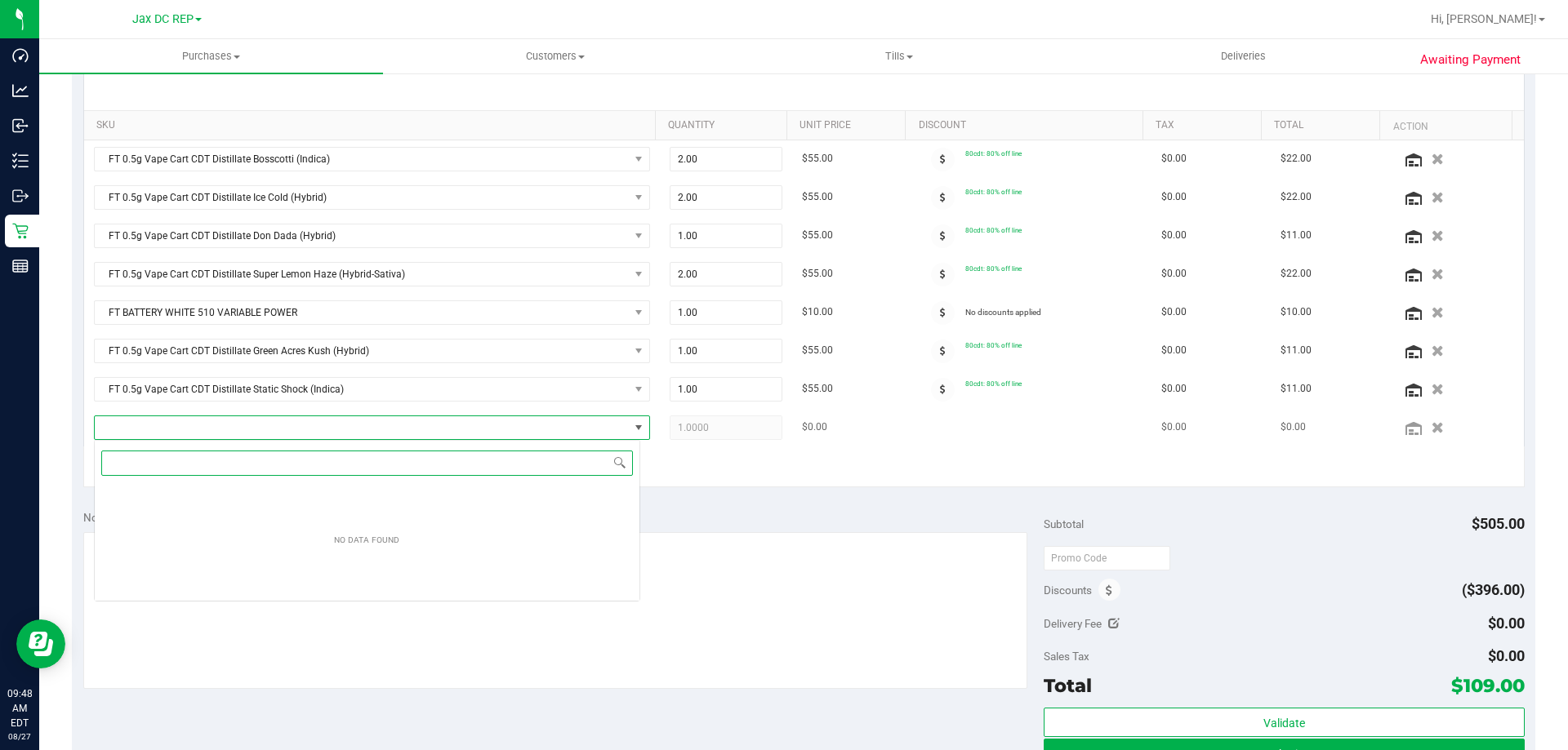
scroll to position [24, 546]
type input "milk"
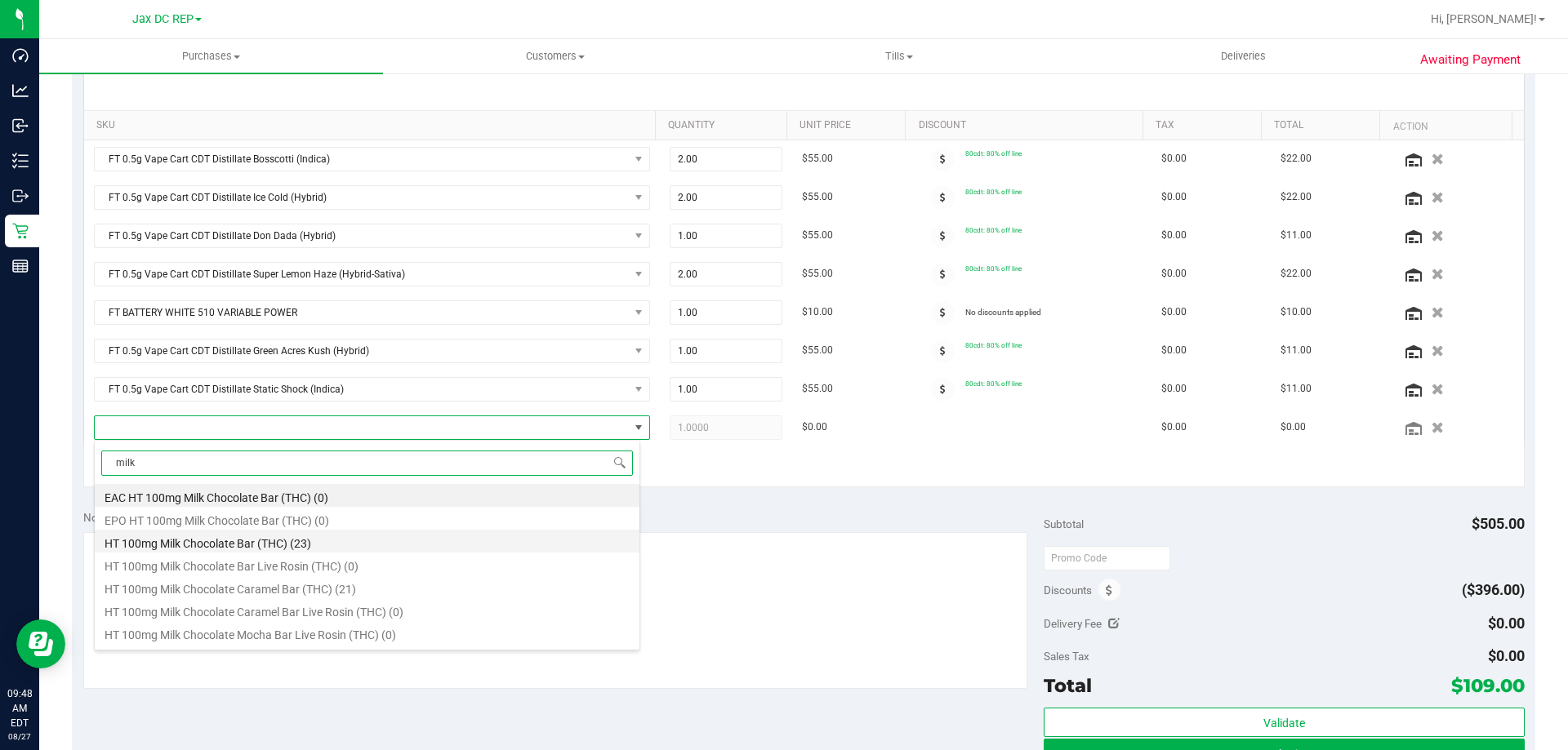
click at [161, 539] on li "HT 100mg Milk Chocolate Bar (THC) (23)" at bounding box center [366, 541] width 544 height 23
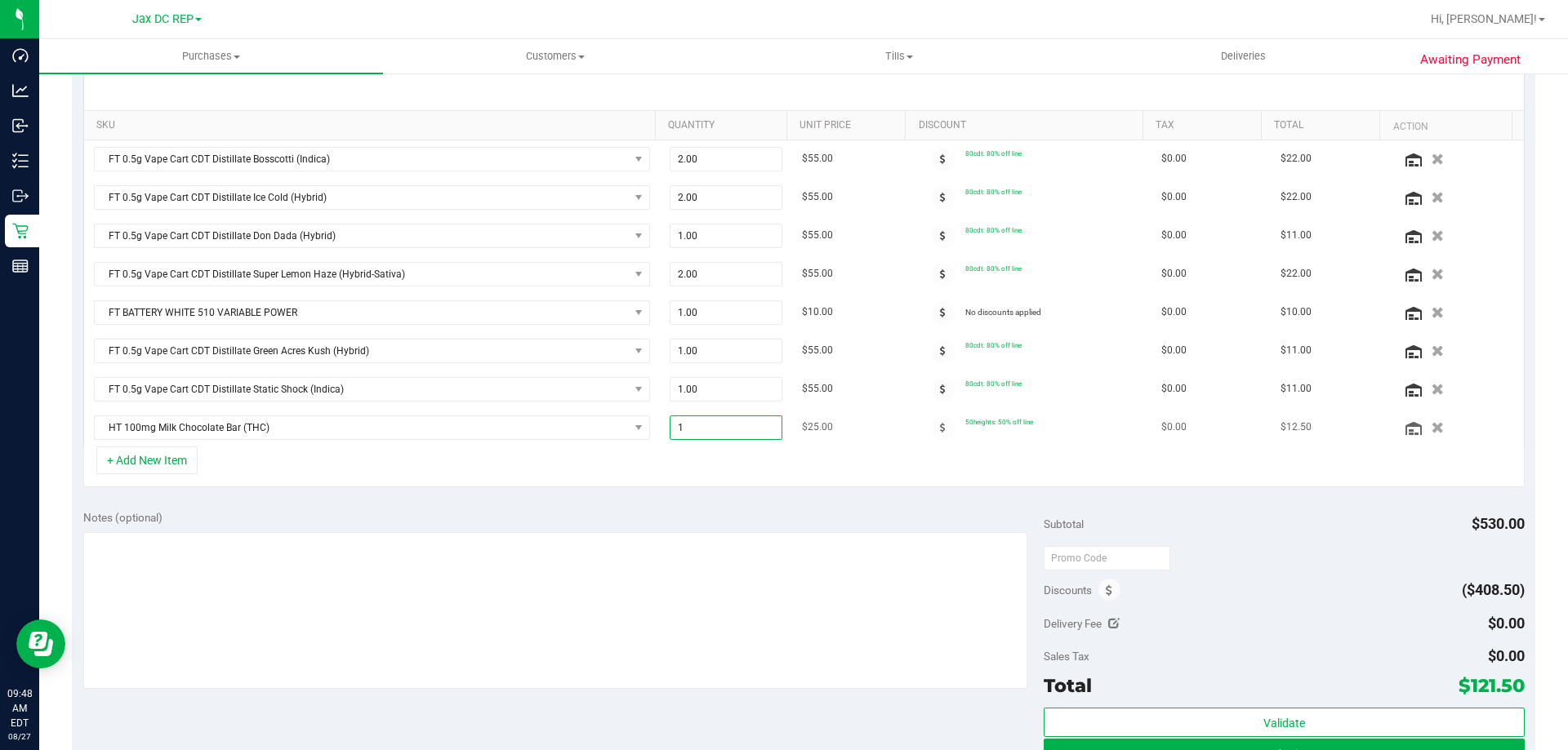
drag, startPoint x: 666, startPoint y: 430, endPoint x: 677, endPoint y: 429, distance: 11.0
click at [677, 429] on span "1.00 1" at bounding box center [726, 428] width 114 height 24
type input "2"
type input "2.00"
click at [711, 477] on div "+ Add New Item" at bounding box center [804, 467] width 1441 height 41
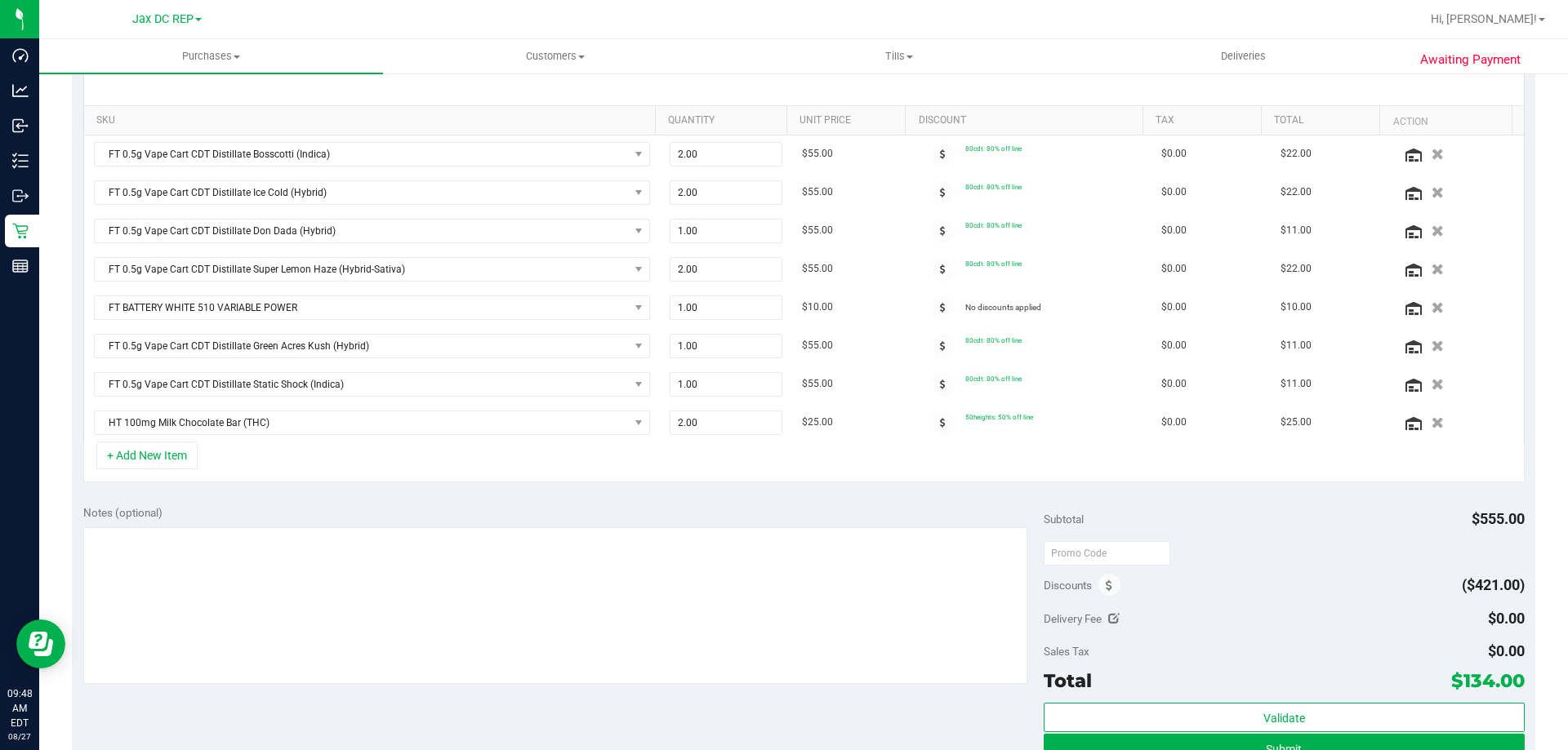
scroll to position [378, 0]
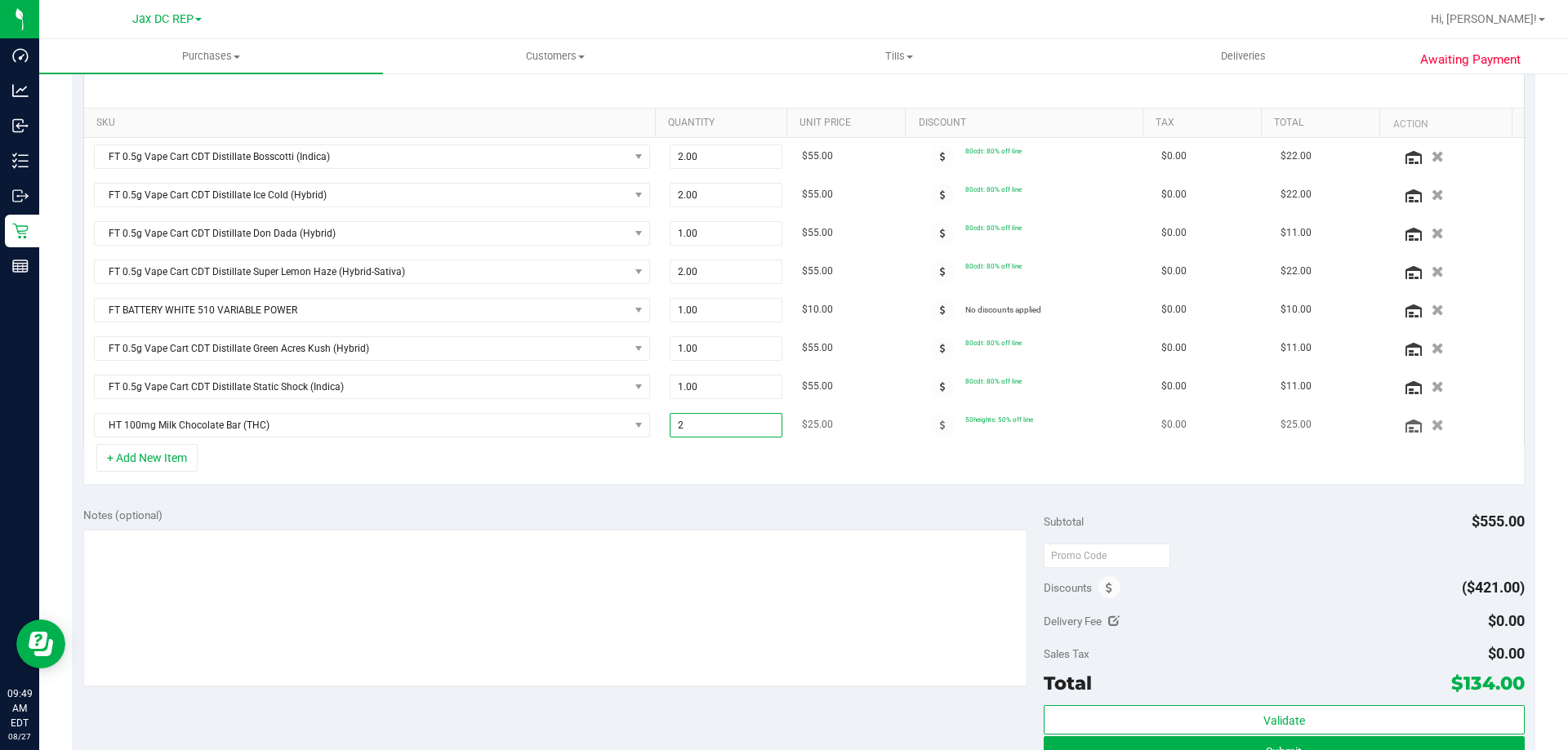
drag, startPoint x: 675, startPoint y: 424, endPoint x: 663, endPoint y: 427, distance: 12.4
click at [669, 427] on span "2.00 2" at bounding box center [726, 425] width 114 height 24
type input "1"
type input "1.00"
click at [648, 475] on div "+ Add New Item" at bounding box center [804, 464] width 1441 height 41
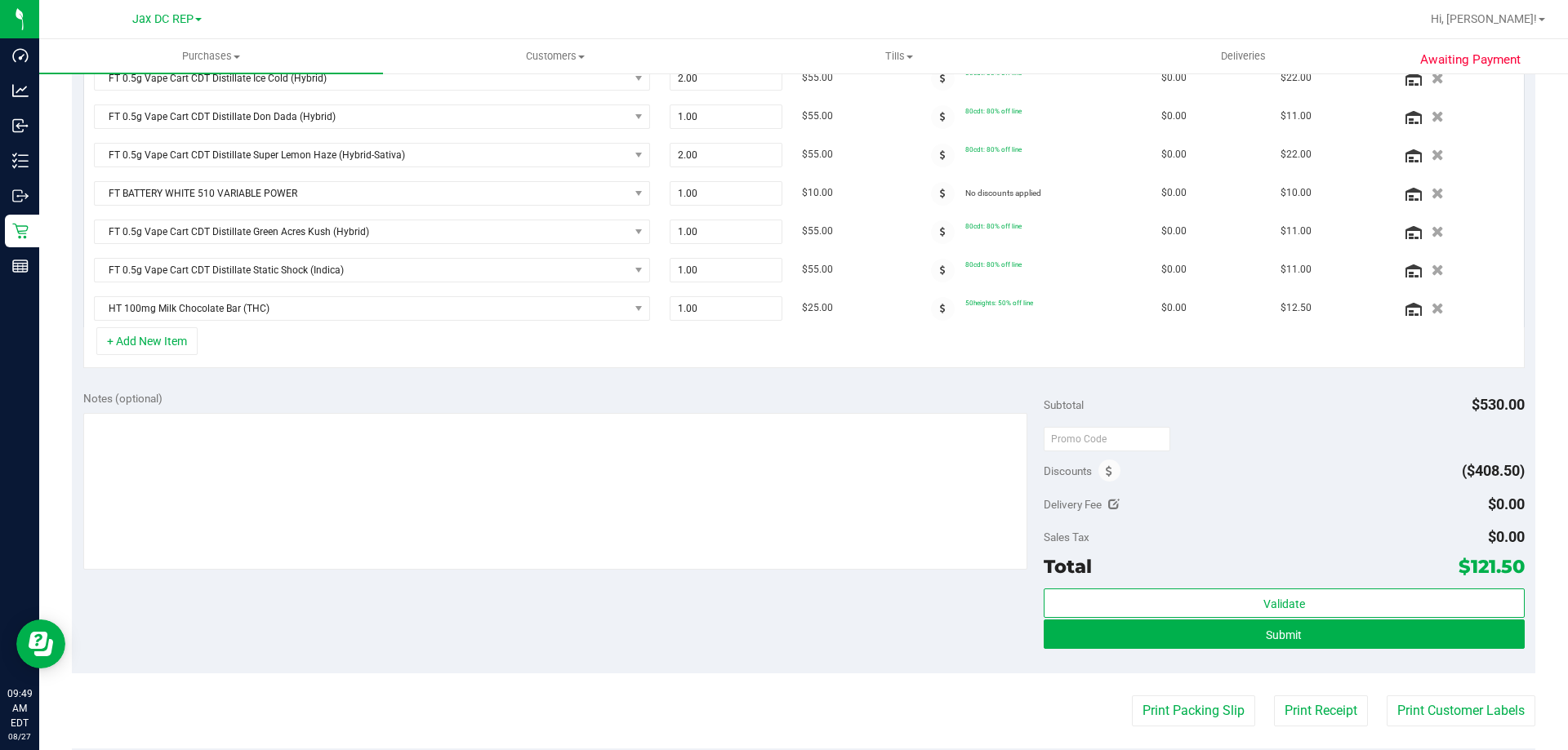
scroll to position [477, 0]
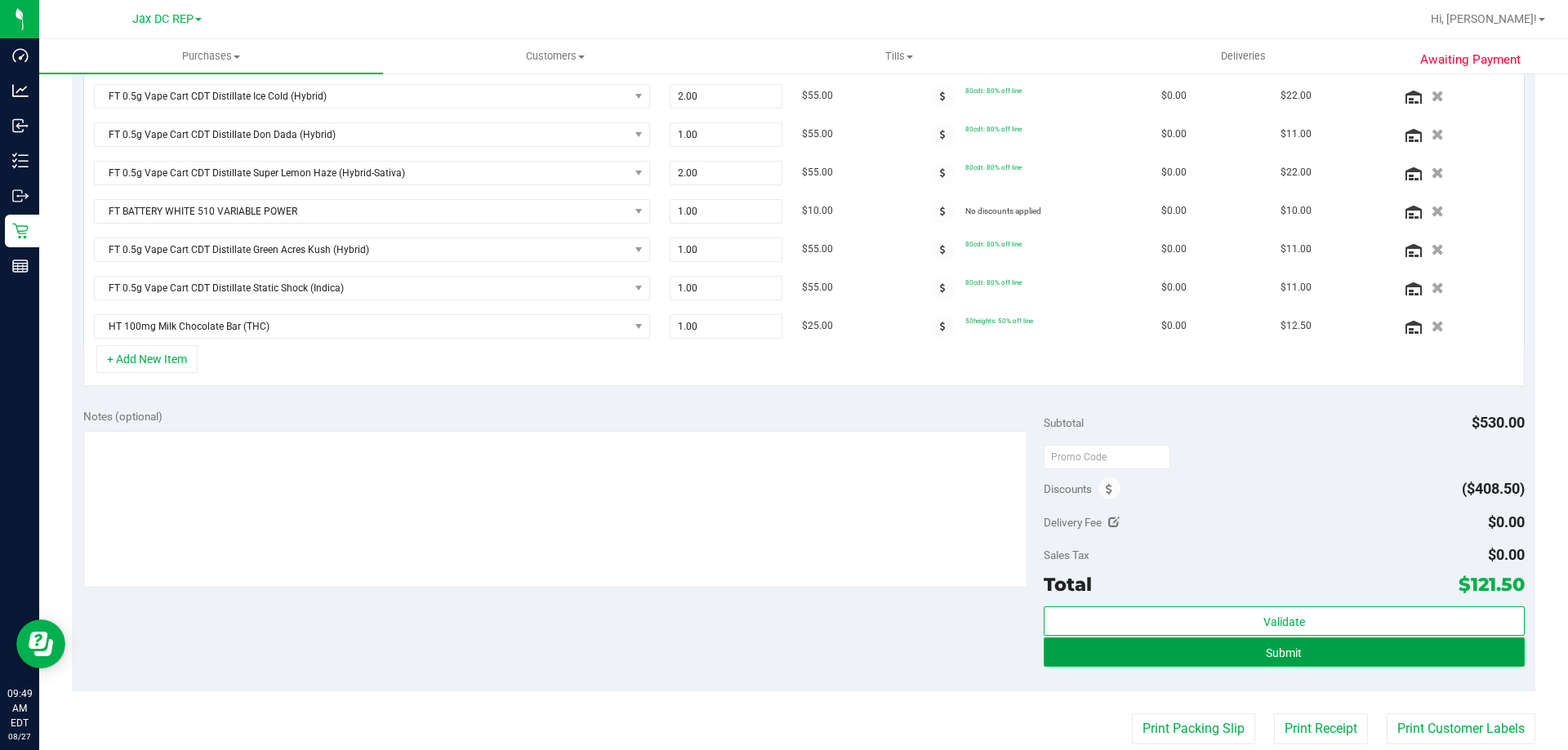
click at [1273, 654] on span "Submit" at bounding box center [1283, 653] width 36 height 13
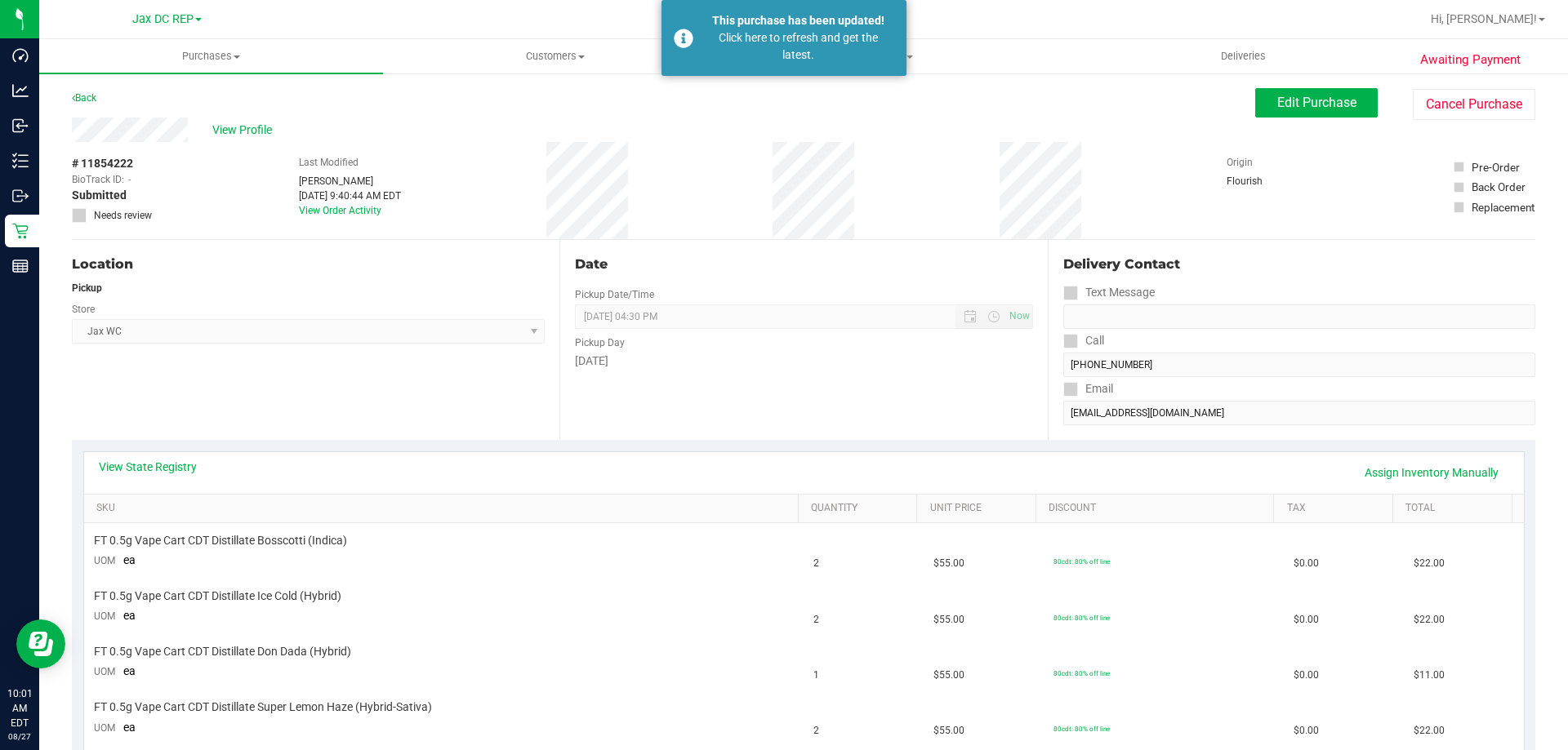
click at [759, 89] on div "Back Edit Purchase Cancel Purchase" at bounding box center [804, 103] width 1464 height 30
click at [786, 55] on div "Click here to refresh and get the latest." at bounding box center [798, 47] width 192 height 35
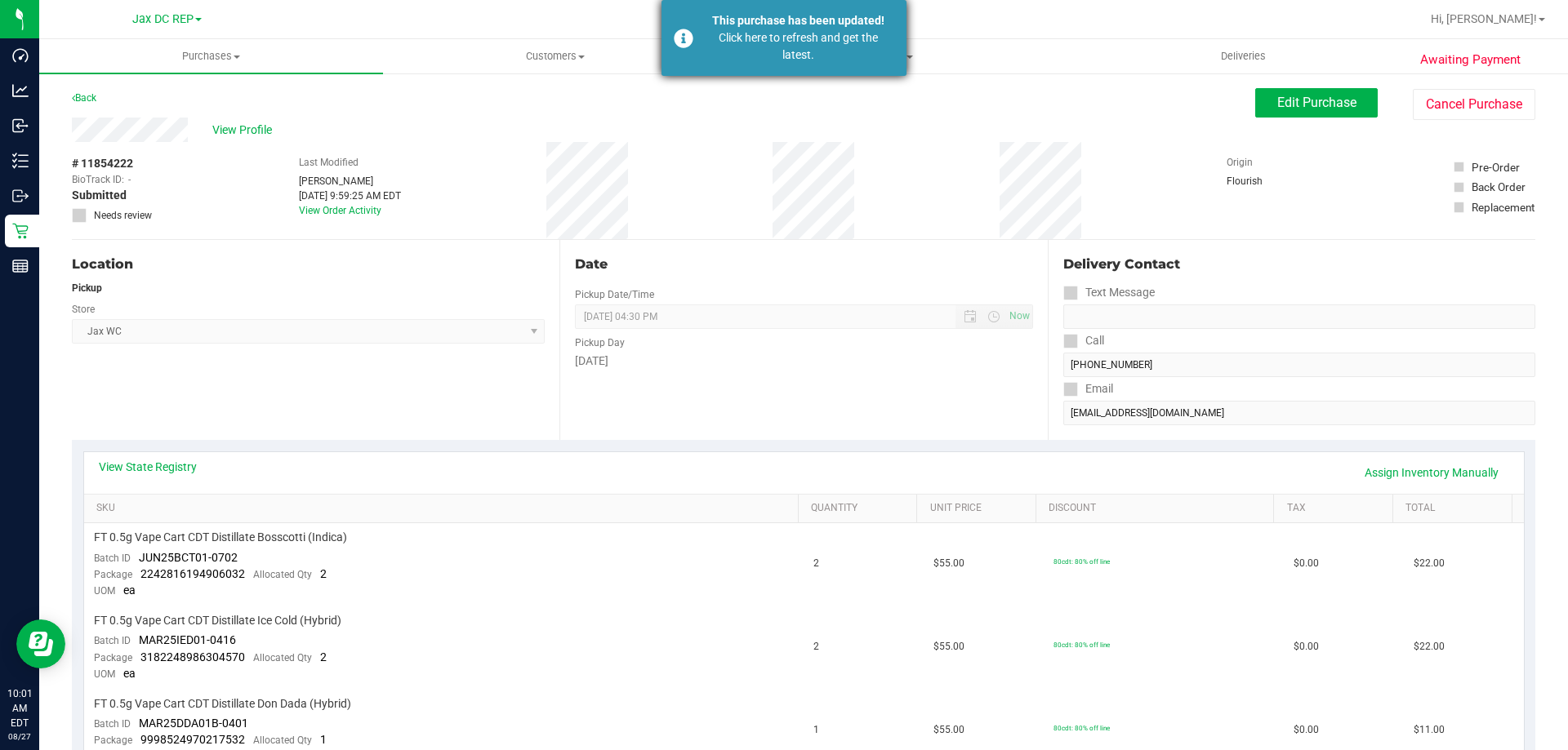
click at [796, 21] on div "This purchase has been updated!" at bounding box center [798, 21] width 192 height 17
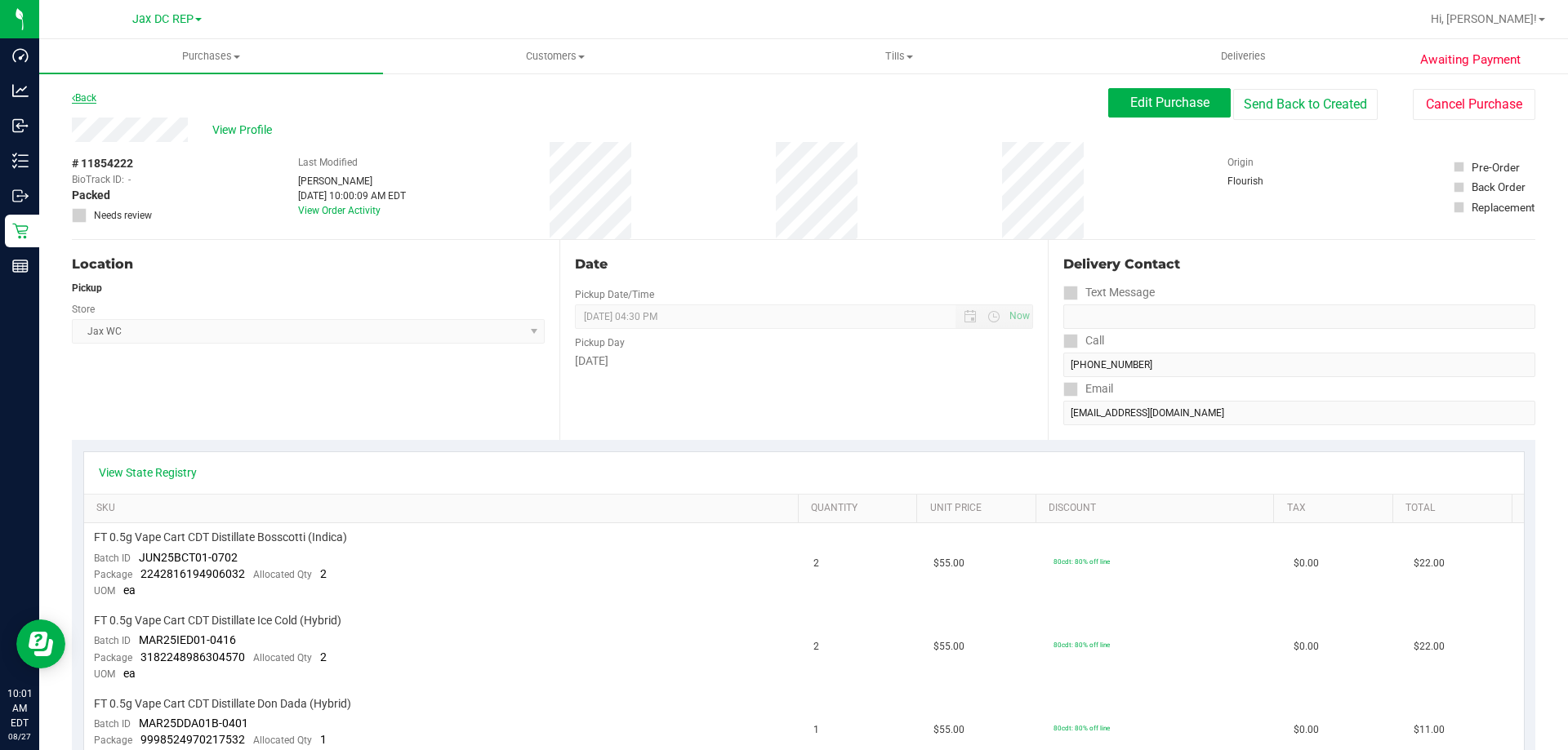
click at [92, 99] on link "Back" at bounding box center [84, 97] width 24 height 11
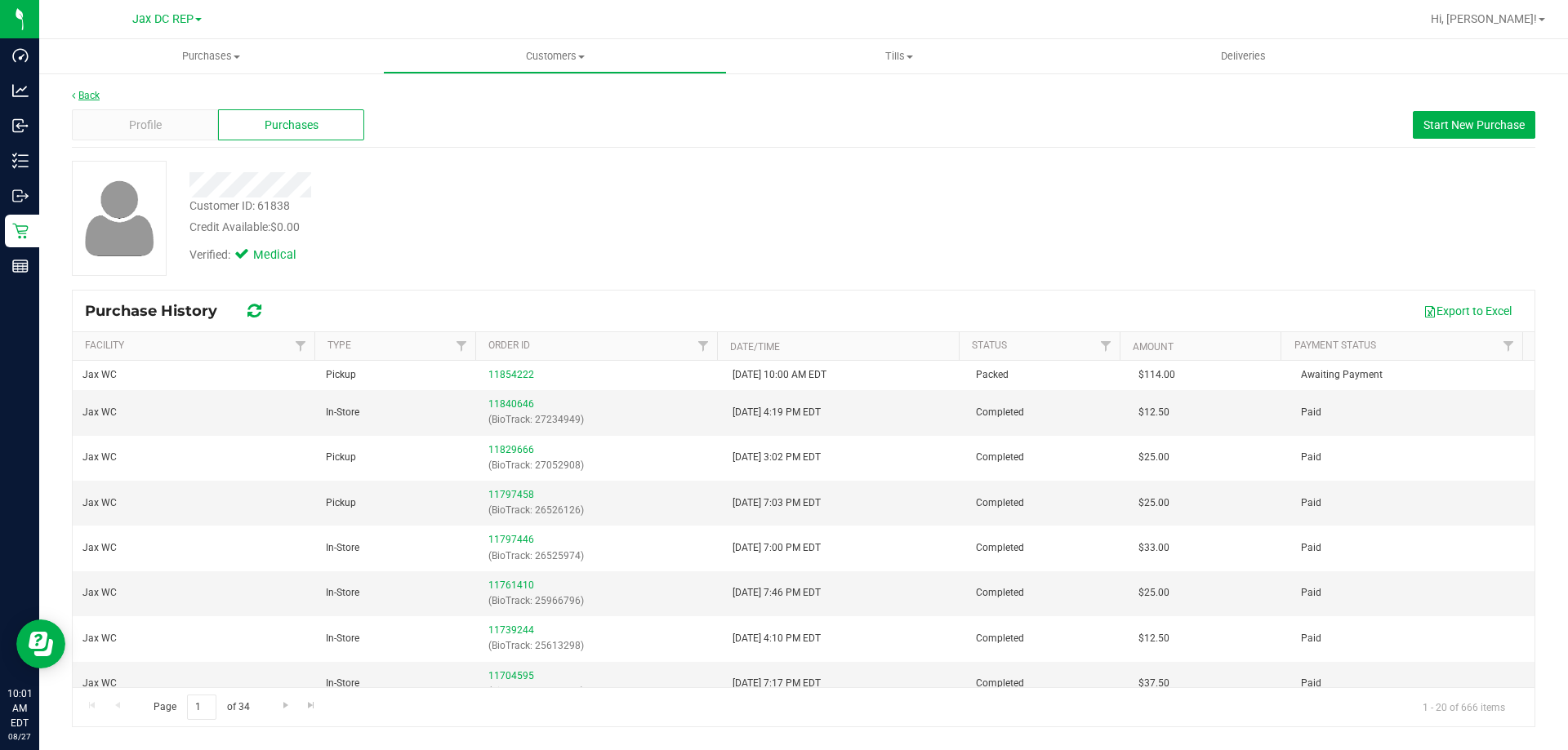
click at [83, 98] on link "Back" at bounding box center [86, 95] width 28 height 11
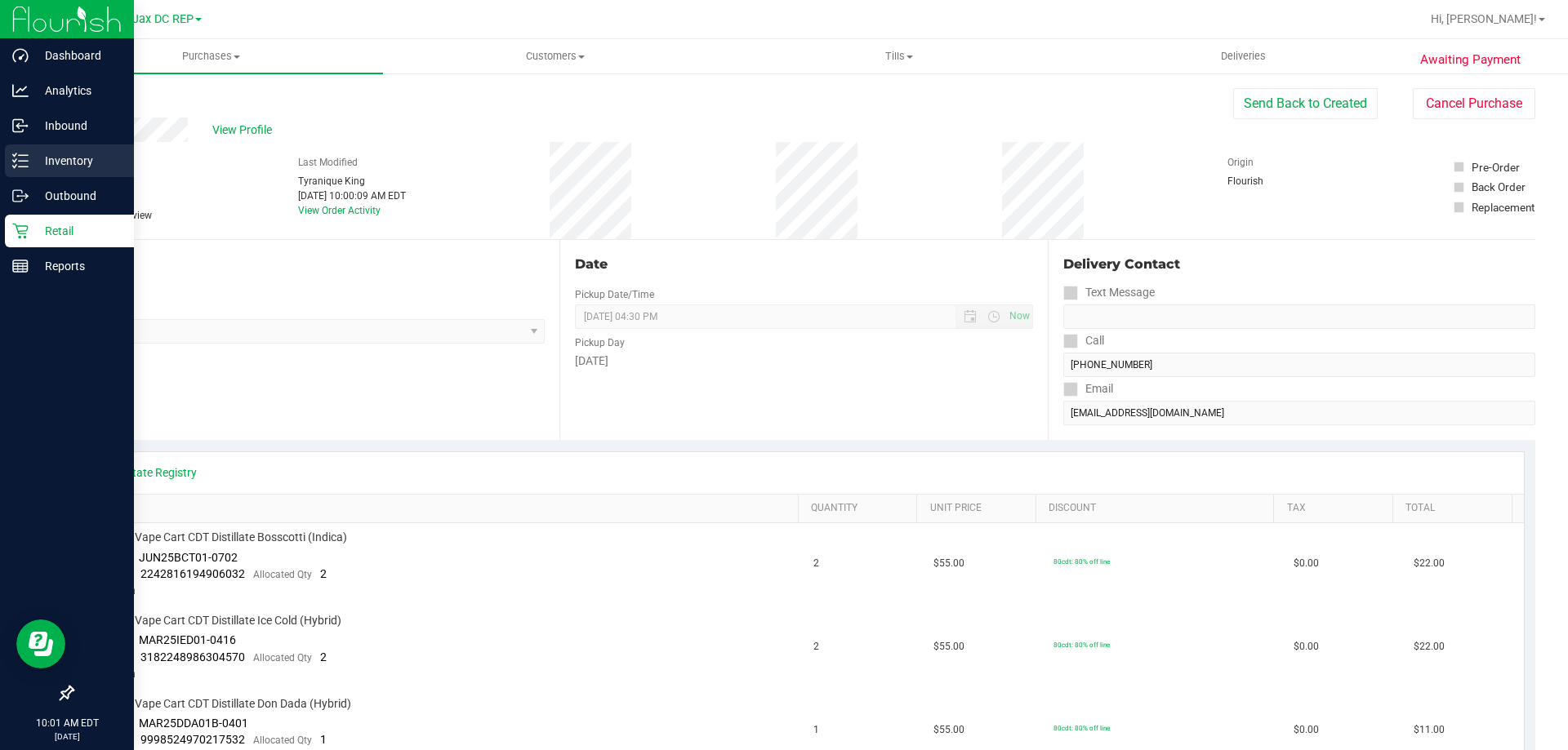
click at [23, 154] on icon at bounding box center [20, 161] width 16 height 16
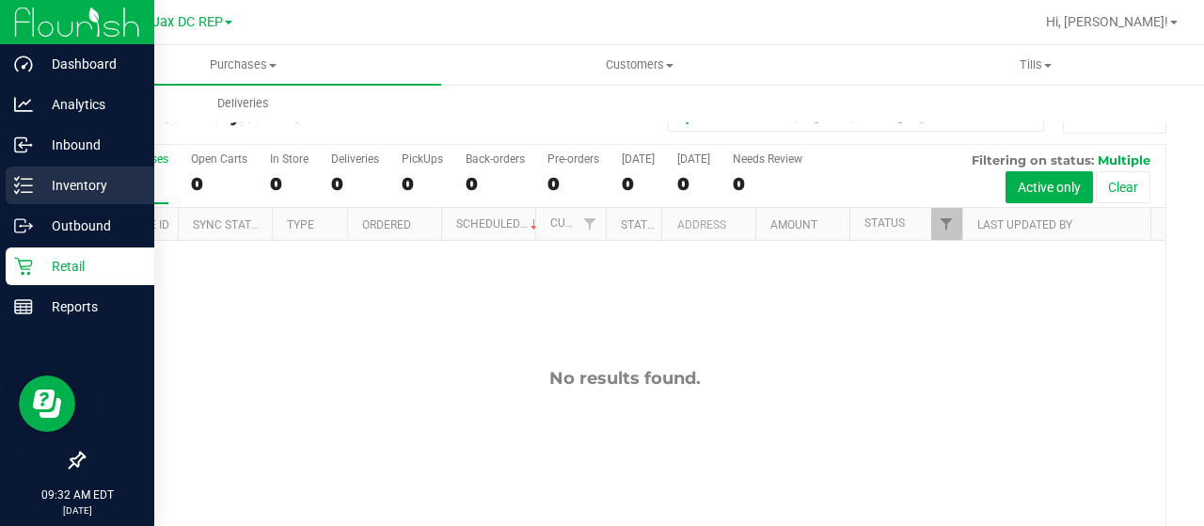
click at [21, 174] on div "Inventory" at bounding box center [80, 185] width 149 height 38
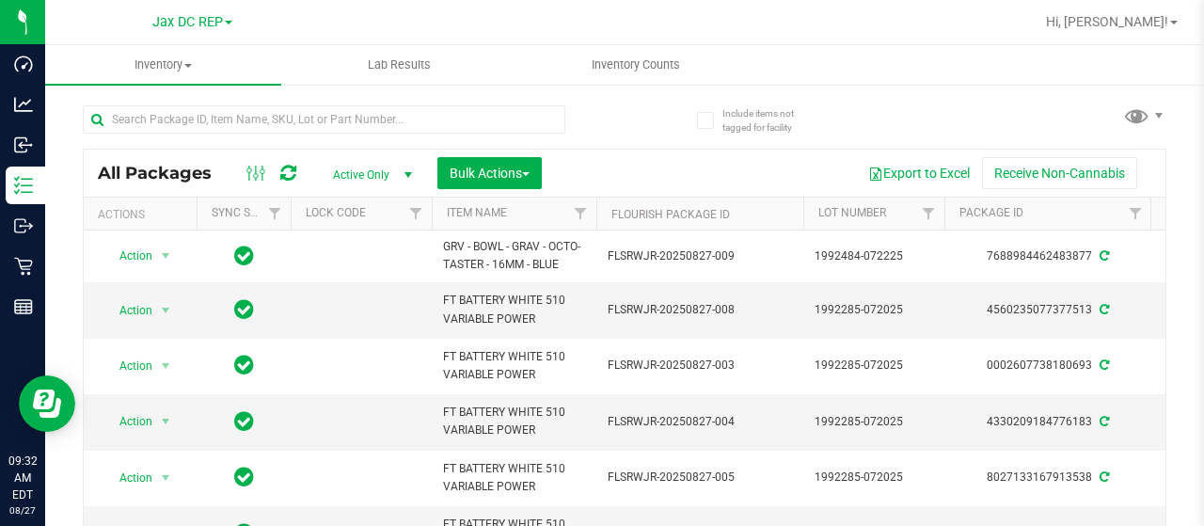
click at [224, 25] on link "Jax DC REP" at bounding box center [192, 21] width 80 height 18
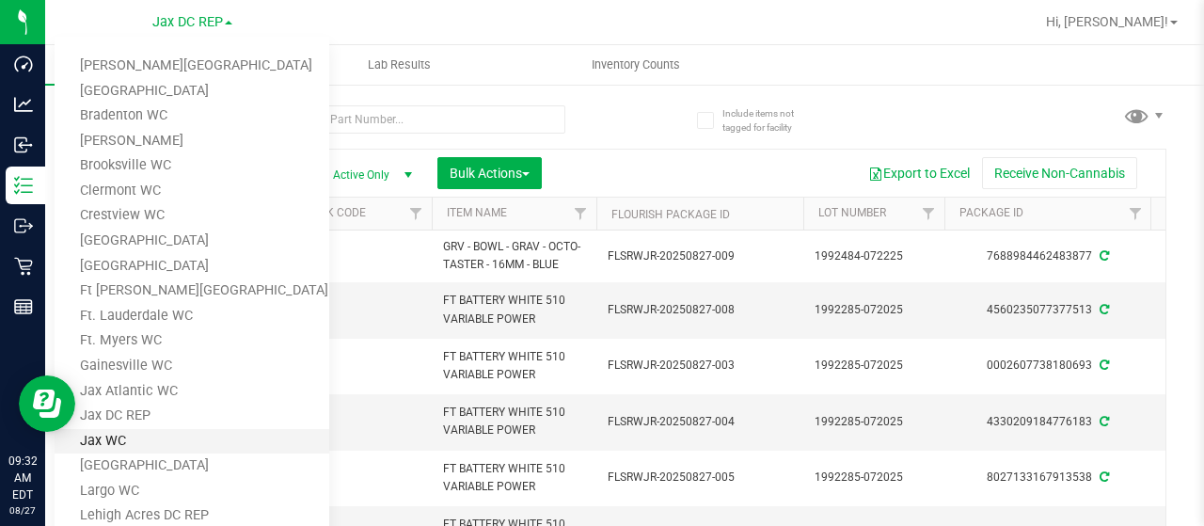
click at [107, 436] on link "Jax WC" at bounding box center [192, 441] width 275 height 25
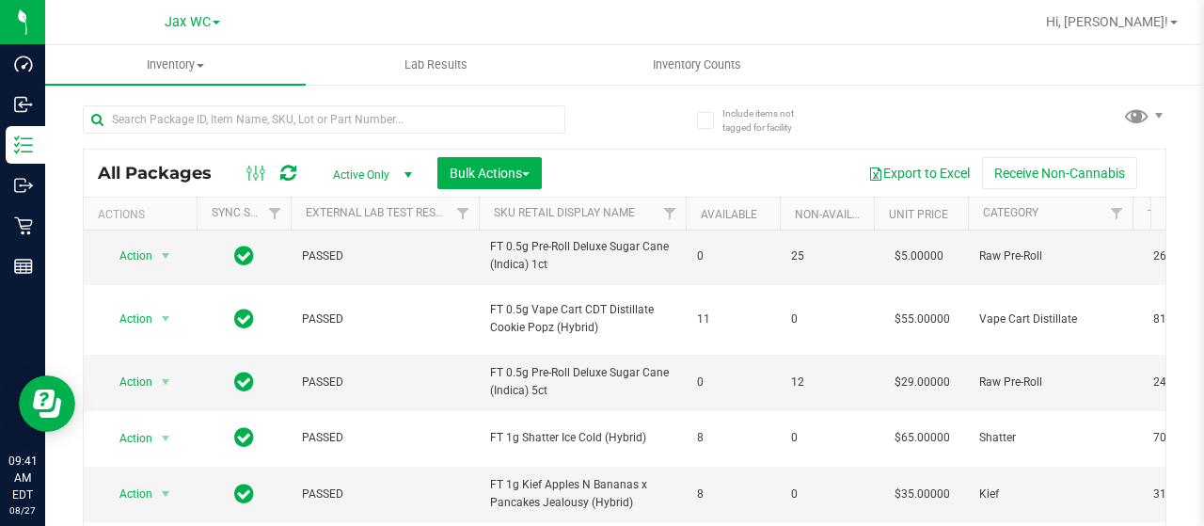
scroll to position [312, 0]
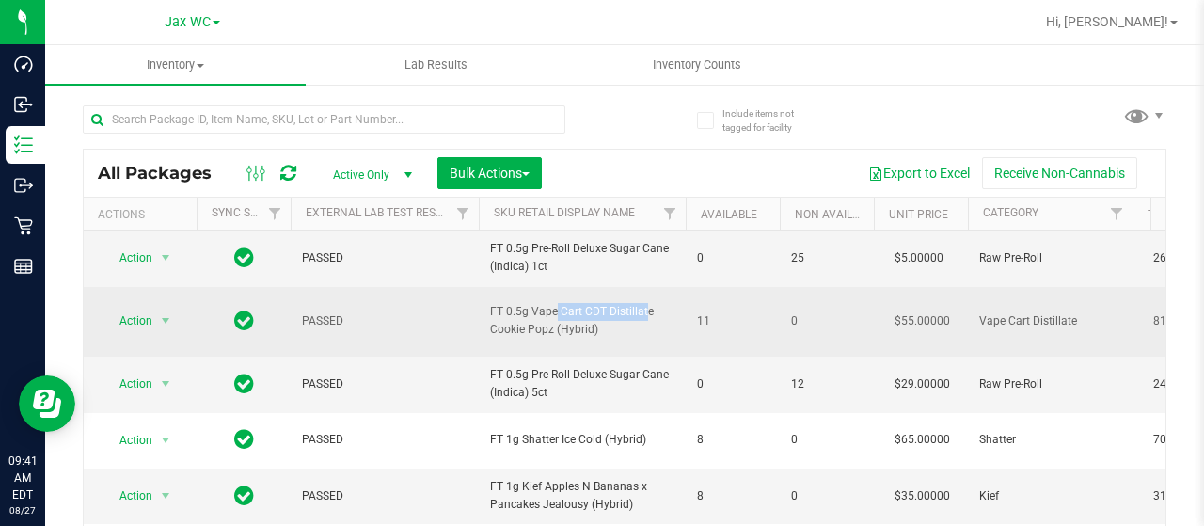
drag, startPoint x: 505, startPoint y: 308, endPoint x: 605, endPoint y: 308, distance: 99.7
click at [605, 308] on span "FT 0.5g Vape Cart CDT Distillate Cookie Popz (Hybrid)" at bounding box center [582, 321] width 184 height 36
copy span "0.5g Vape Cart CDT"
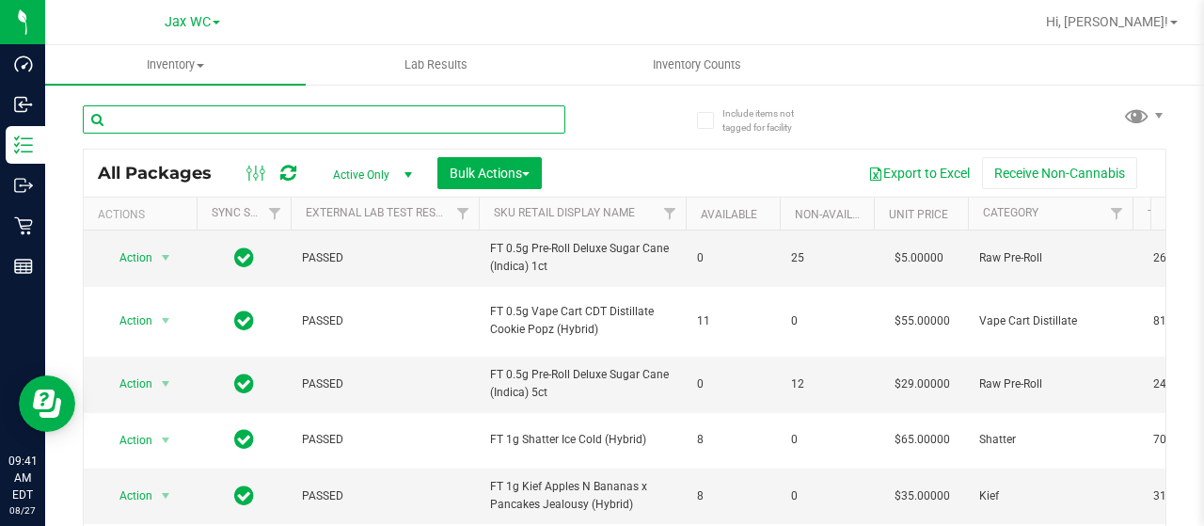
click at [162, 121] on input "text" at bounding box center [324, 119] width 483 height 28
paste input "0.5g Vape Cart CDT"
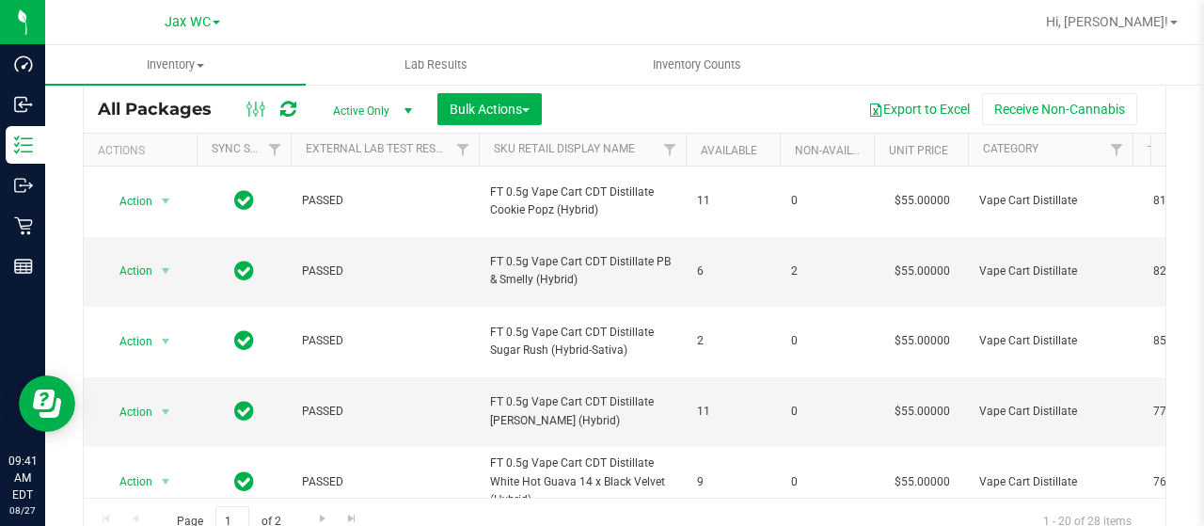
scroll to position [81, 0]
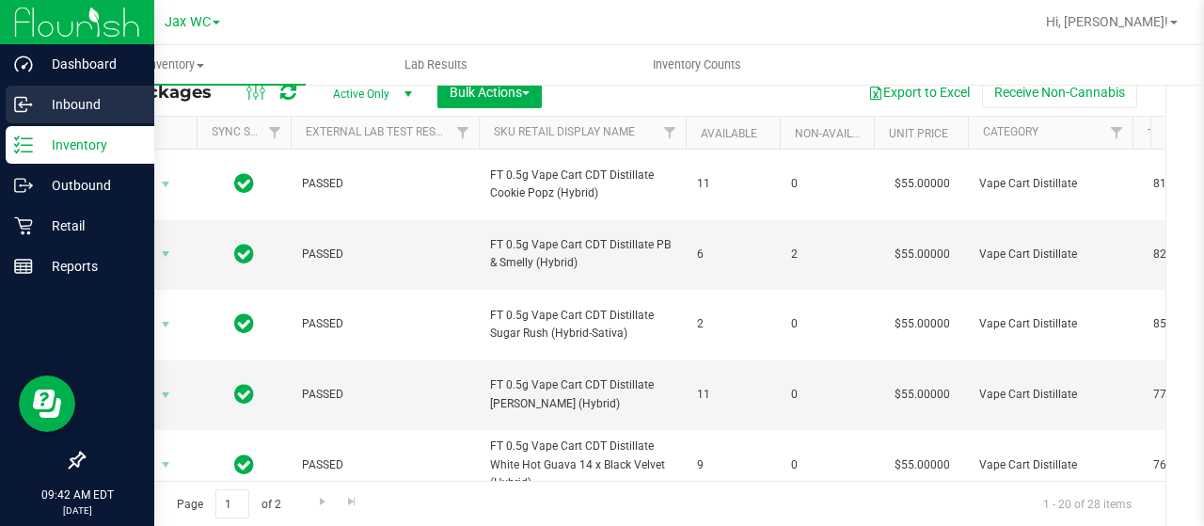
type input "0.5g Vape Cart CDT"
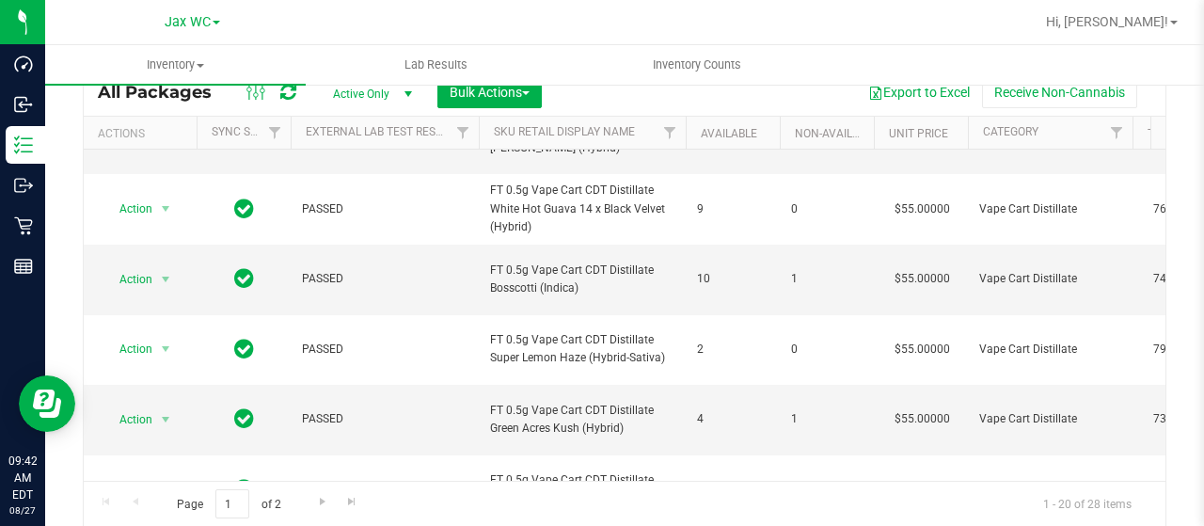
scroll to position [255, 0]
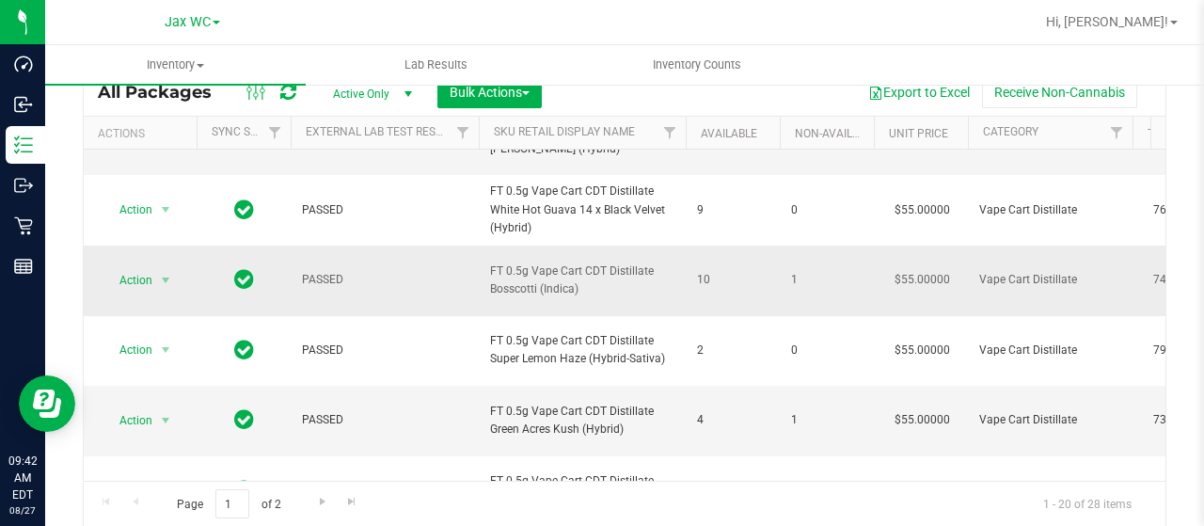
drag, startPoint x: 588, startPoint y: 283, endPoint x: 487, endPoint y: 263, distance: 102.6
click at [487, 263] on td "FT 0.5g Vape Cart CDT Distillate Bosscotti (Indica)" at bounding box center [582, 281] width 207 height 71
copy span "FT 0.5g Vape Cart CDT Distillate Bosscotti (Indica)"
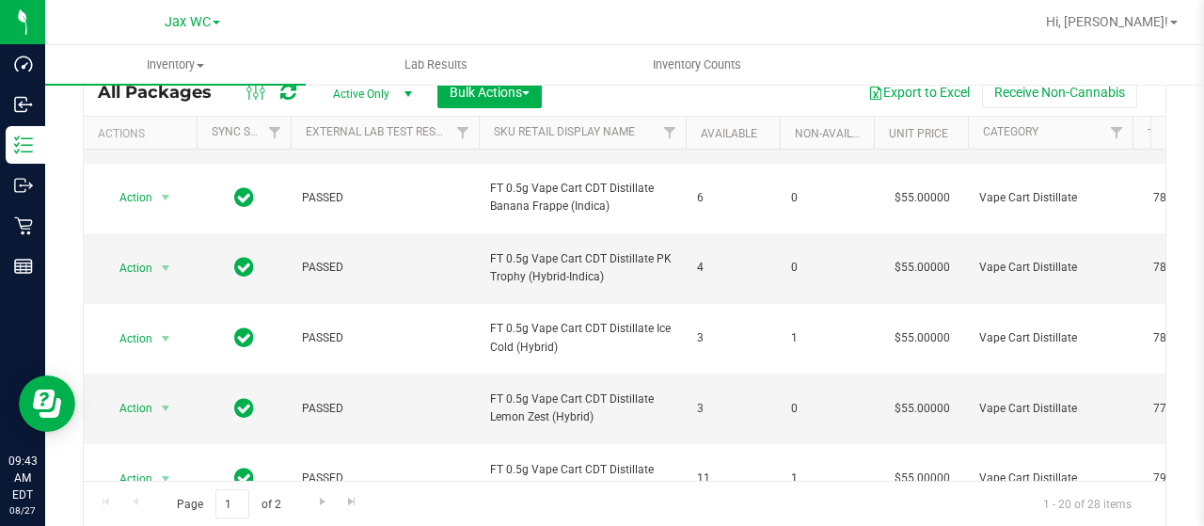
scroll to position [979, 0]
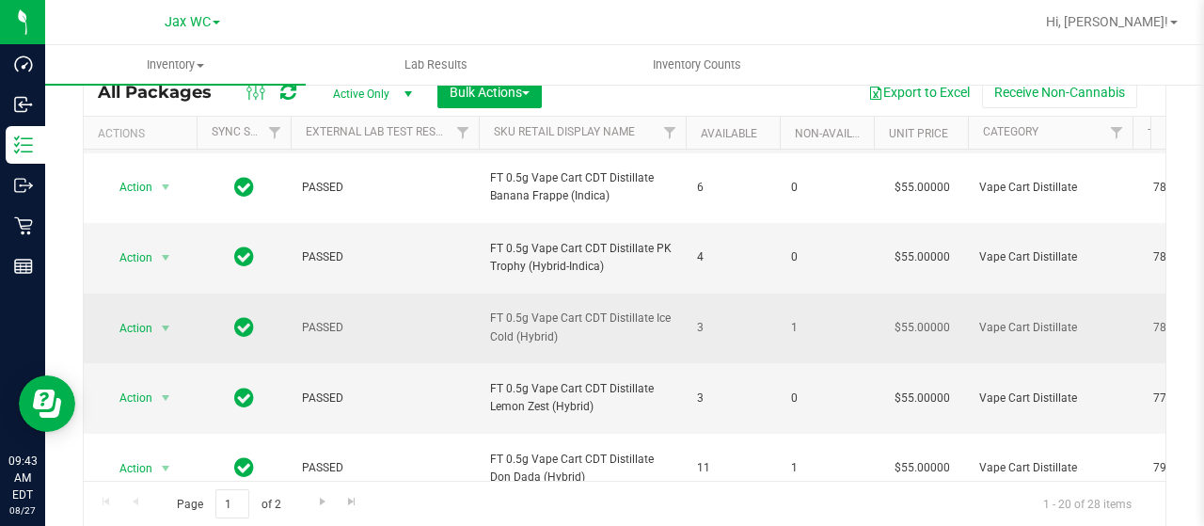
drag, startPoint x: 544, startPoint y: 321, endPoint x: 490, endPoint y: 319, distance: 53.7
click at [490, 319] on span "FT 0.5g Vape Cart CDT Distillate Ice Cold (Hybrid)" at bounding box center [582, 327] width 184 height 36
copy span "FT 0.5g Vape Cart CDT Distillate Ice Cold (Hybrid)"
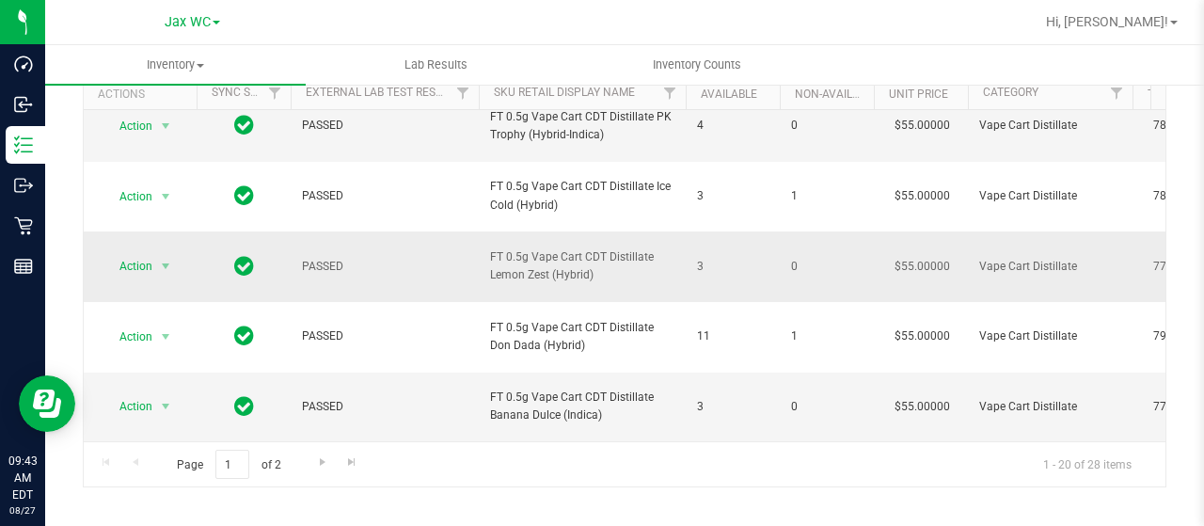
scroll to position [130, 0]
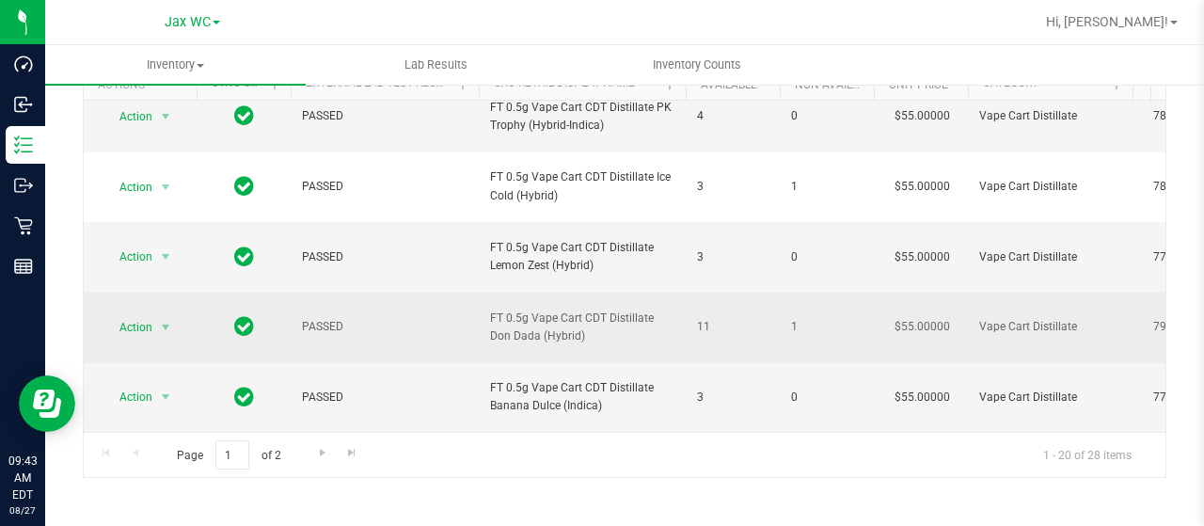
drag, startPoint x: 572, startPoint y: 329, endPoint x: 487, endPoint y: 305, distance: 88.1
click at [487, 305] on td "FT 0.5g Vape Cart CDT Distillate Don Dada (Hybrid)" at bounding box center [582, 328] width 207 height 71
copy span "FT 0.5g Vape Cart CDT Distillate Don Dada (Hybrid)"
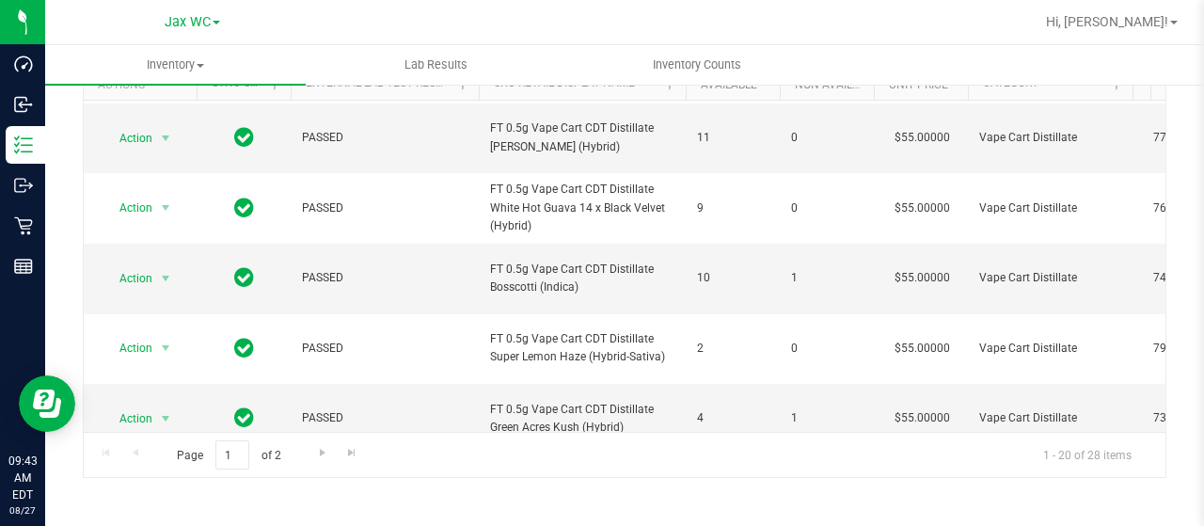
scroll to position [202, 0]
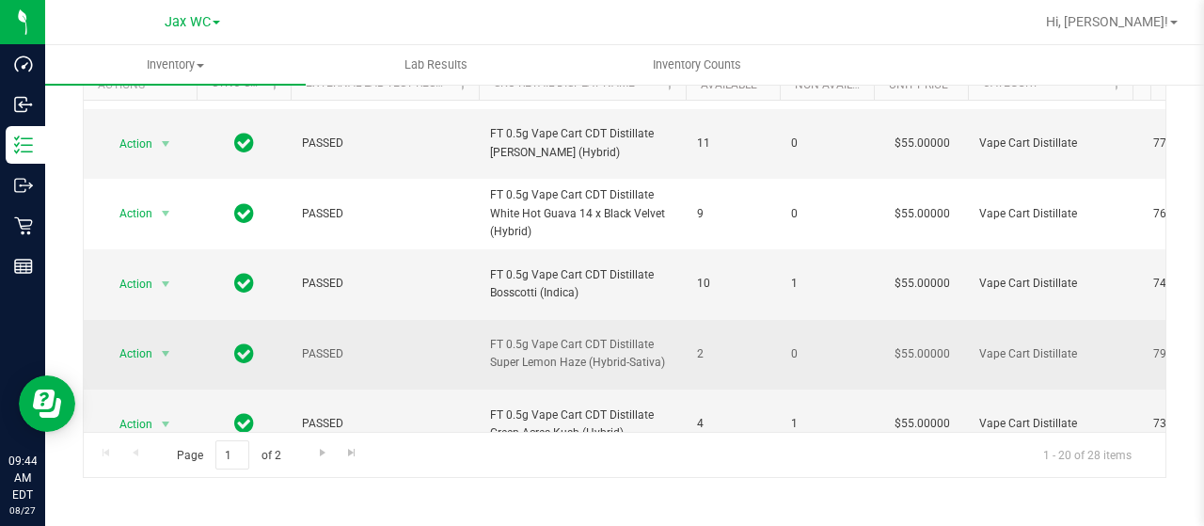
drag, startPoint x: 505, startPoint y: 341, endPoint x: 653, endPoint y: 372, distance: 151.1
copy tr "FT 0.5g Vape Cart CDT Distillate Super Lemon Haze (Hybrid-Sativa)"
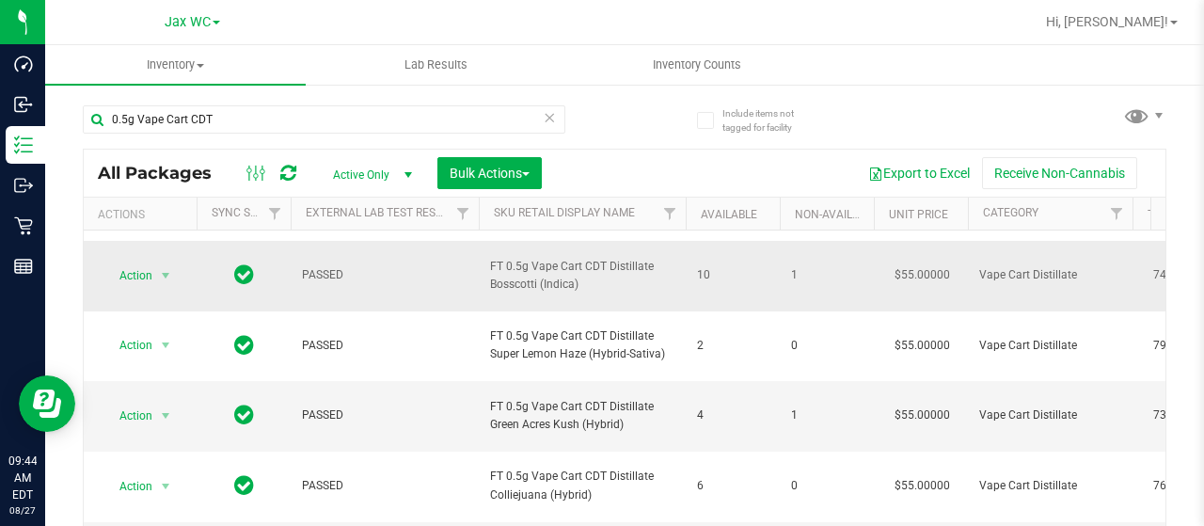
scroll to position [340, 0]
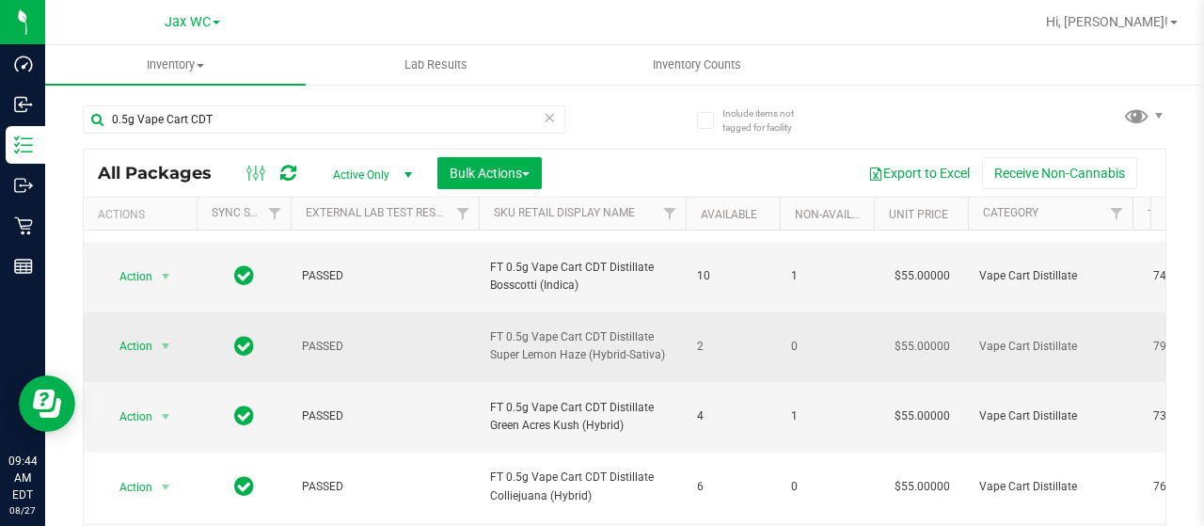
click at [506, 356] on span "FT 0.5g Vape Cart CDT Distillate Super Lemon Haze (Hybrid-Sativa)" at bounding box center [582, 346] width 184 height 36
drag, startPoint x: 589, startPoint y: 354, endPoint x: 522, endPoint y: 324, distance: 73.3
click at [522, 324] on td "FT 0.5g Vape Cart CDT Distillate Super Lemon Haze (Hybrid-Sativa)" at bounding box center [582, 347] width 207 height 71
copy span "FT 0.5g Vape Cart CDT Distillate Super Lemon Haze"
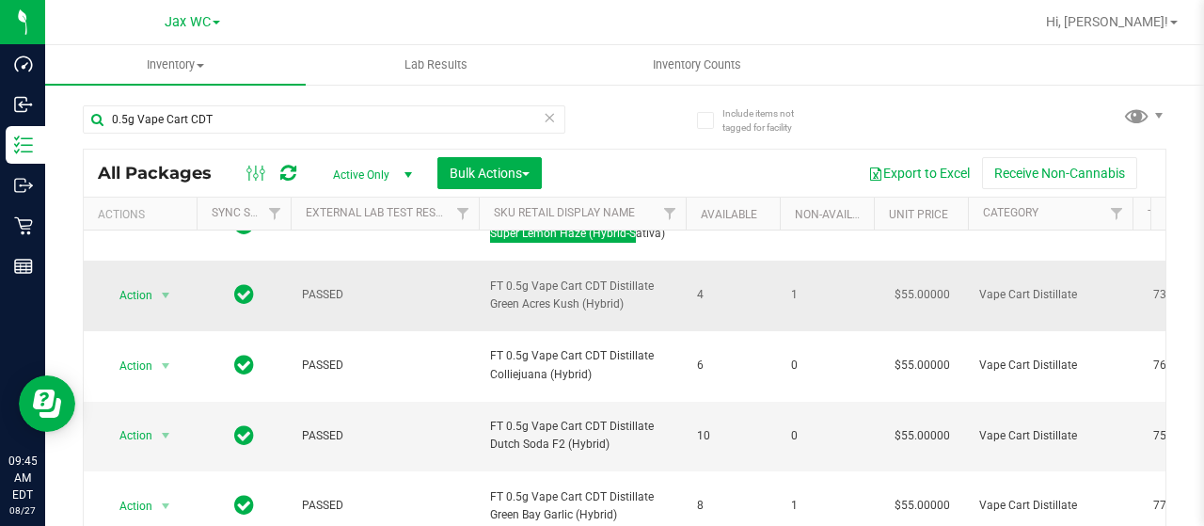
scroll to position [462, 0]
drag, startPoint x: 651, startPoint y: 296, endPoint x: 482, endPoint y: 282, distance: 169.9
click at [482, 282] on td "FT 0.5g Vape Cart CDT Distillate Green Acres Kush (Hybrid)" at bounding box center [582, 295] width 207 height 71
copy span "FT 0.5g Vape Cart CDT Distillate Green Acres Kush (Hybrid)"
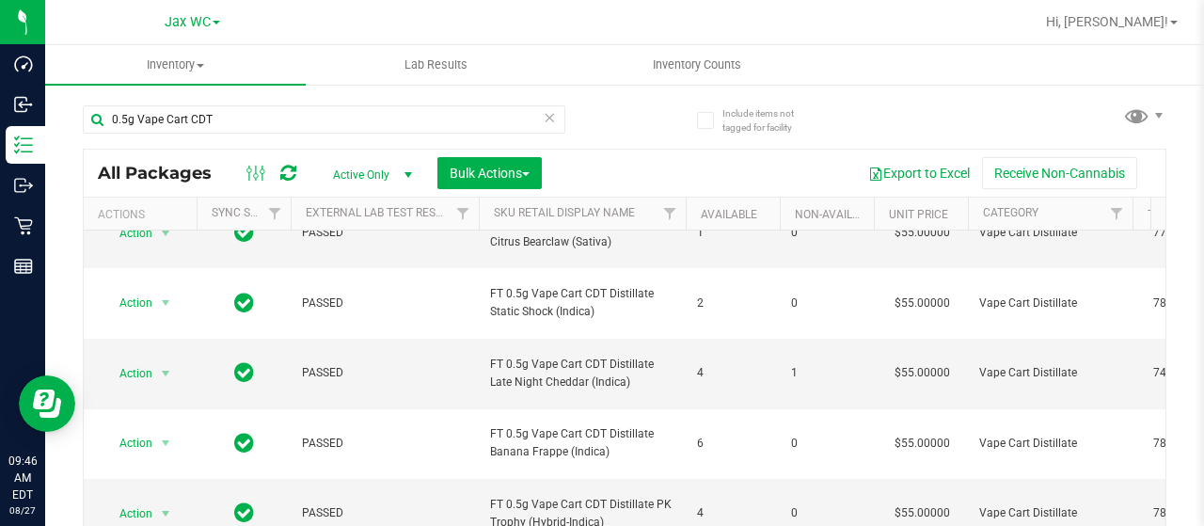
scroll to position [803, 0]
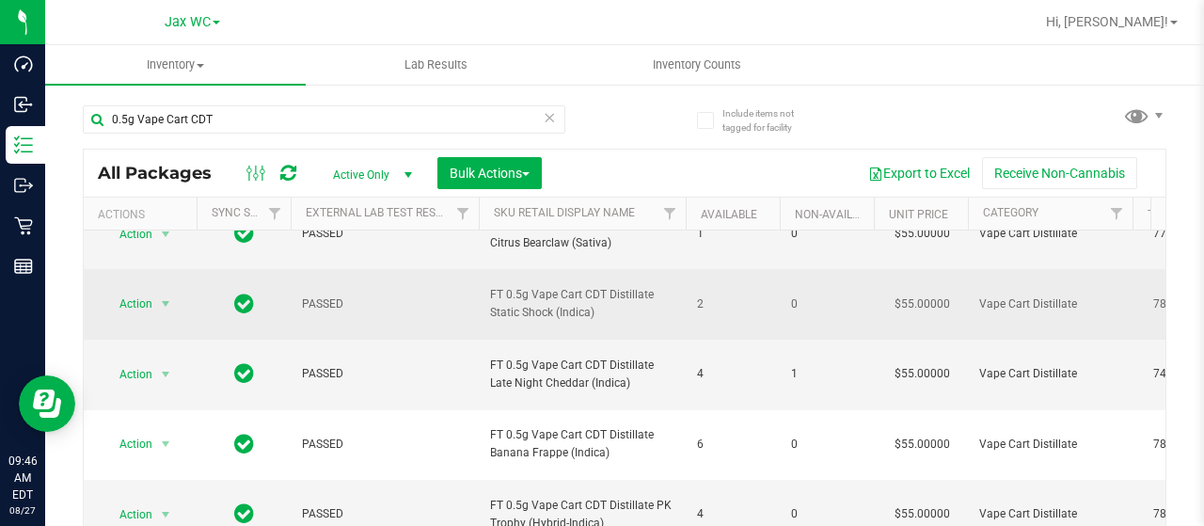
drag, startPoint x: 612, startPoint y: 306, endPoint x: 484, endPoint y: 293, distance: 128.6
click at [484, 293] on td "FT 0.5g Vape Cart CDT Distillate Static Shock (Indica)" at bounding box center [582, 304] width 207 height 71
copy span "FT 0.5g Vape Cart CDT Distillate Static Shock (Indica)"
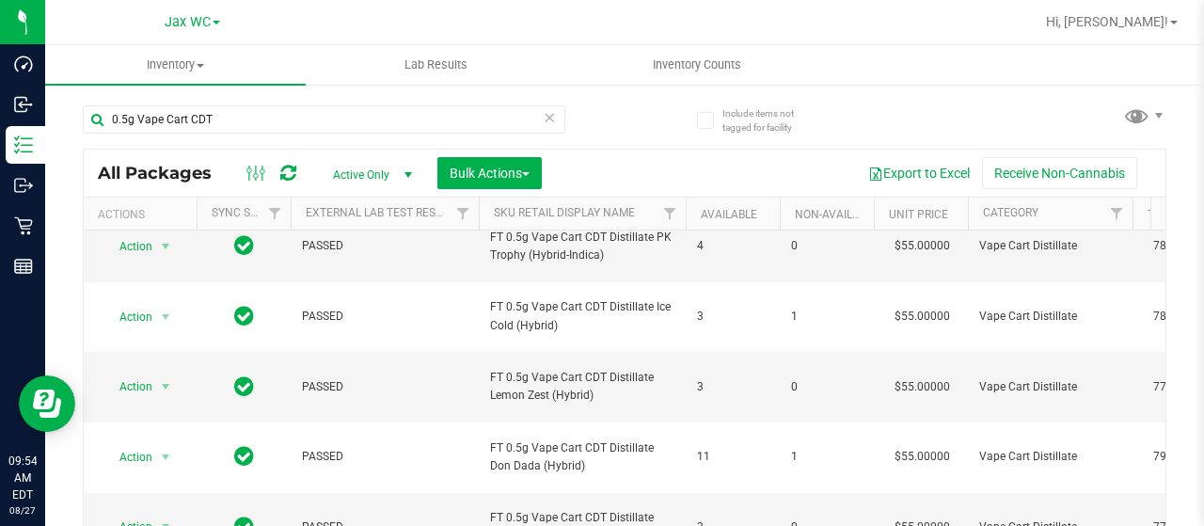
scroll to position [130, 0]
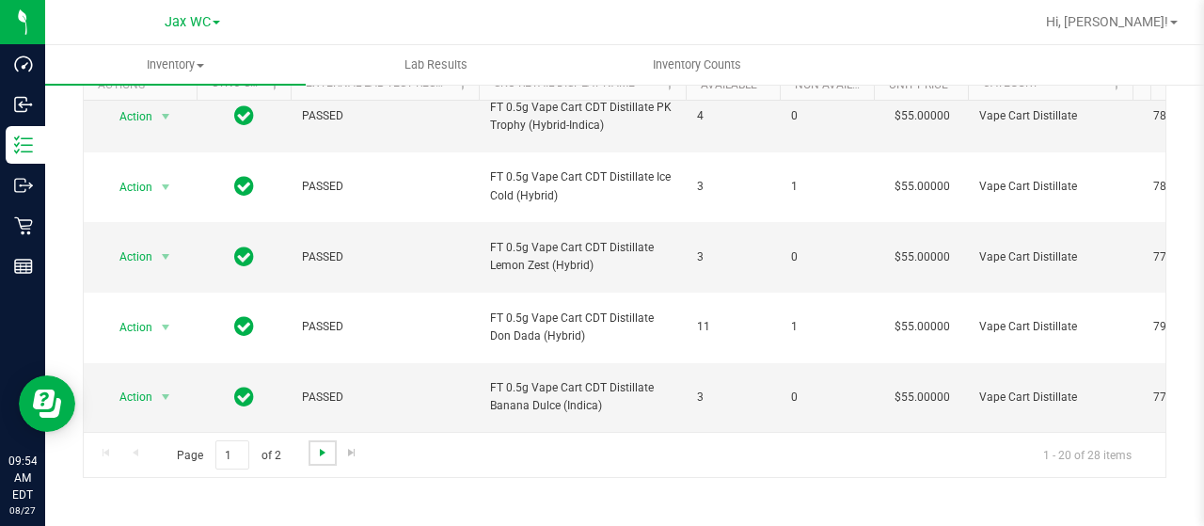
click at [315, 449] on span "Go to the next page" at bounding box center [322, 452] width 15 height 15
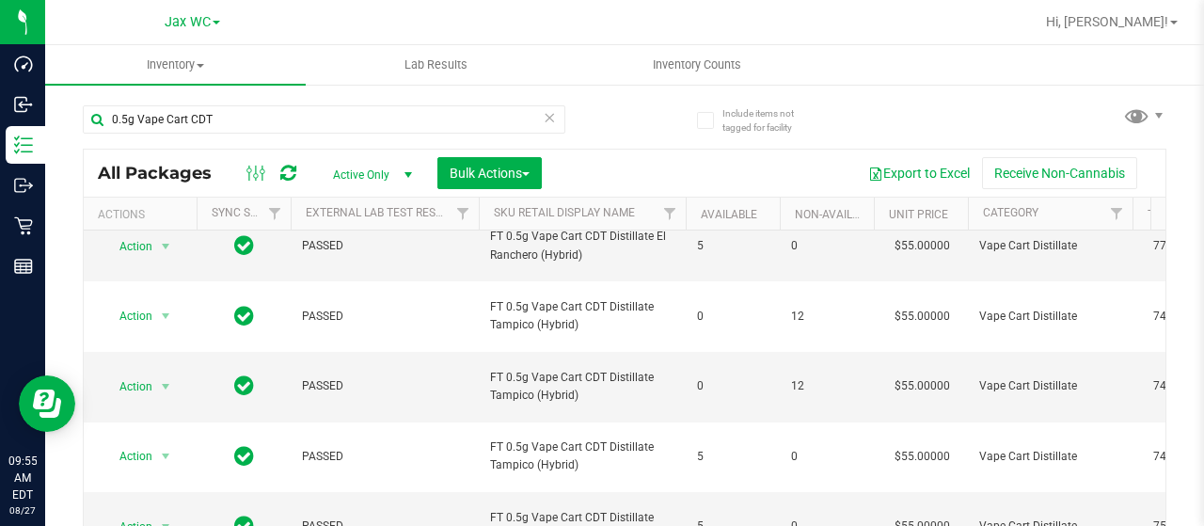
scroll to position [130, 0]
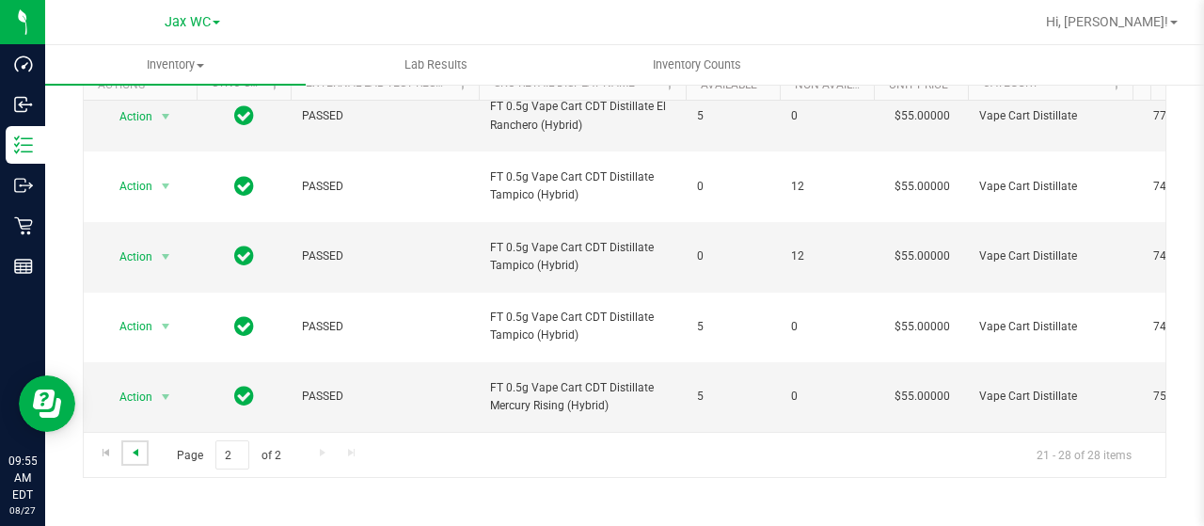
click at [132, 454] on span "Go to the previous page" at bounding box center [135, 452] width 15 height 15
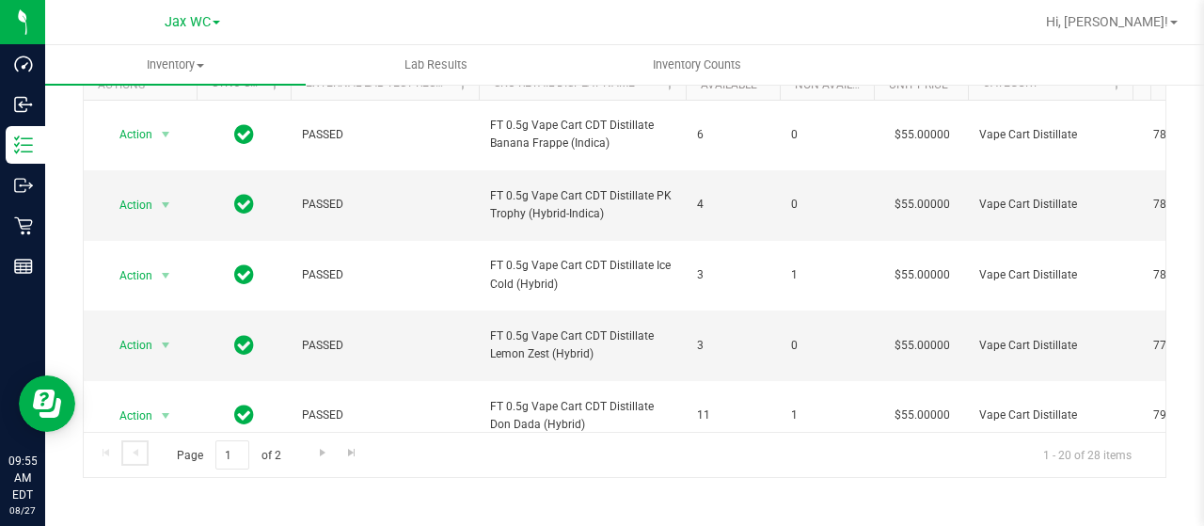
scroll to position [1079, 0]
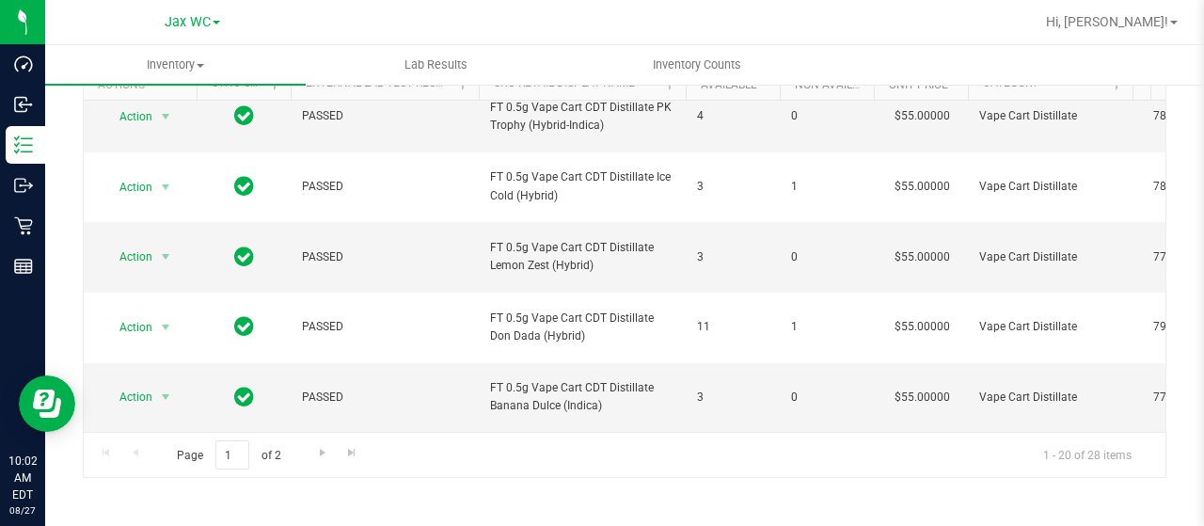
click at [222, 18] on div "Jax WC Bonita Springs WC Boynton Beach WC Bradenton WC Brandon WC Brooksville W…" at bounding box center [192, 22] width 275 height 29
click at [218, 20] on link "Jax WC" at bounding box center [192, 21] width 55 height 18
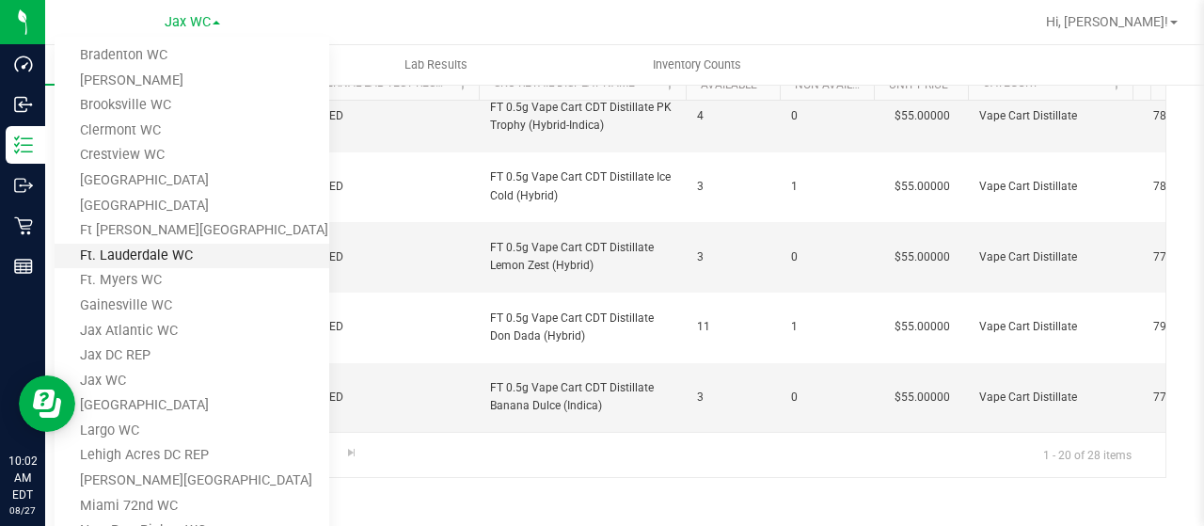
scroll to position [0, 0]
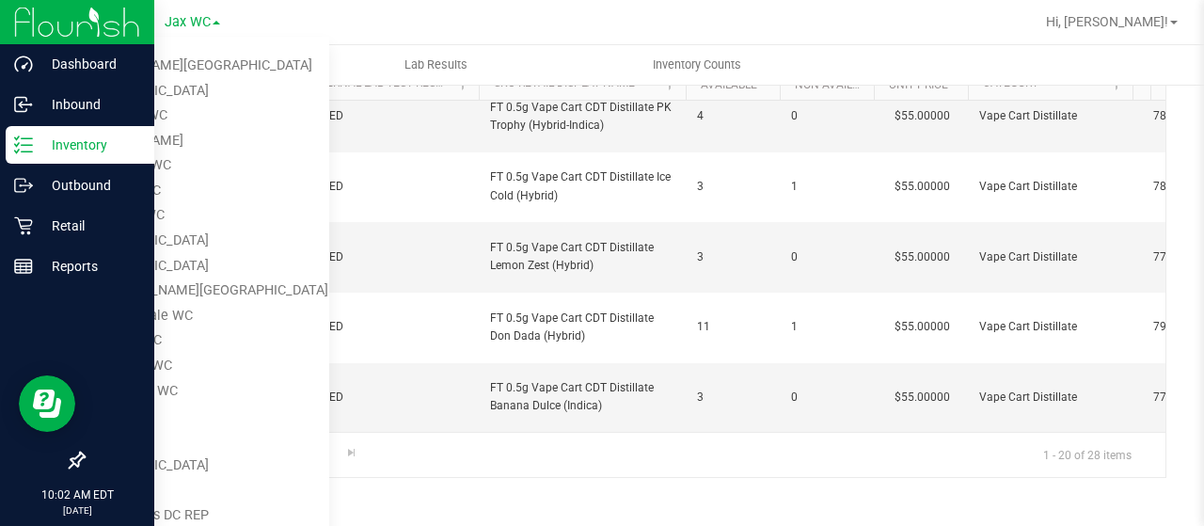
click at [33, 144] on p "Inventory" at bounding box center [89, 145] width 113 height 23
